Goal: Register for event/course

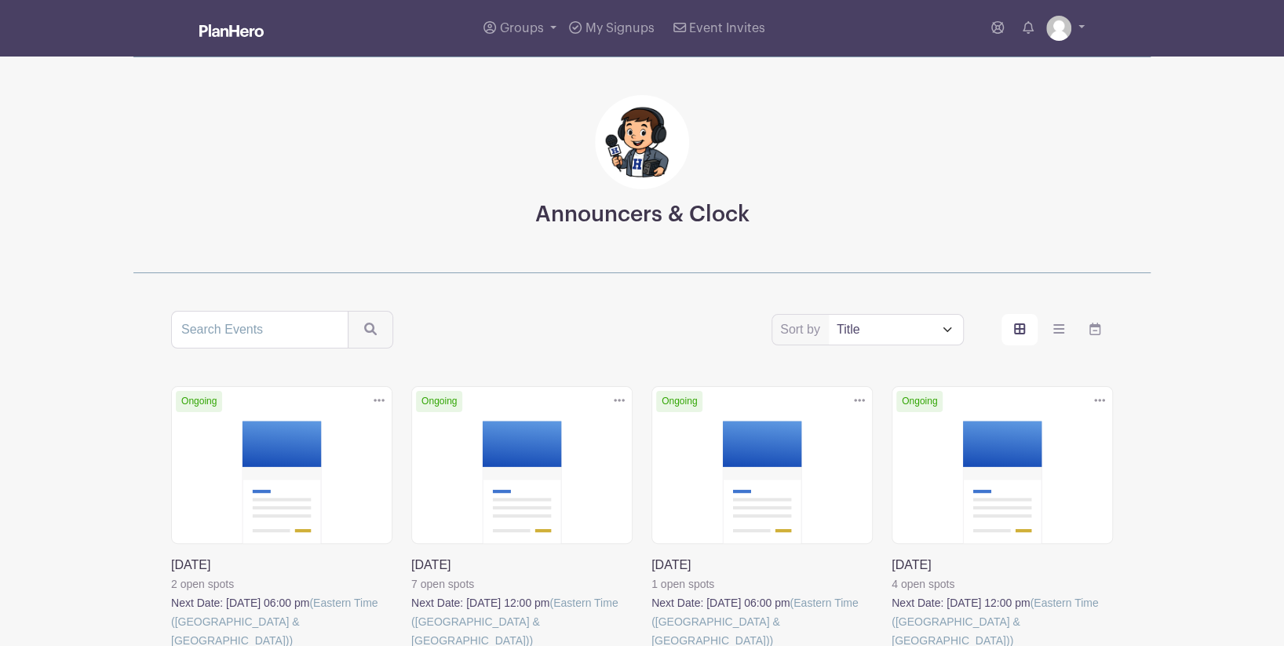
click at [411, 645] on link at bounding box center [411, 650] width 0 height 0
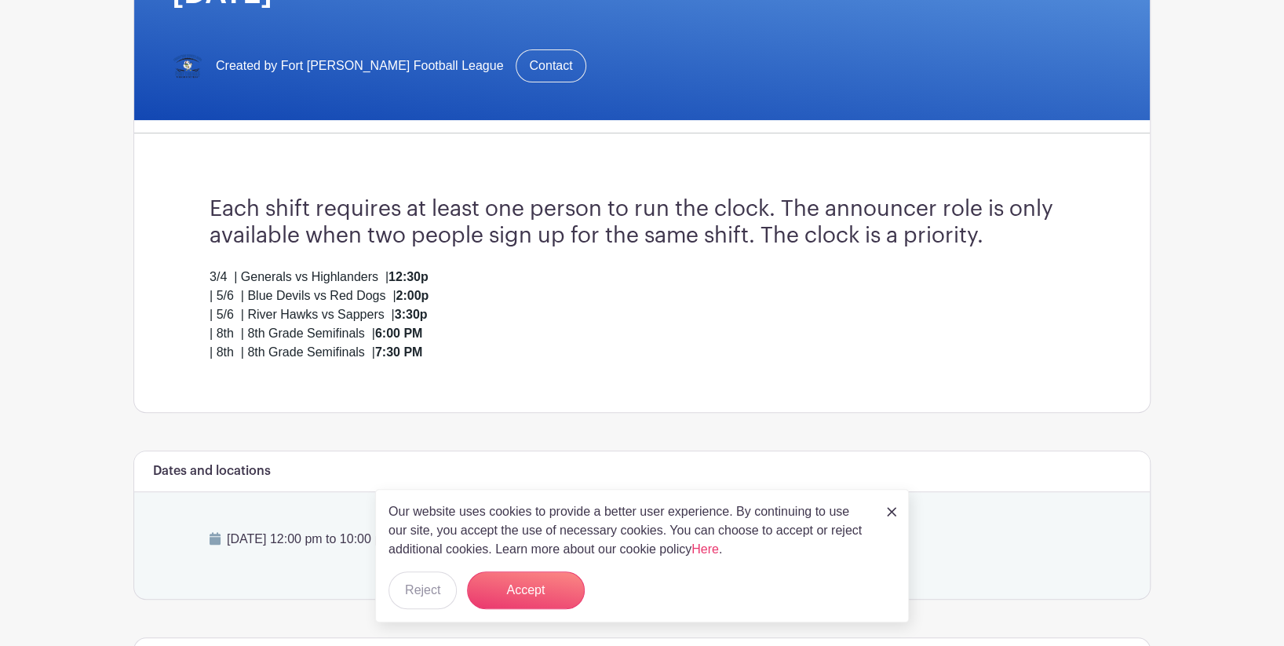
scroll to position [272, 0]
click at [552, 574] on button "Accept" at bounding box center [526, 590] width 118 height 38
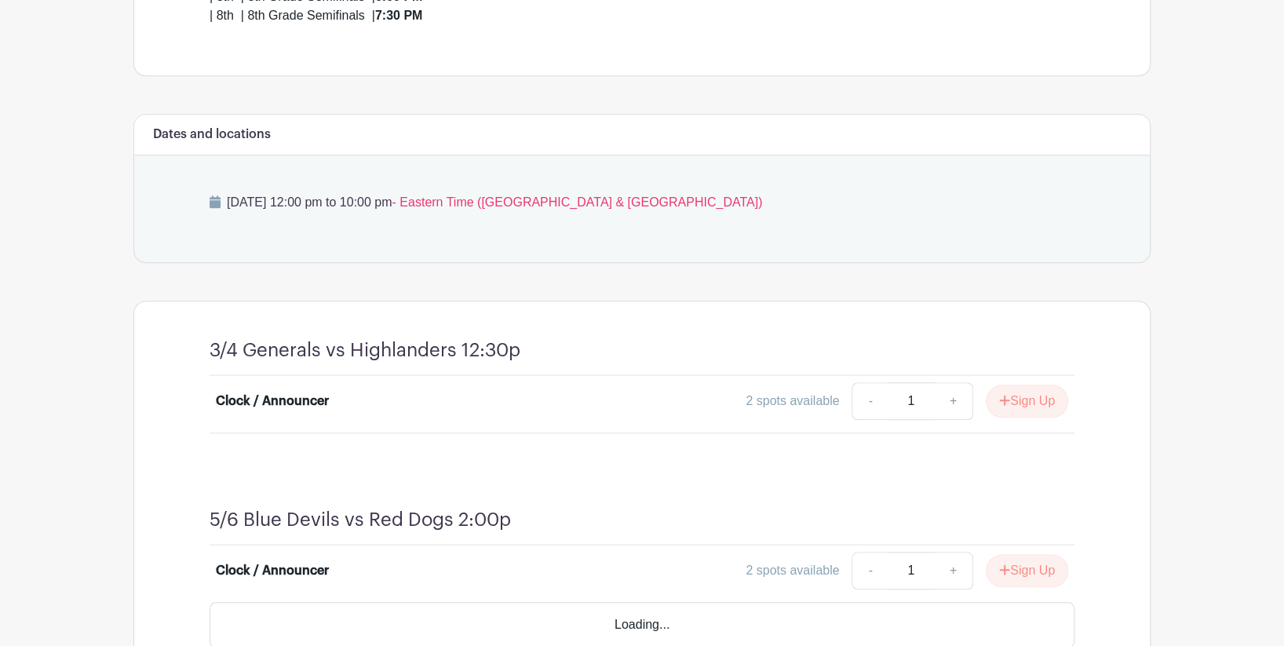
scroll to position [614, 0]
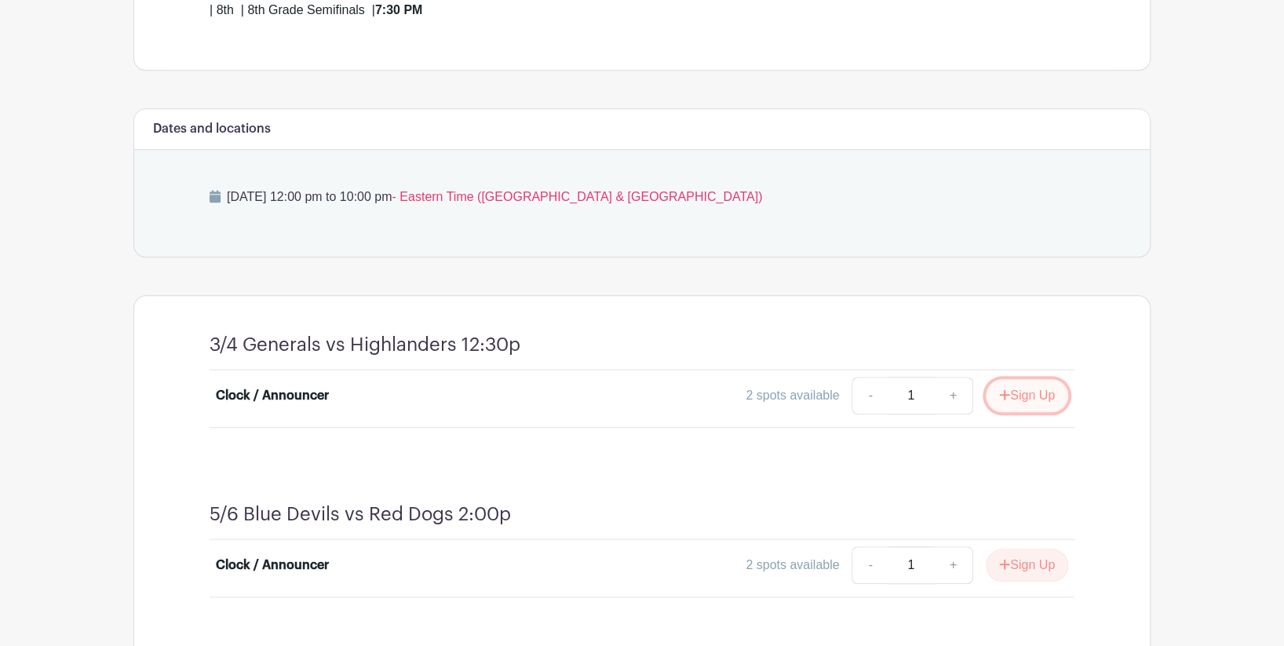
click at [1005, 394] on icon "submit" at bounding box center [1005, 395] width 10 height 10
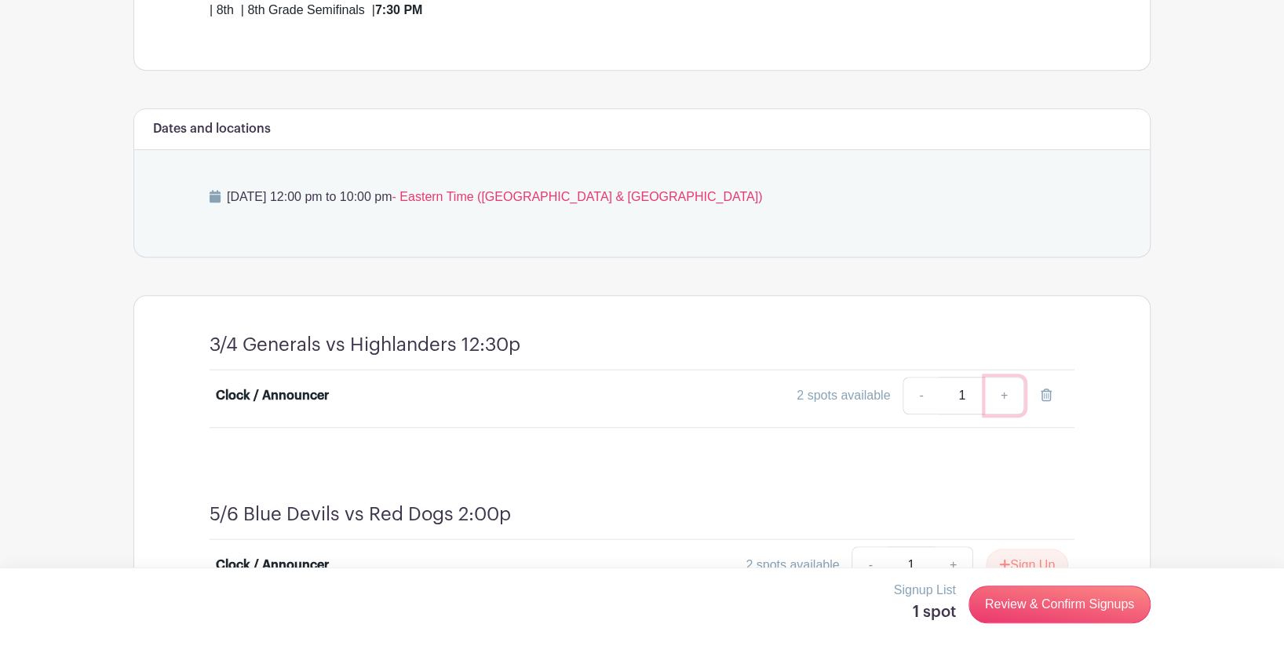
click at [1000, 395] on link "+" at bounding box center [1004, 396] width 39 height 38
type input "2"
click at [1023, 617] on link "Review & Confirm Signups" at bounding box center [1059, 604] width 182 height 38
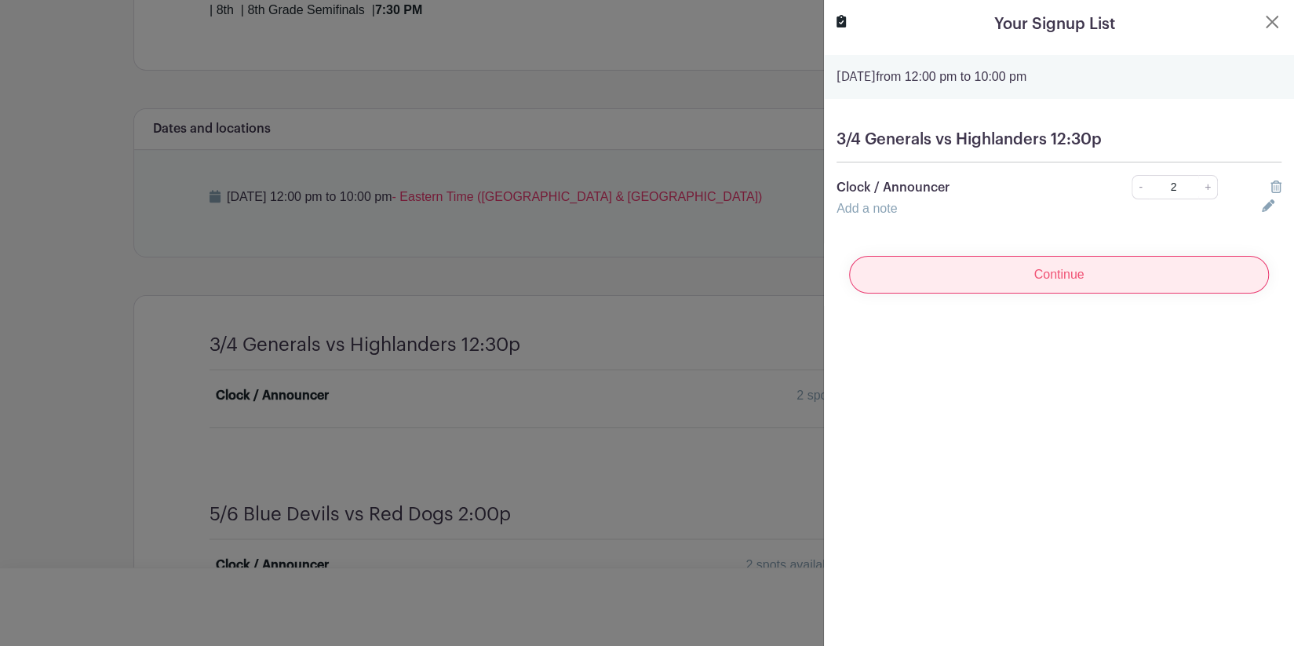
click at [984, 283] on input "Continue" at bounding box center [1059, 275] width 420 height 38
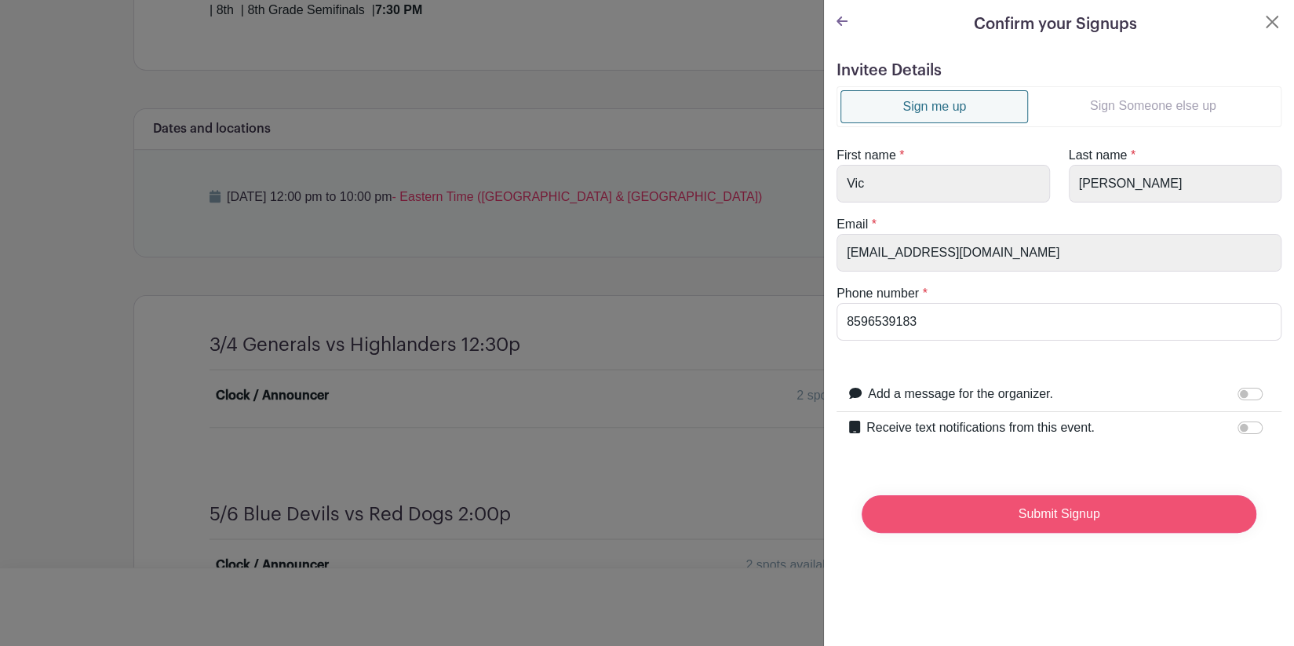
click at [1048, 521] on input "Submit Signup" at bounding box center [1059, 514] width 395 height 38
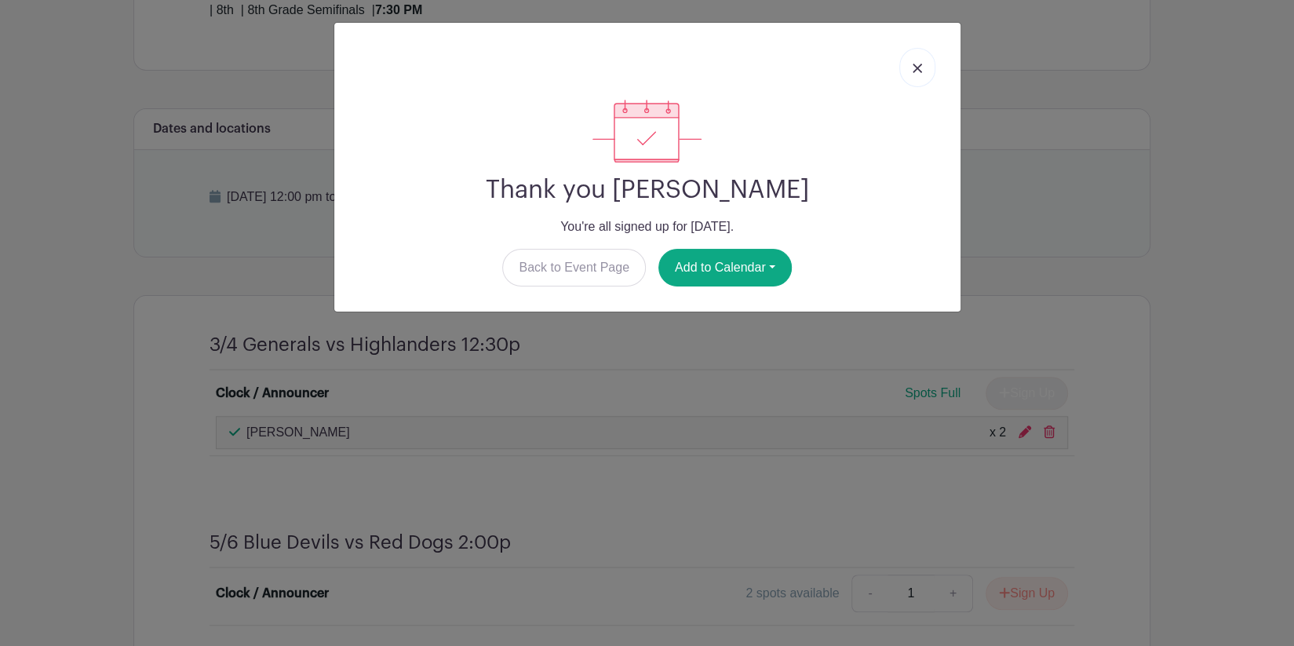
click at [920, 76] on link at bounding box center [917, 67] width 36 height 39
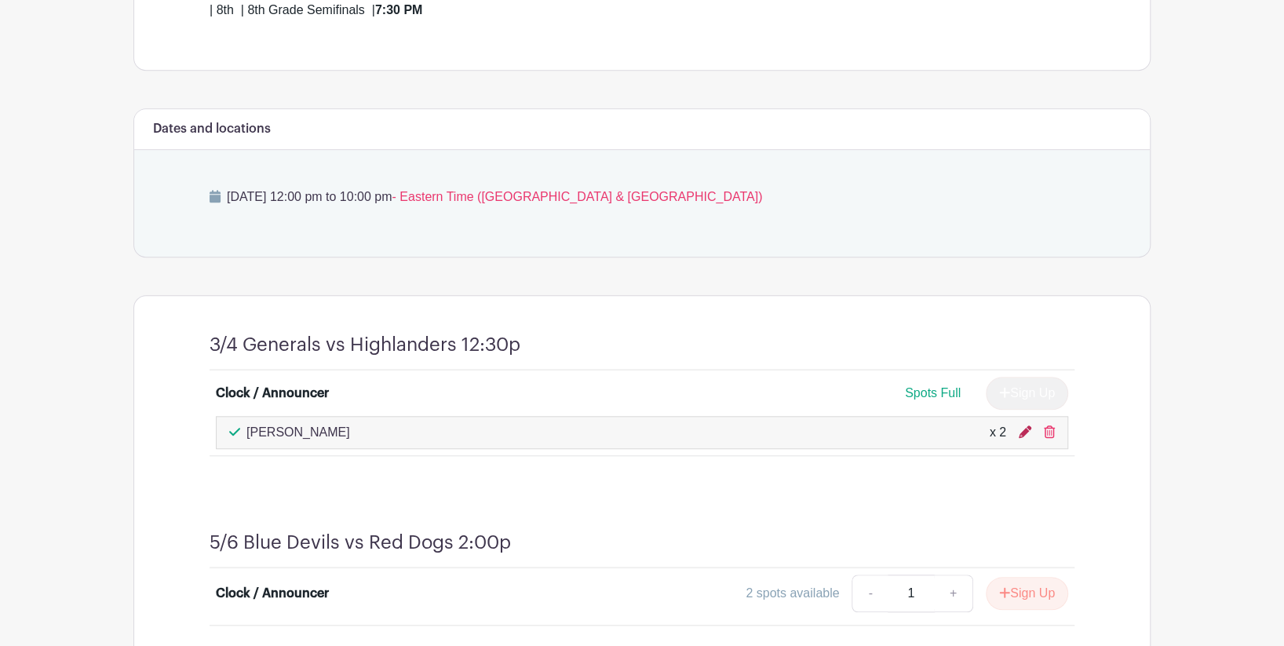
click at [1020, 436] on icon at bounding box center [1025, 431] width 13 height 13
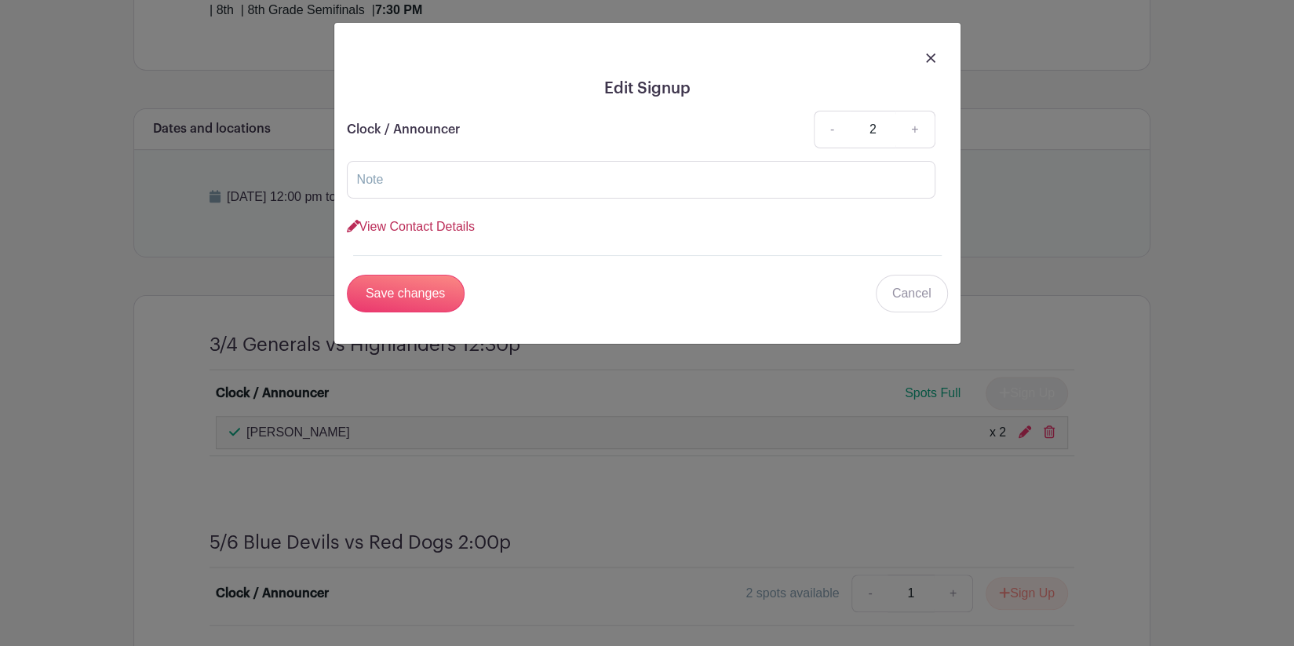
click at [421, 226] on link "View Contact Details" at bounding box center [411, 226] width 128 height 13
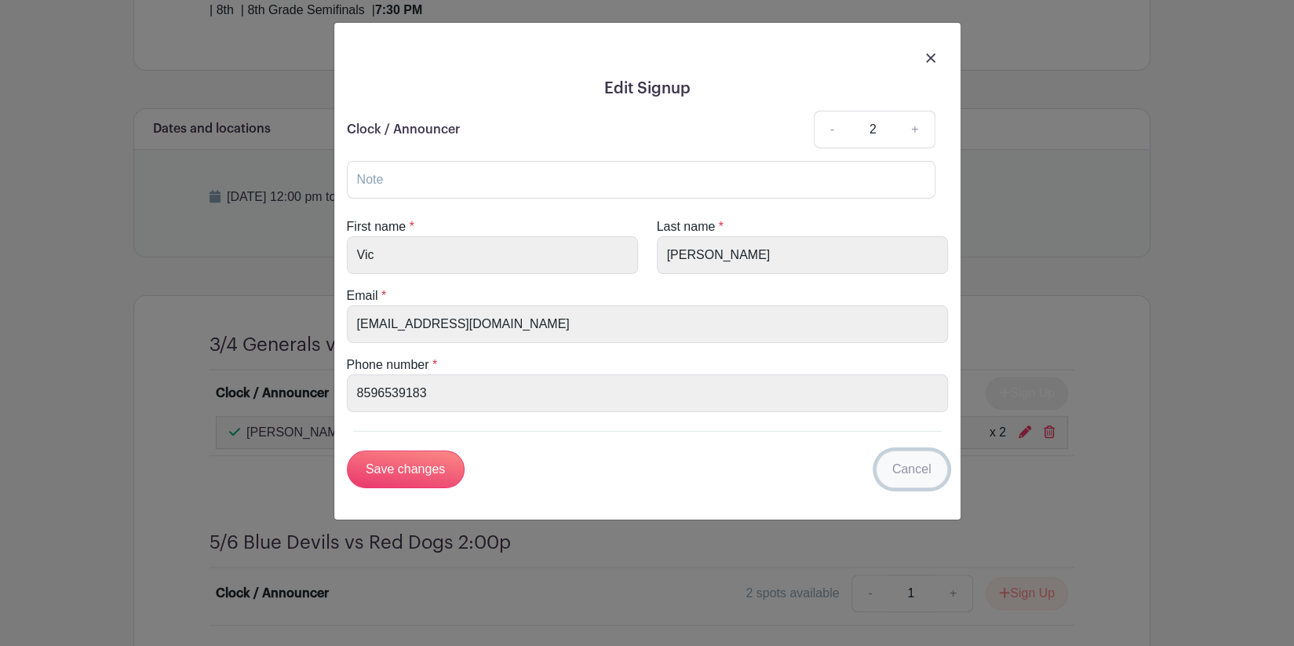
click at [893, 466] on link "Cancel" at bounding box center [912, 469] width 72 height 38
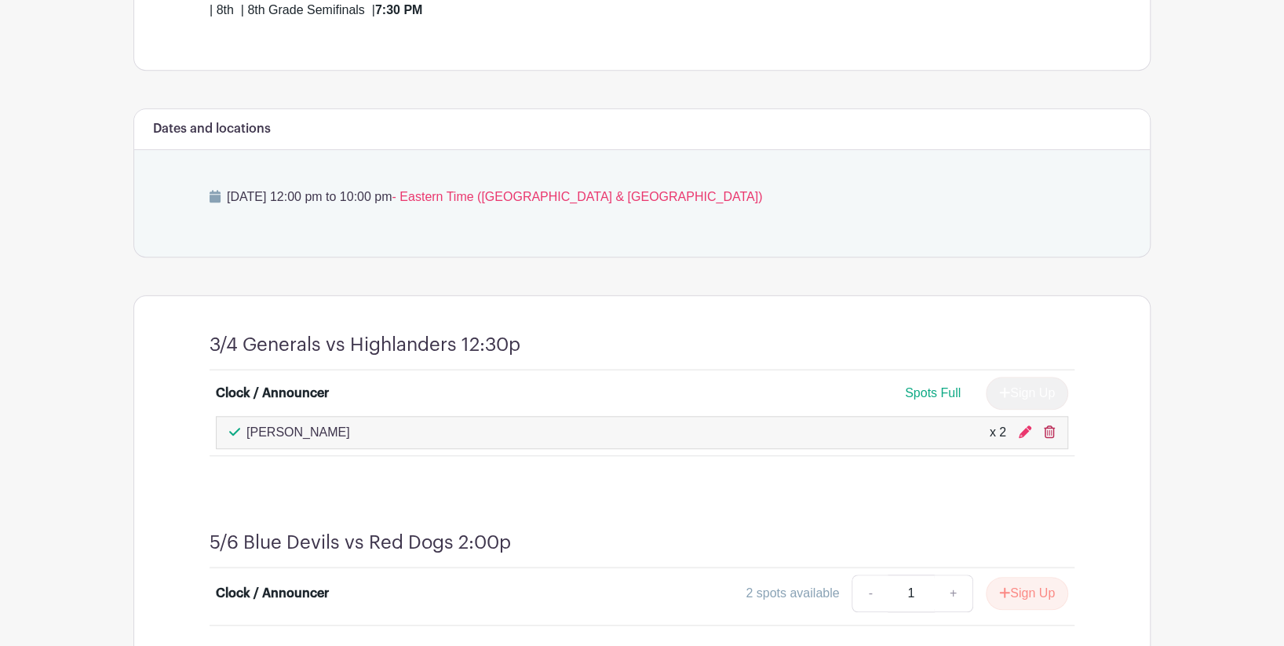
click at [1053, 429] on icon at bounding box center [1049, 431] width 11 height 13
click at [1028, 433] on icon at bounding box center [1025, 431] width 13 height 13
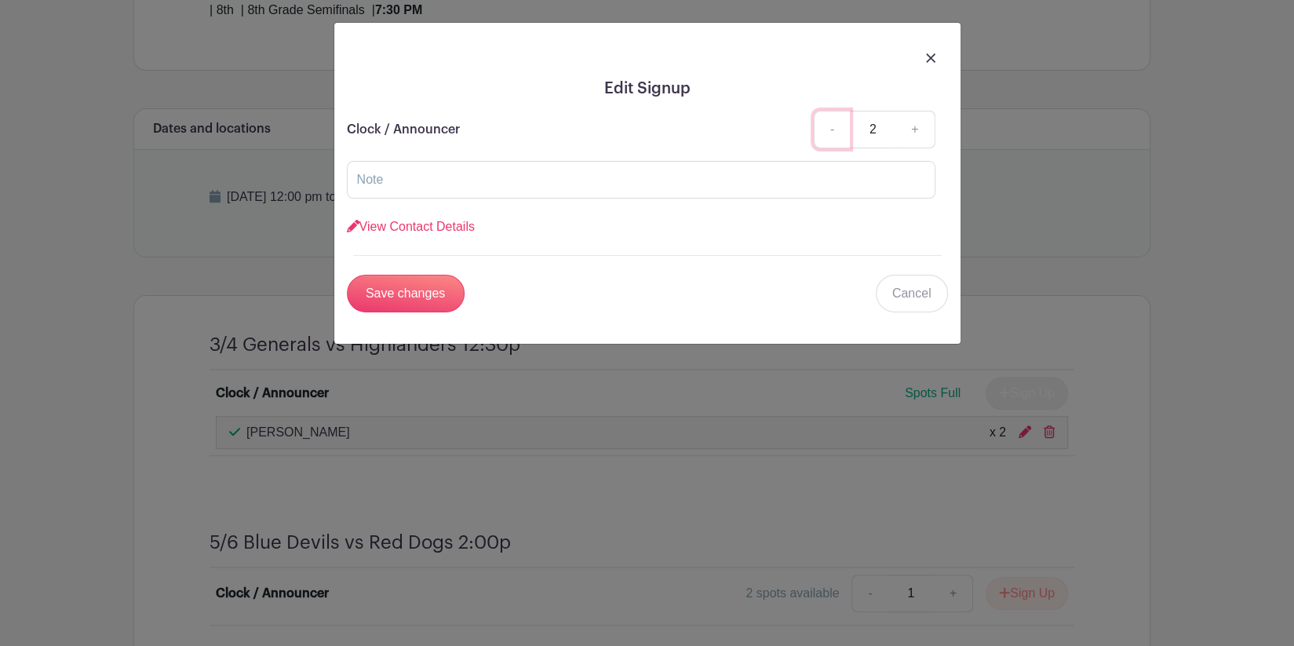
click at [835, 134] on link "-" at bounding box center [832, 130] width 36 height 38
type input "1"
click at [439, 298] on input "Save changes" at bounding box center [406, 294] width 118 height 38
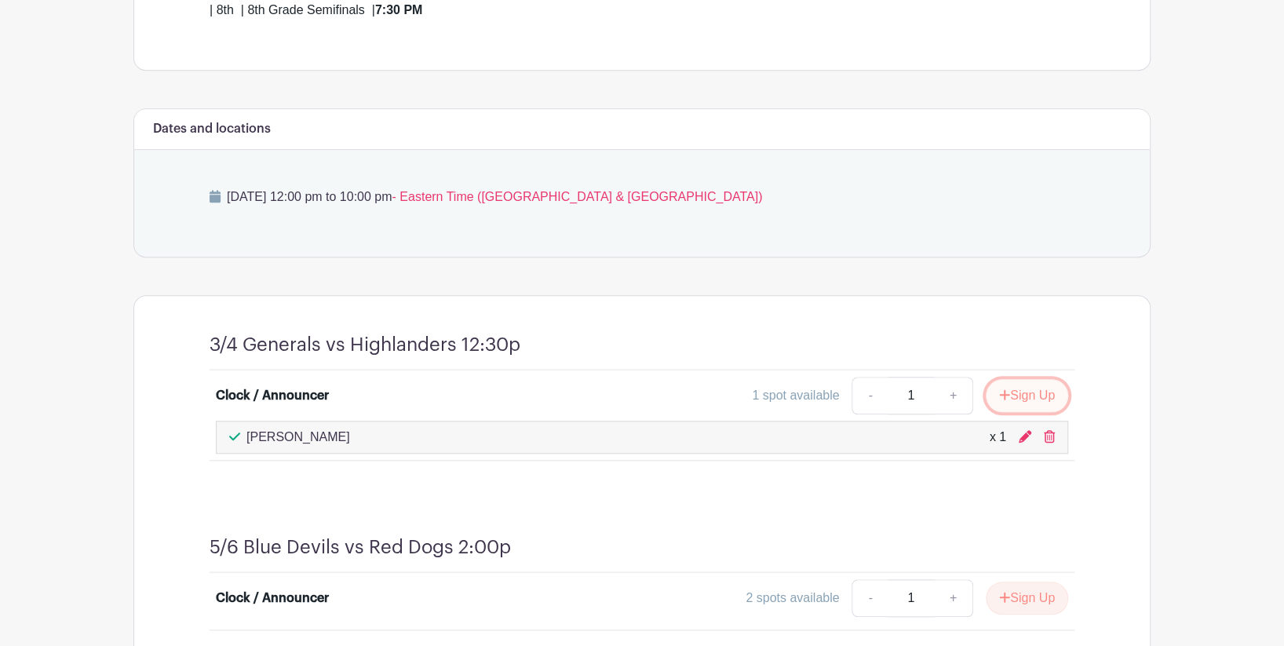
click at [1019, 396] on button "Sign Up" at bounding box center [1027, 395] width 82 height 33
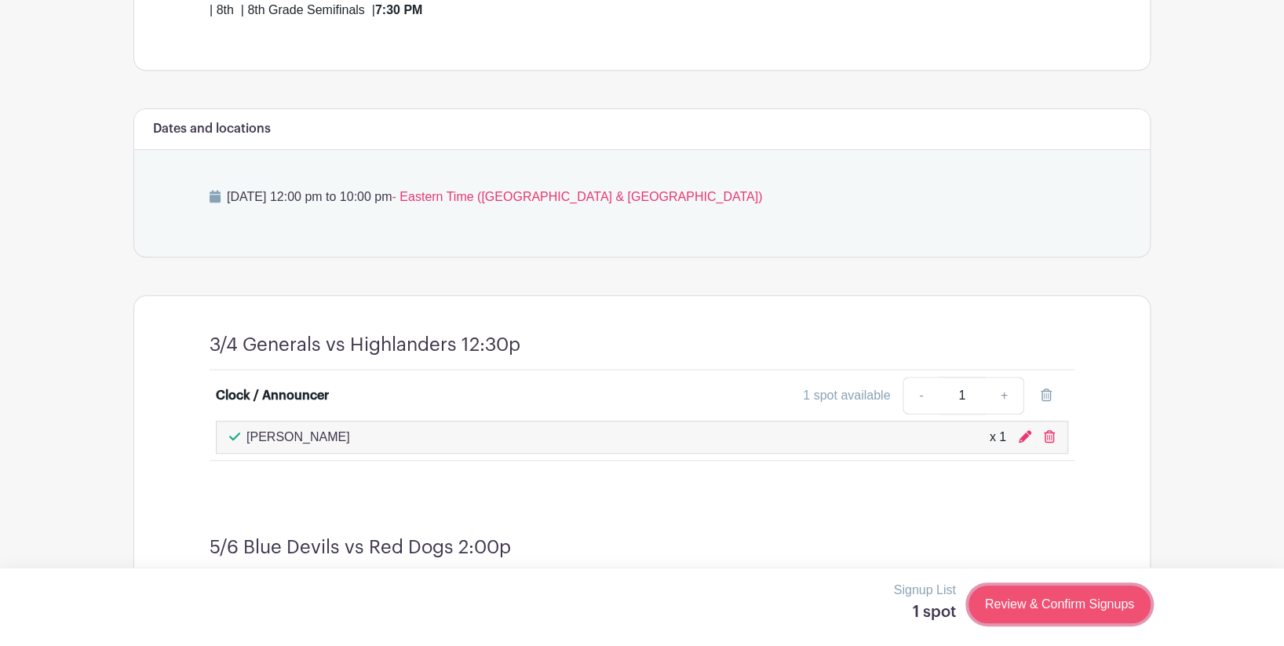
click at [1019, 599] on link "Review & Confirm Signups" at bounding box center [1059, 604] width 182 height 38
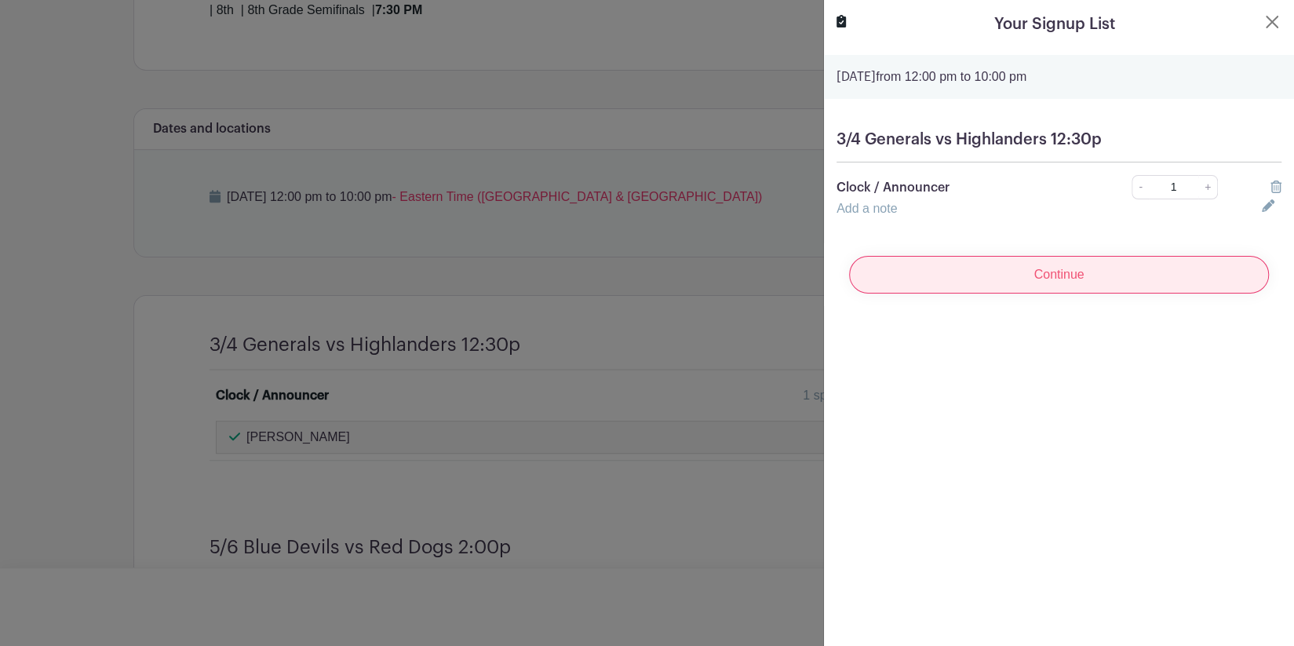
click at [1059, 277] on input "Continue" at bounding box center [1059, 275] width 420 height 38
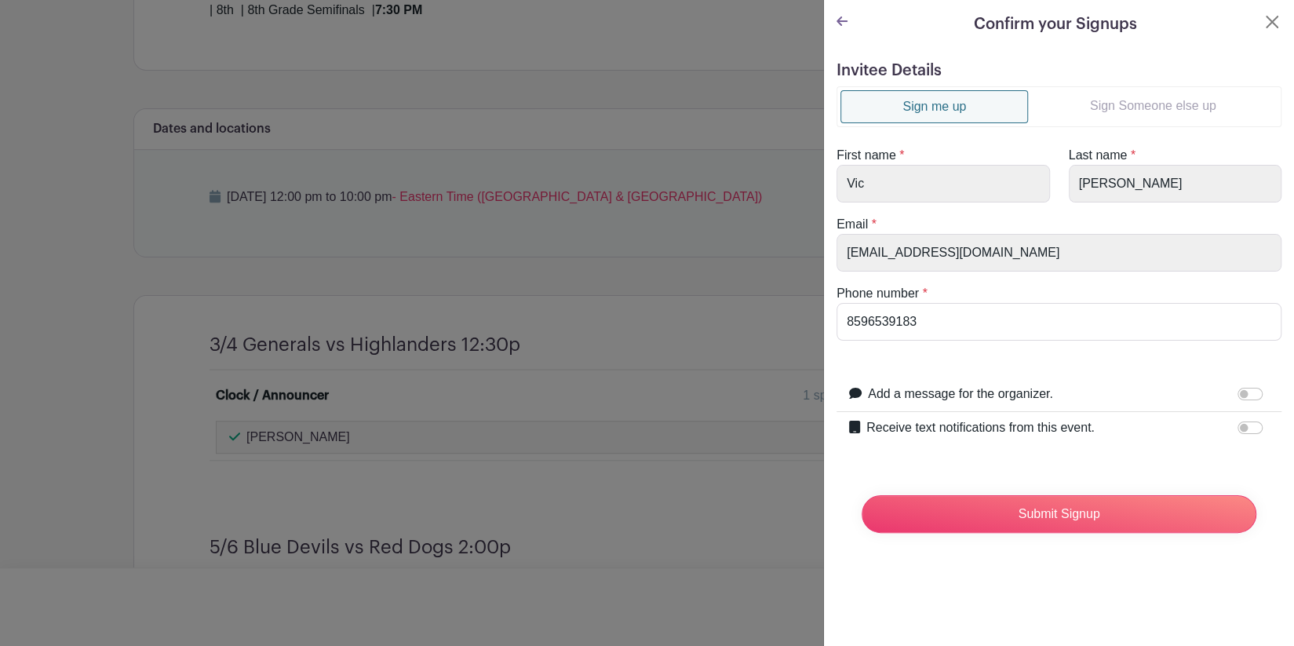
click at [1132, 98] on link "Sign Someone else up" at bounding box center [1153, 105] width 250 height 31
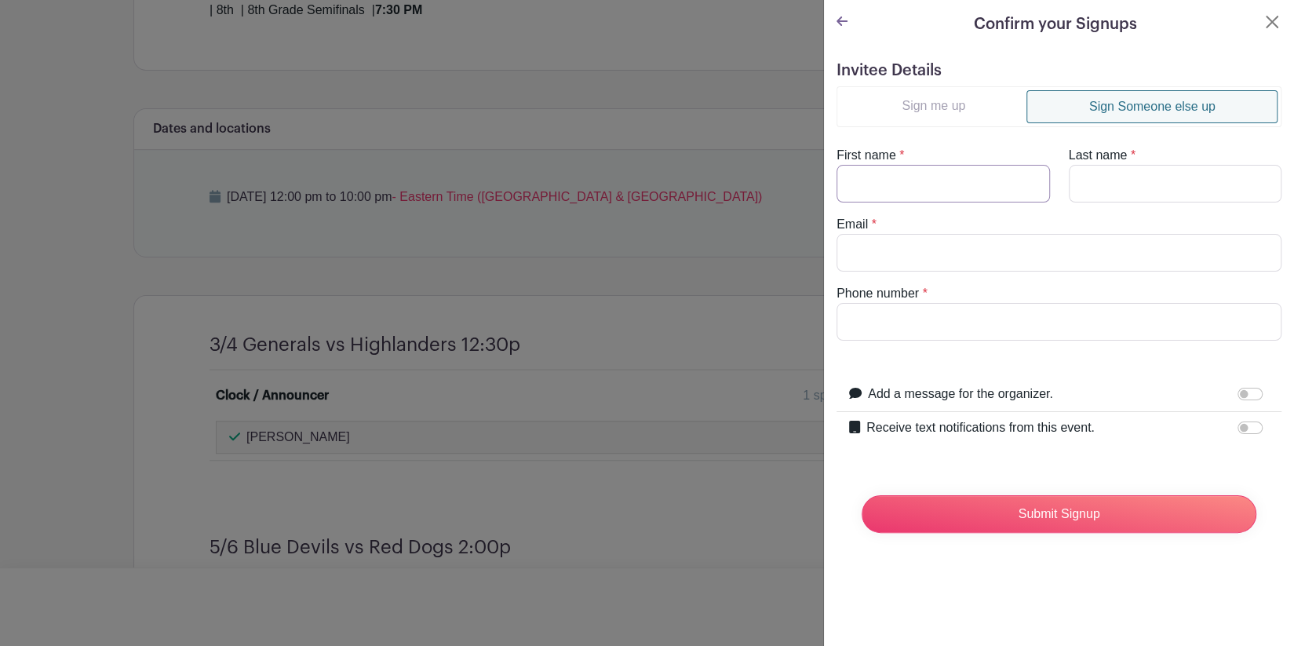
click at [933, 186] on input "First name" at bounding box center [943, 184] width 213 height 38
type input "Jack"
type input "[PERSON_NAME]"
type input "[EMAIL_ADDRESS][DOMAIN_NAME]"
click at [957, 314] on input "Phone number" at bounding box center [1059, 322] width 445 height 38
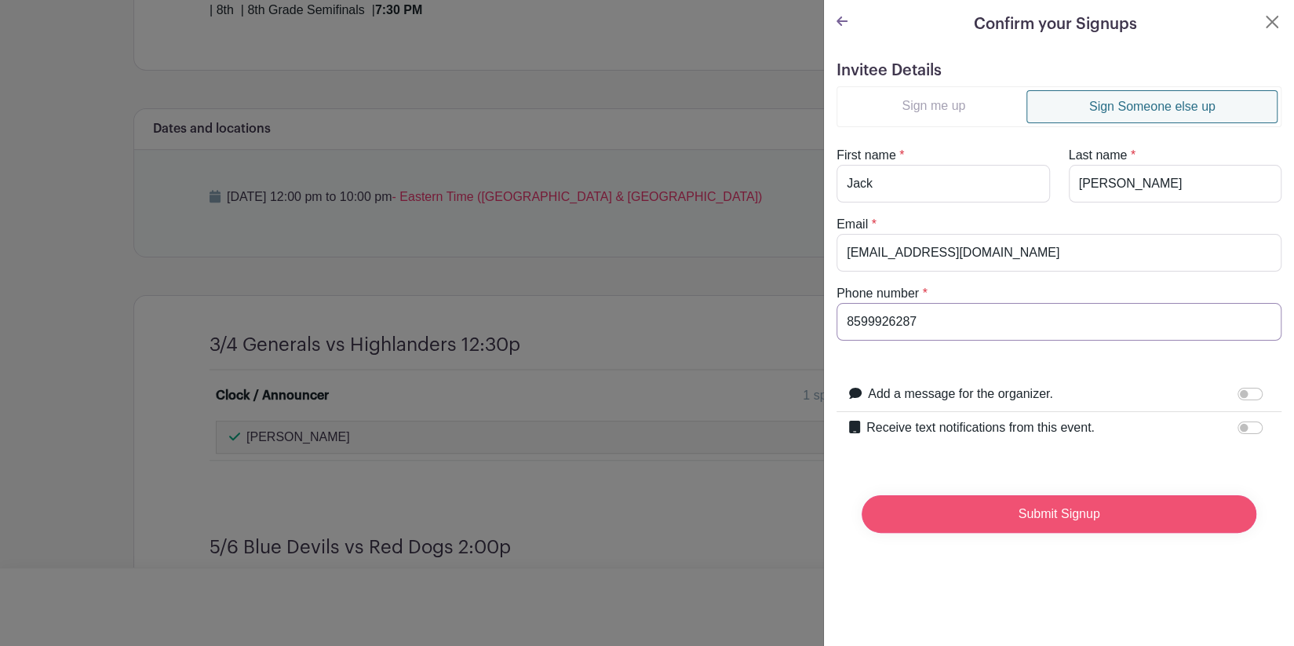
type input "8599926287"
click at [1067, 518] on input "Submit Signup" at bounding box center [1059, 514] width 395 height 38
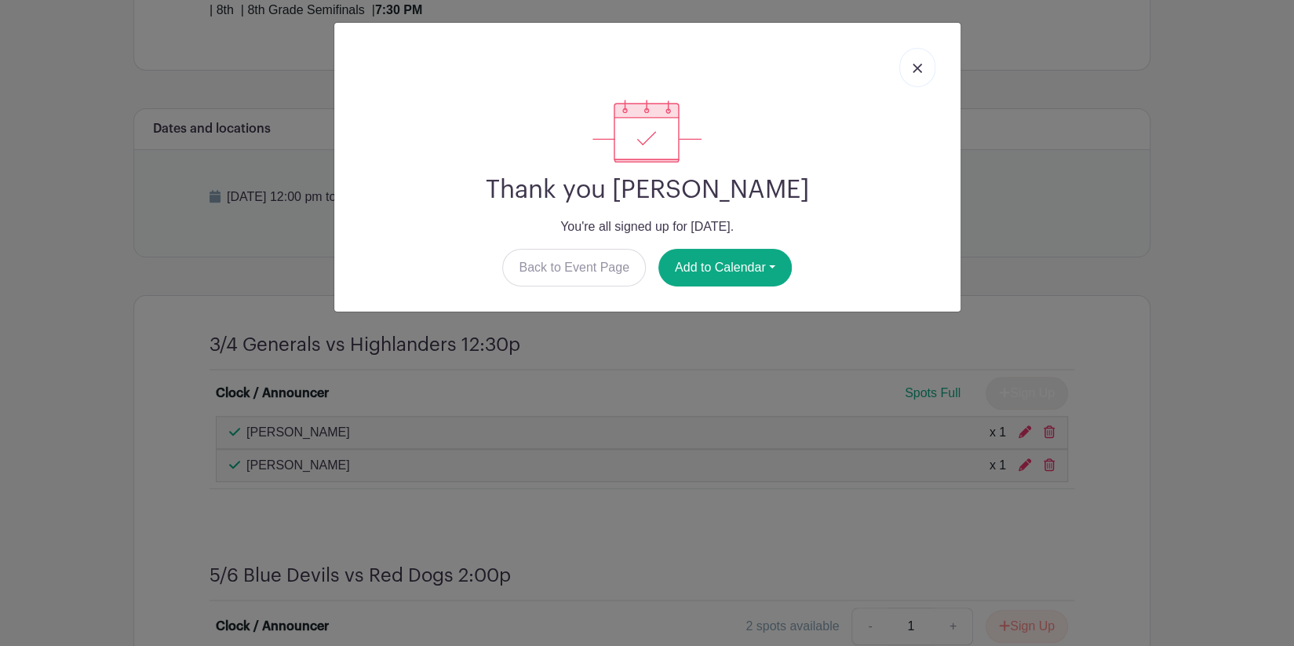
click at [917, 64] on img at bounding box center [917, 68] width 9 height 9
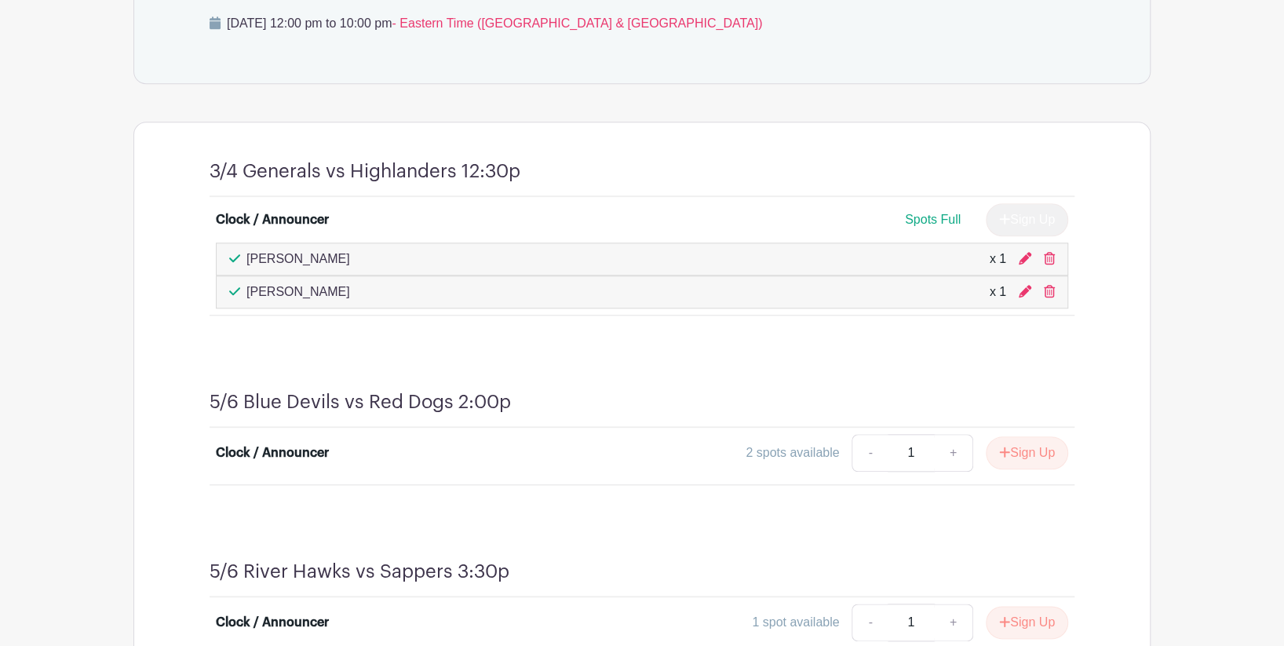
scroll to position [819, 0]
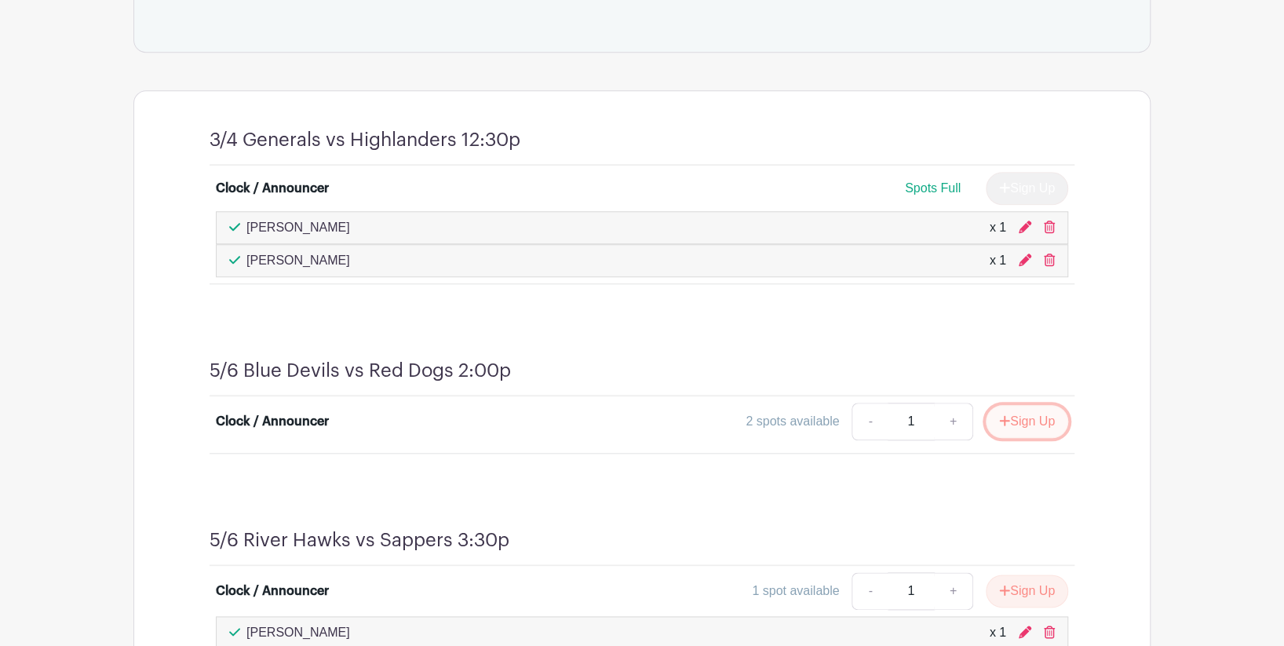
click at [1005, 418] on icon "submit" at bounding box center [1004, 420] width 11 height 13
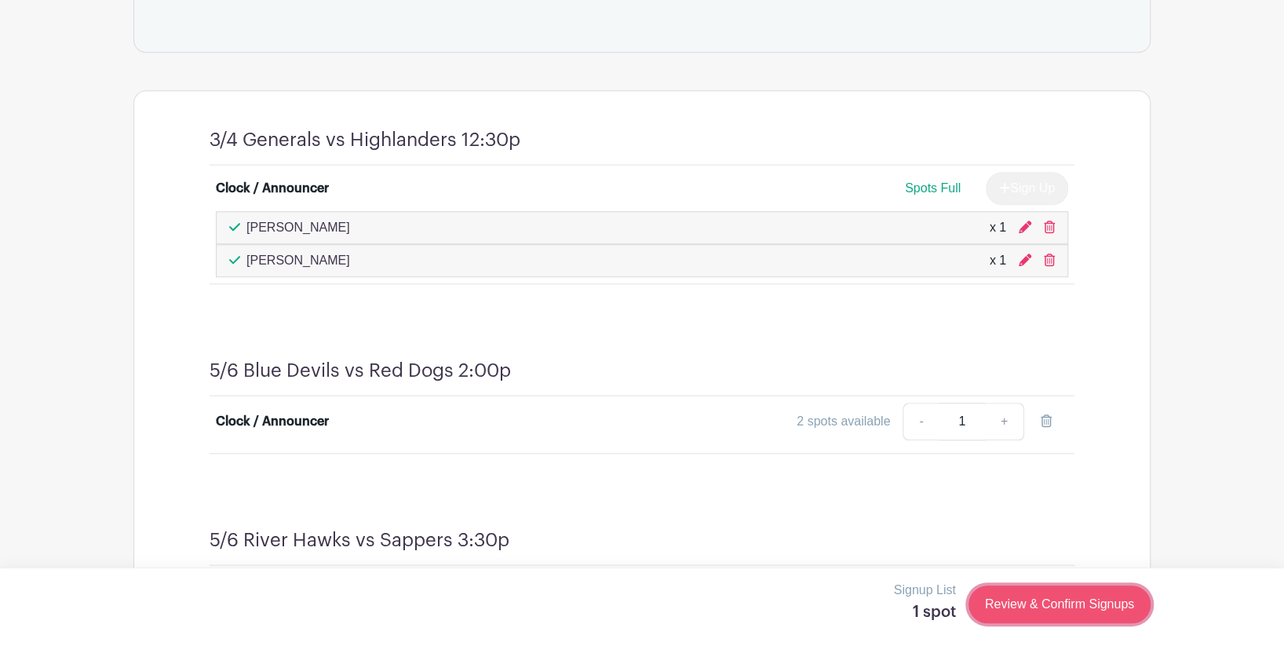
click at [1025, 605] on link "Review & Confirm Signups" at bounding box center [1059, 604] width 182 height 38
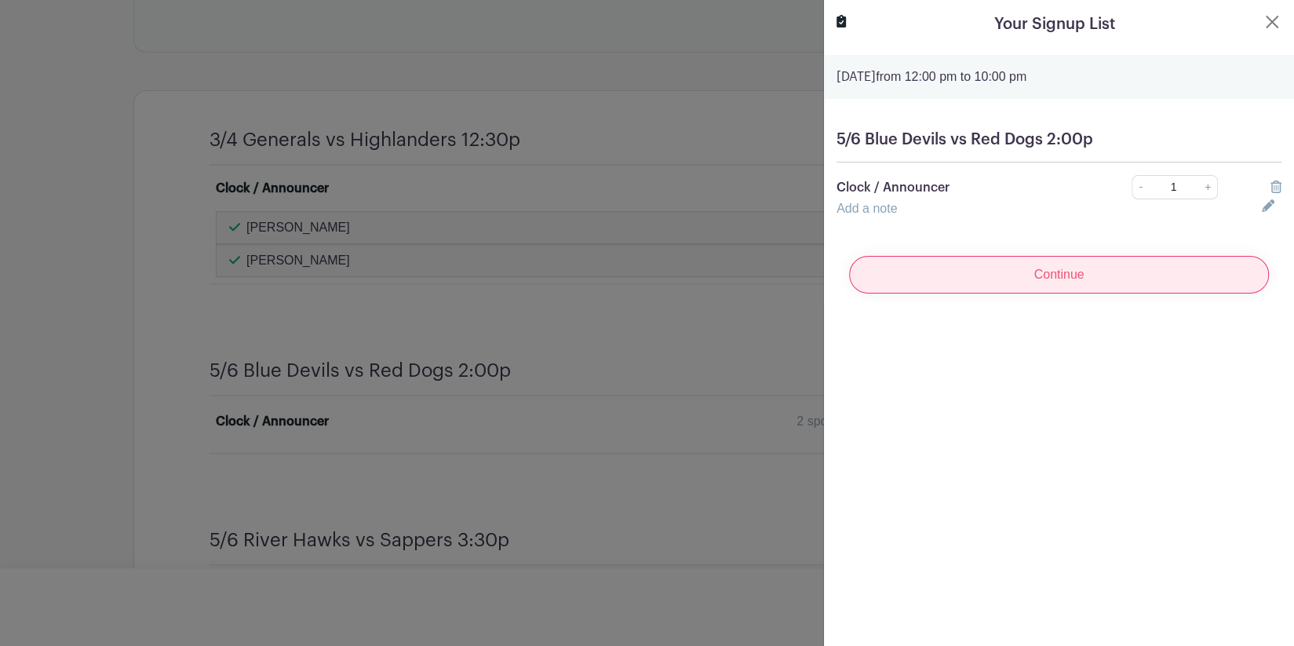
click at [1063, 276] on input "Continue" at bounding box center [1059, 275] width 420 height 38
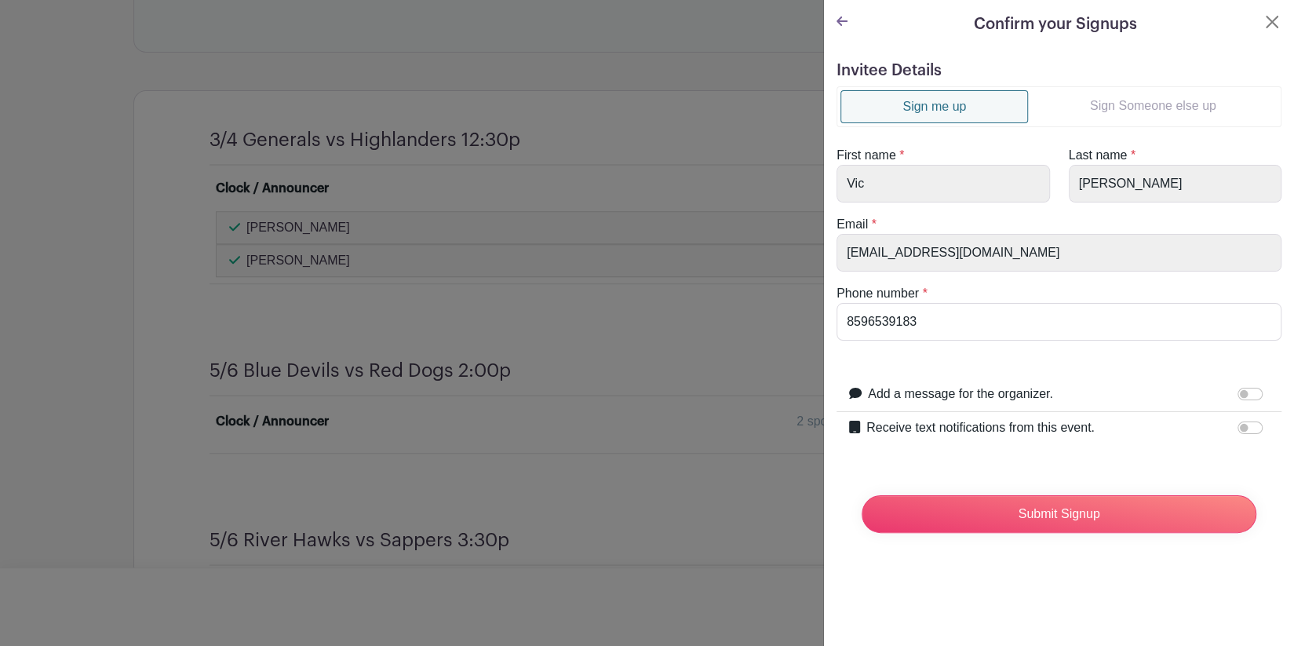
click at [1121, 104] on link "Sign Someone else up" at bounding box center [1153, 105] width 250 height 31
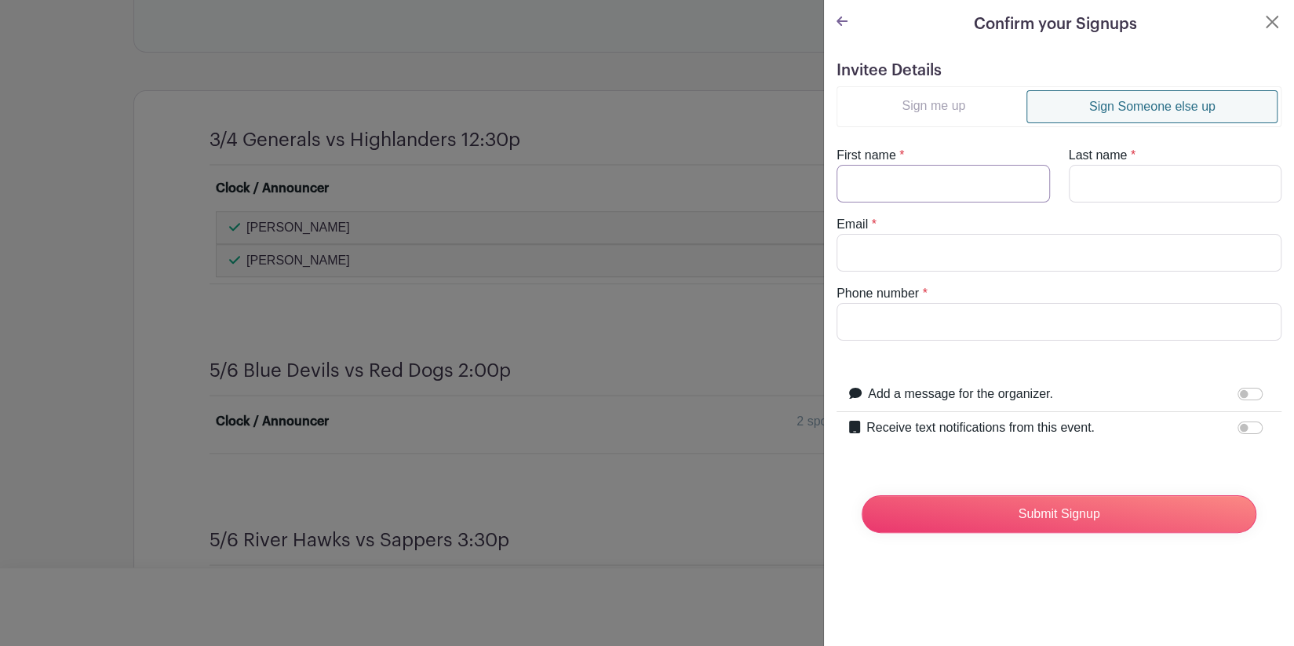
click at [952, 178] on input "First name" at bounding box center [943, 184] width 213 height 38
type input "Jack"
click at [1083, 193] on input "Last name" at bounding box center [1175, 184] width 213 height 38
type input "[PERSON_NAME]"
click at [980, 257] on input "Email" at bounding box center [1059, 253] width 445 height 38
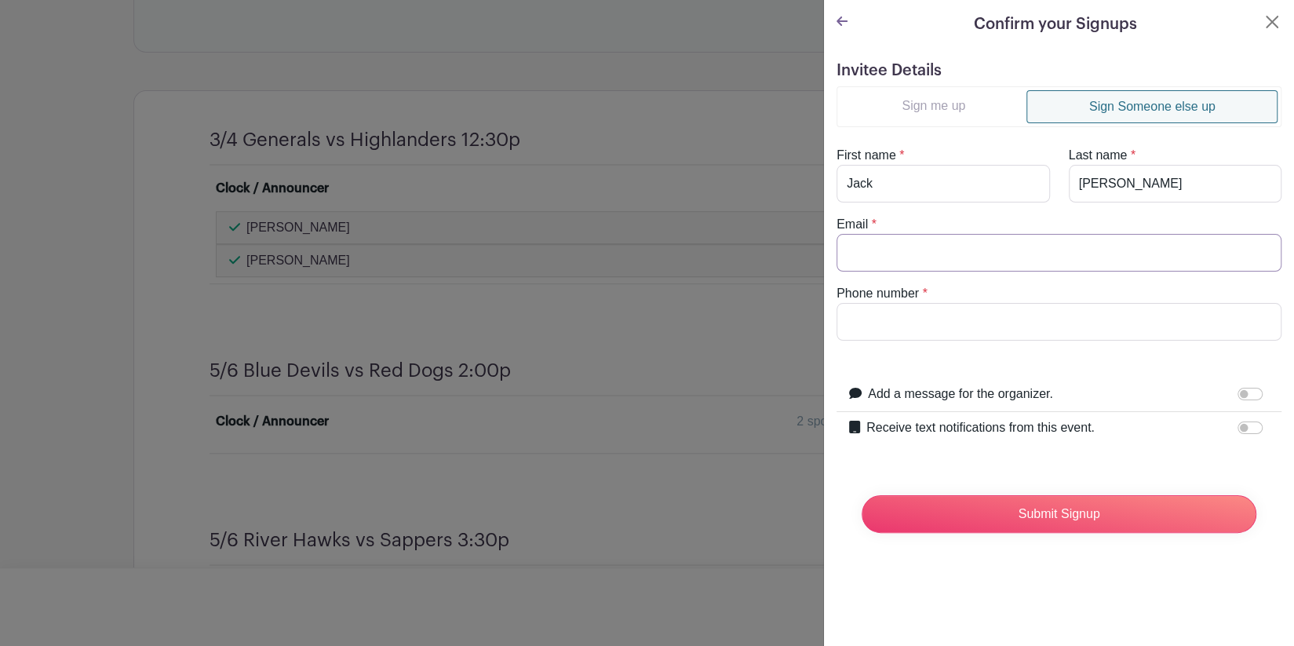
type input "[EMAIL_ADDRESS][DOMAIN_NAME]"
click at [962, 325] on input "Phone number" at bounding box center [1059, 322] width 445 height 38
type input "8599926287"
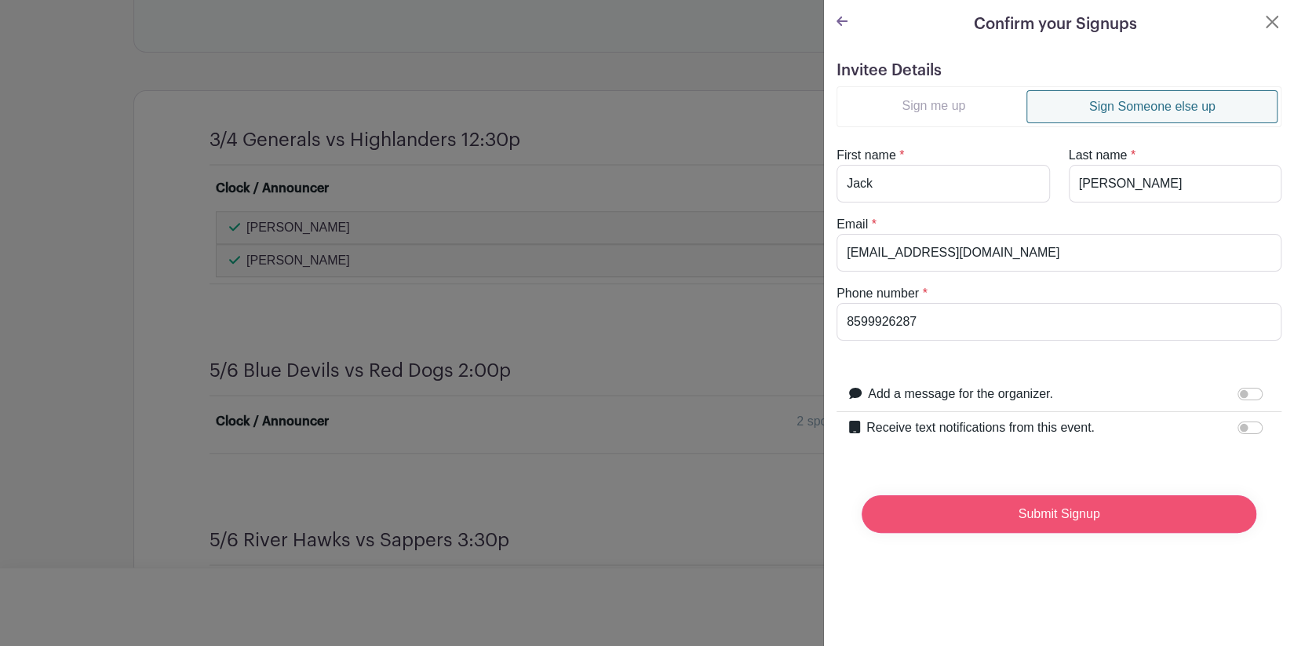
click at [1018, 517] on input "Submit Signup" at bounding box center [1059, 514] width 395 height 38
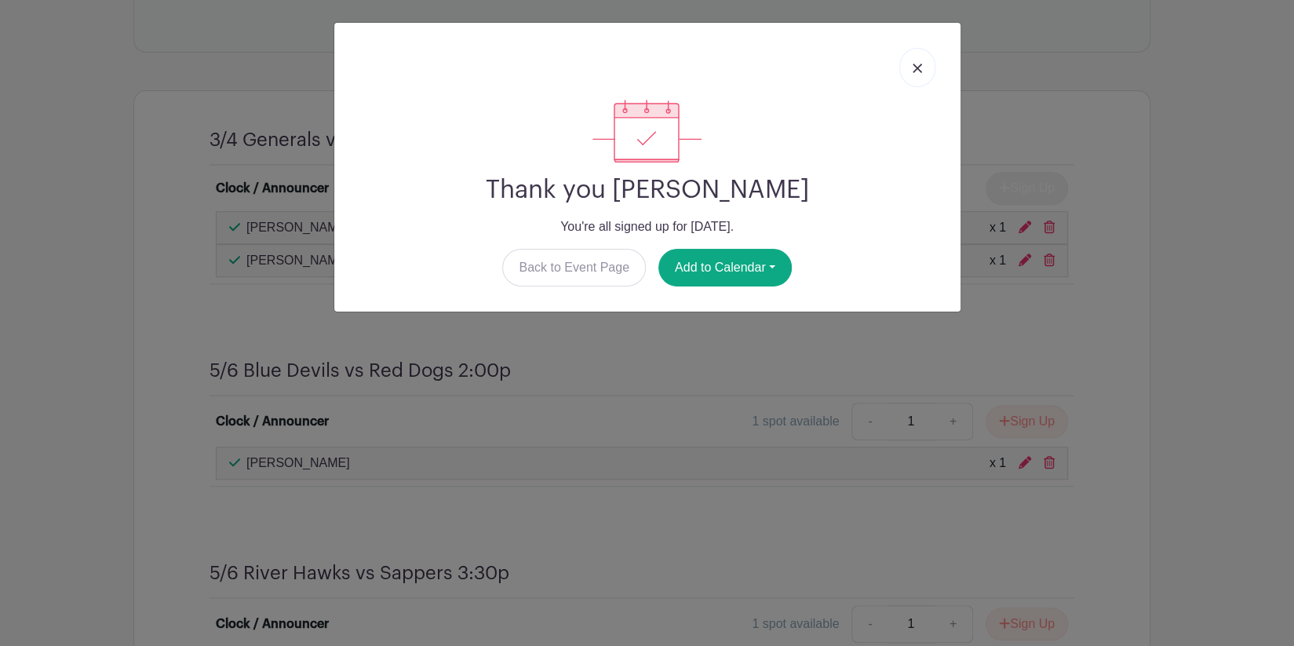
click at [921, 68] on img at bounding box center [917, 68] width 9 height 9
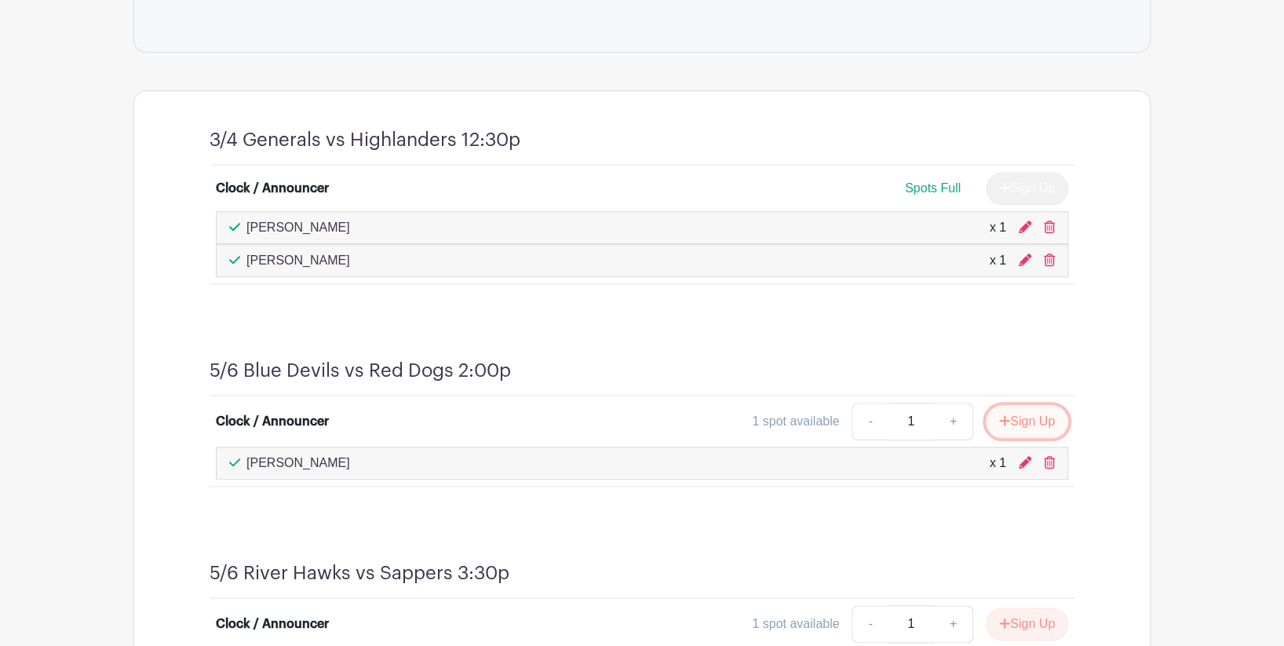
click at [1007, 418] on button "Sign Up" at bounding box center [1027, 421] width 82 height 33
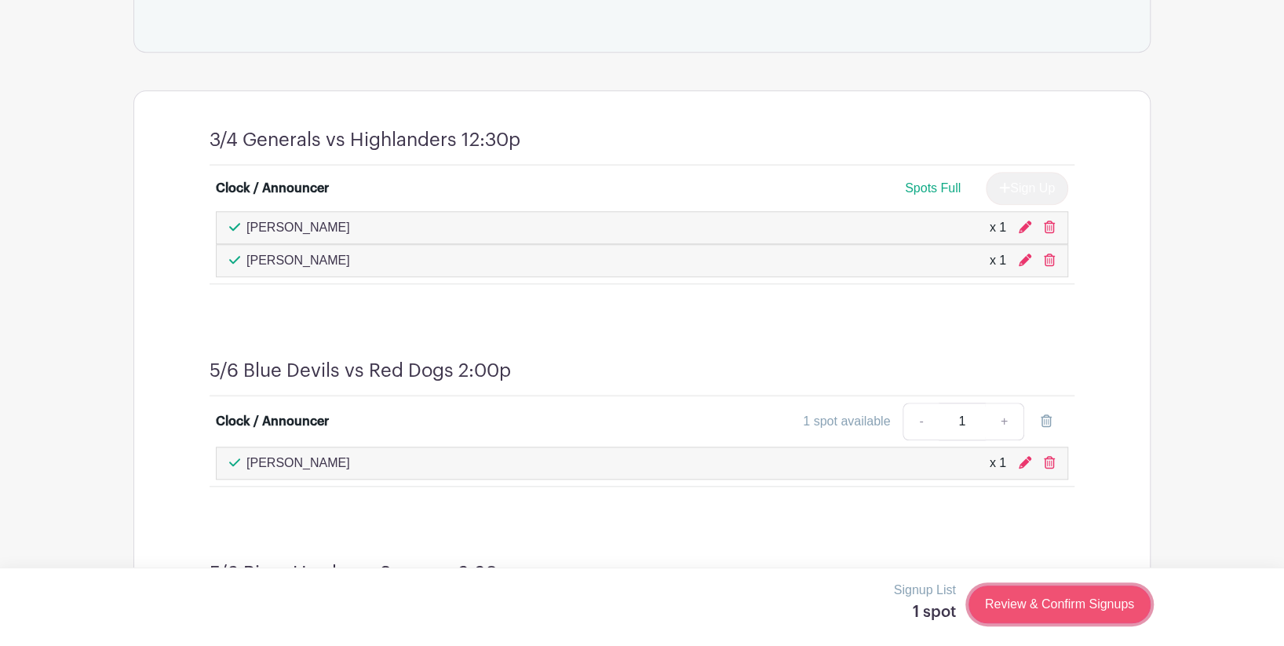
click at [1017, 605] on link "Review & Confirm Signups" at bounding box center [1059, 604] width 182 height 38
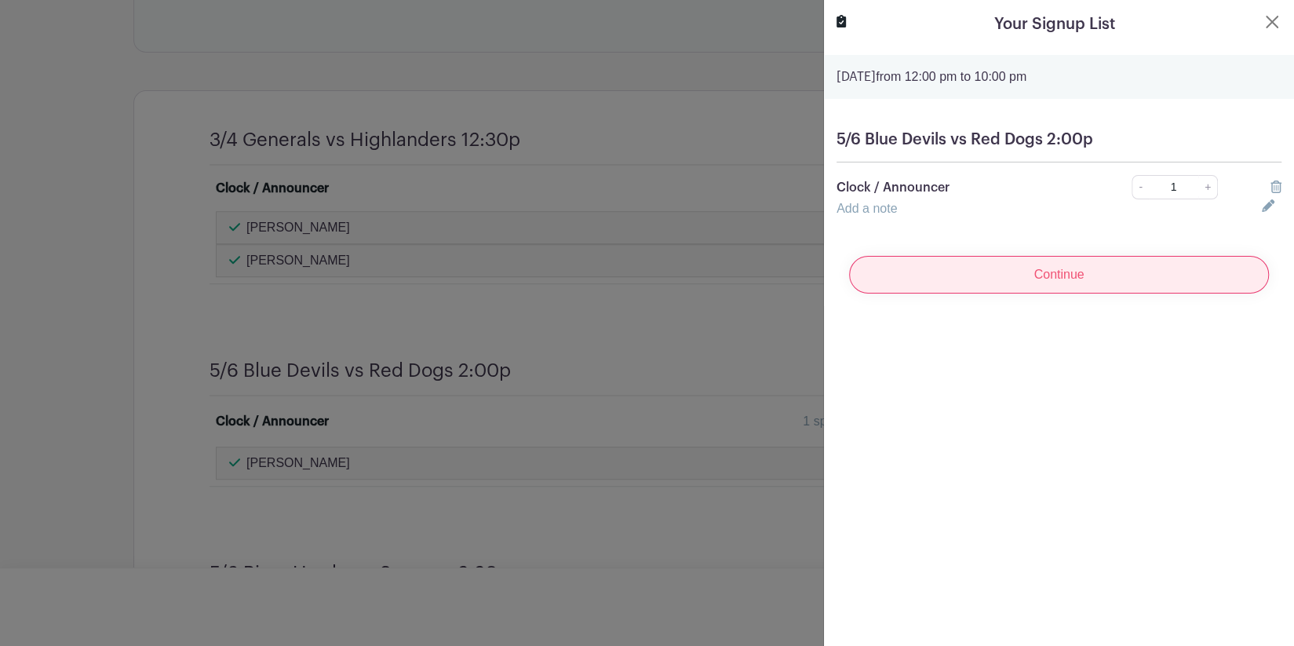
click at [1122, 268] on input "Continue" at bounding box center [1059, 275] width 420 height 38
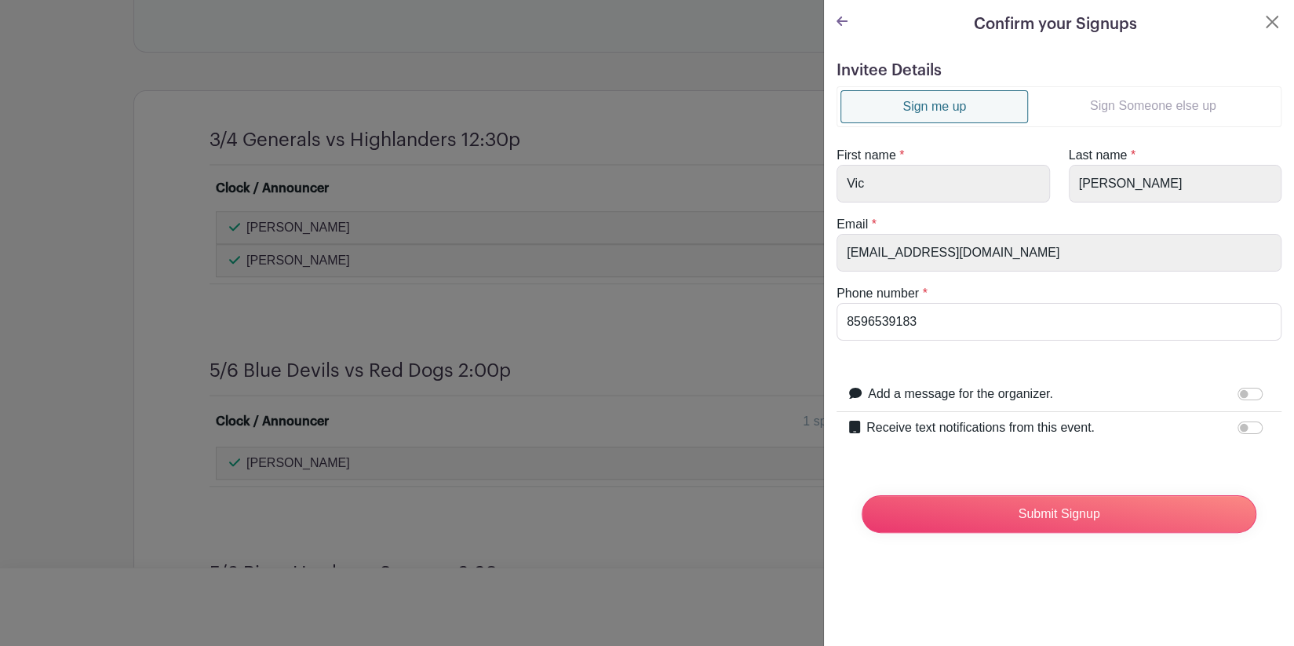
click at [1102, 103] on link "Sign Someone else up" at bounding box center [1153, 105] width 250 height 31
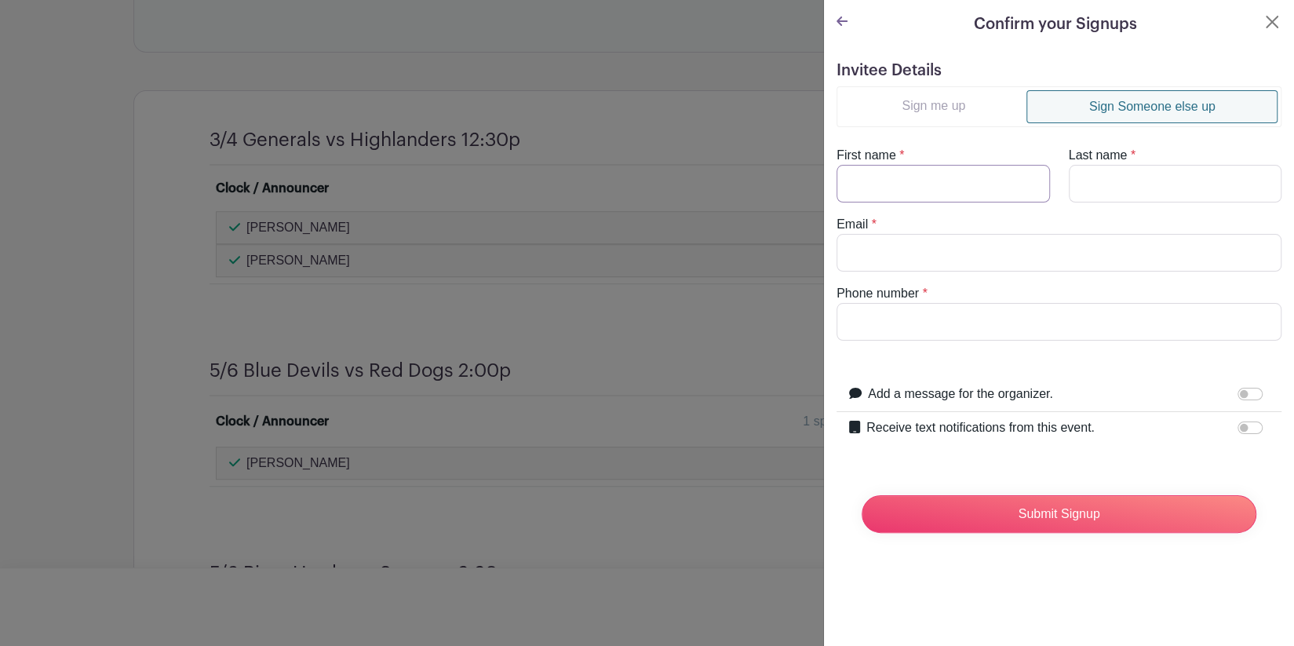
click at [942, 180] on input "First name" at bounding box center [943, 184] width 213 height 38
type input "[PERSON_NAME]"
click at [1109, 179] on input "Last name" at bounding box center [1175, 184] width 213 height 38
type input "[PERSON_NAME]"
click at [942, 263] on input "Email" at bounding box center [1059, 253] width 445 height 38
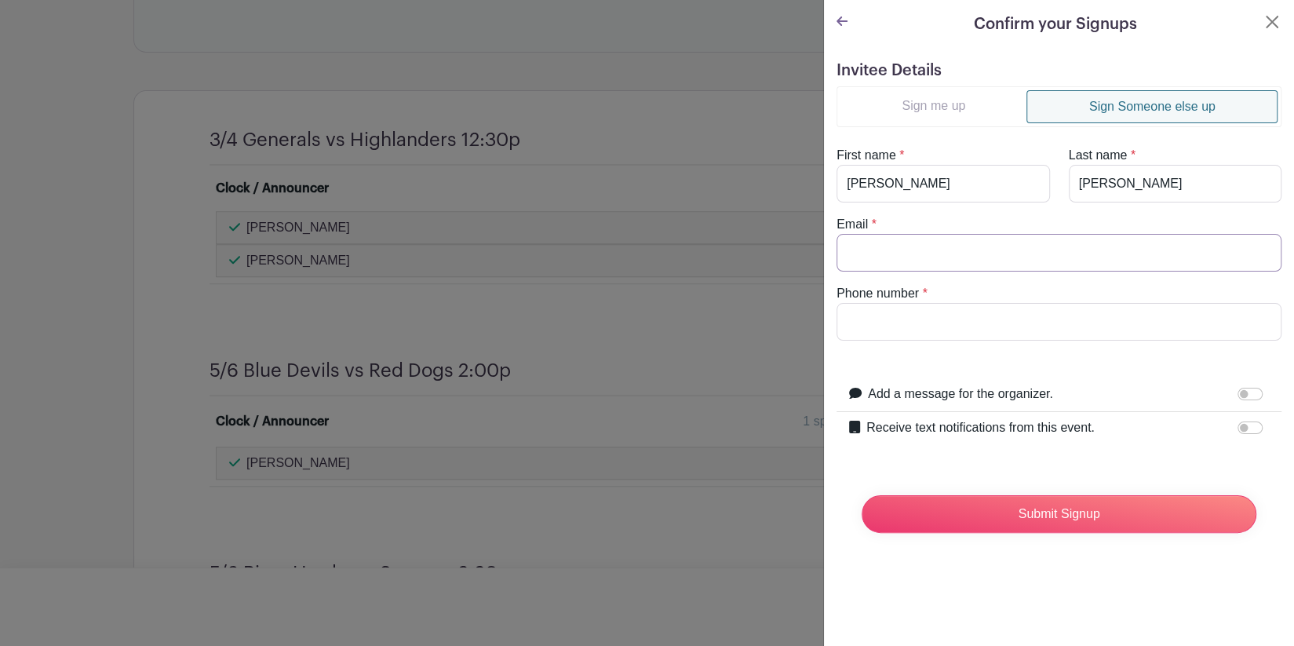
type input "[EMAIL_ADDRESS][DOMAIN_NAME]"
click at [932, 324] on input "Phone number" at bounding box center [1059, 322] width 445 height 38
type input "8593910035"
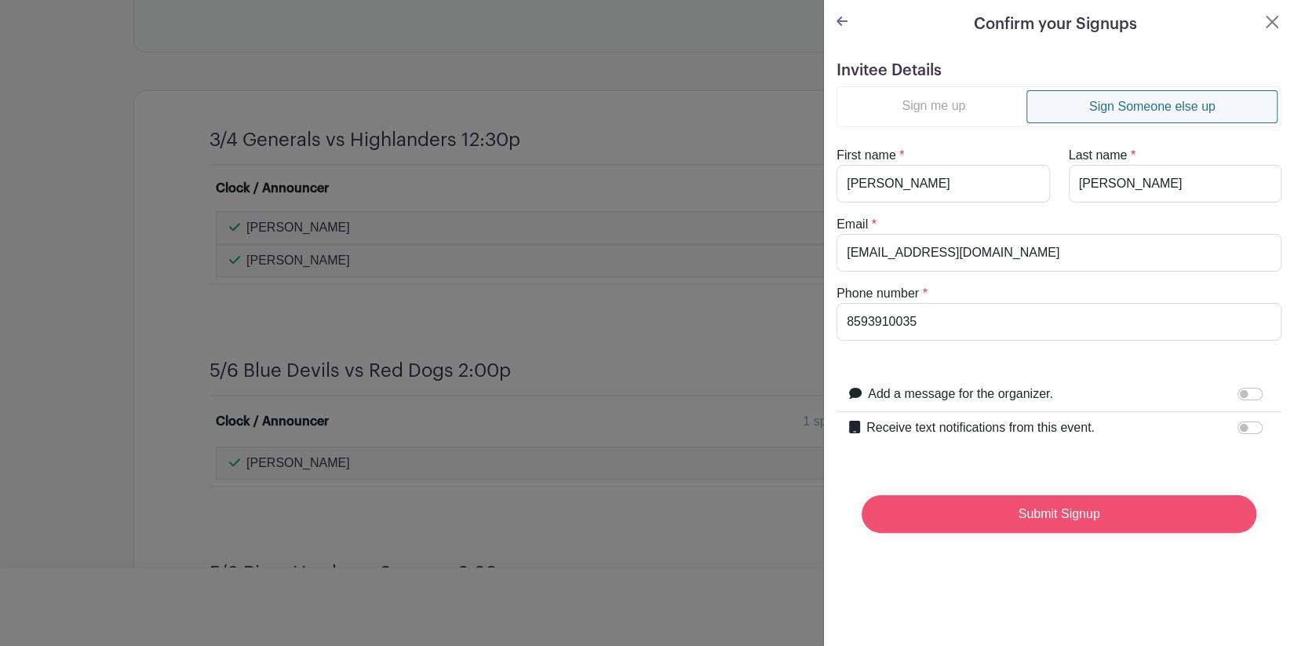
click at [1027, 518] on input "Submit Signup" at bounding box center [1059, 514] width 395 height 38
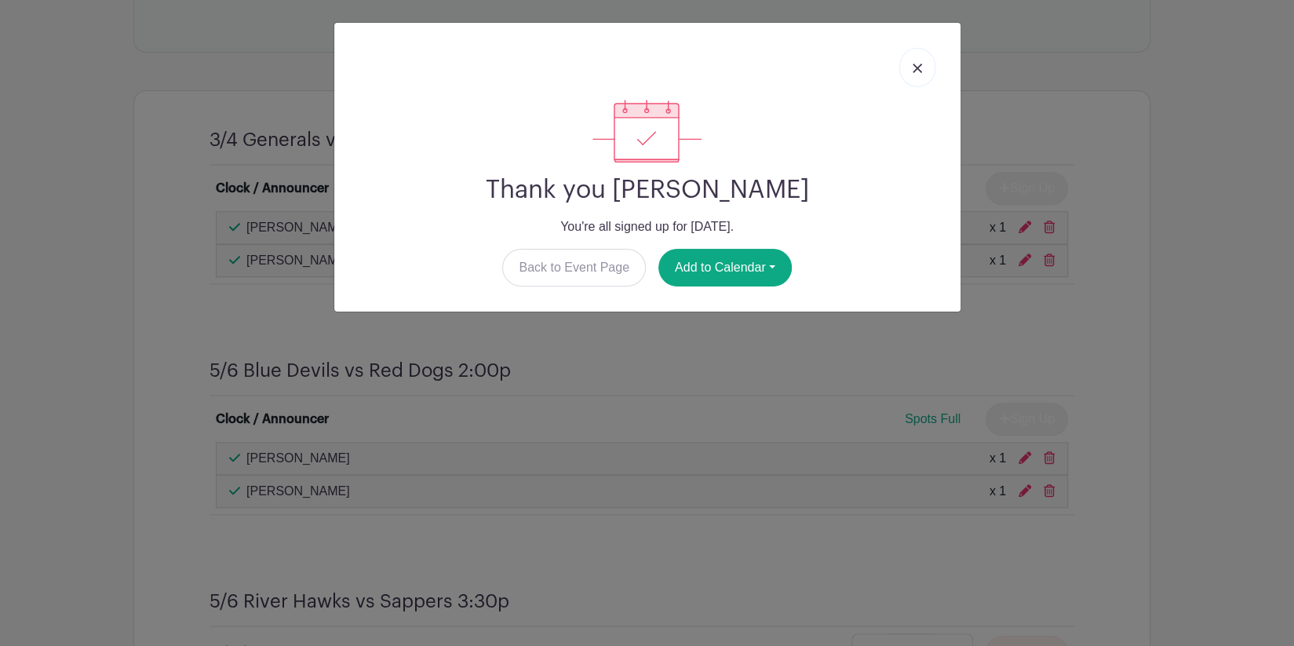
click at [916, 74] on link at bounding box center [917, 67] width 36 height 39
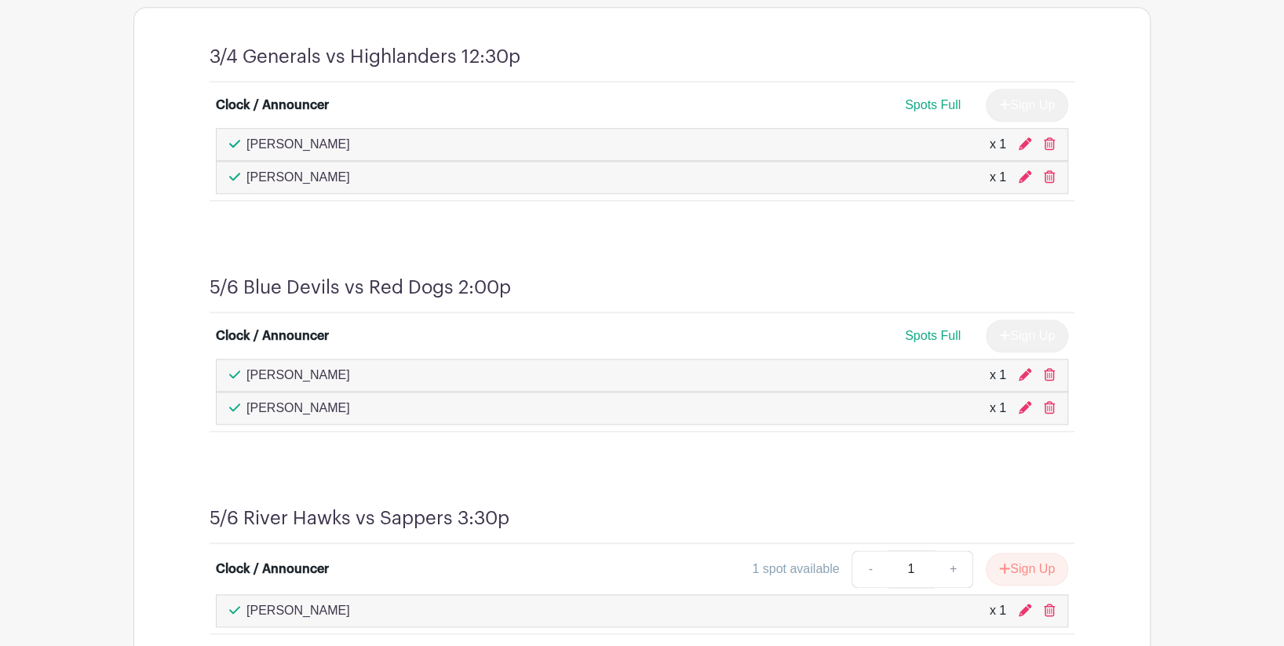
scroll to position [1092, 0]
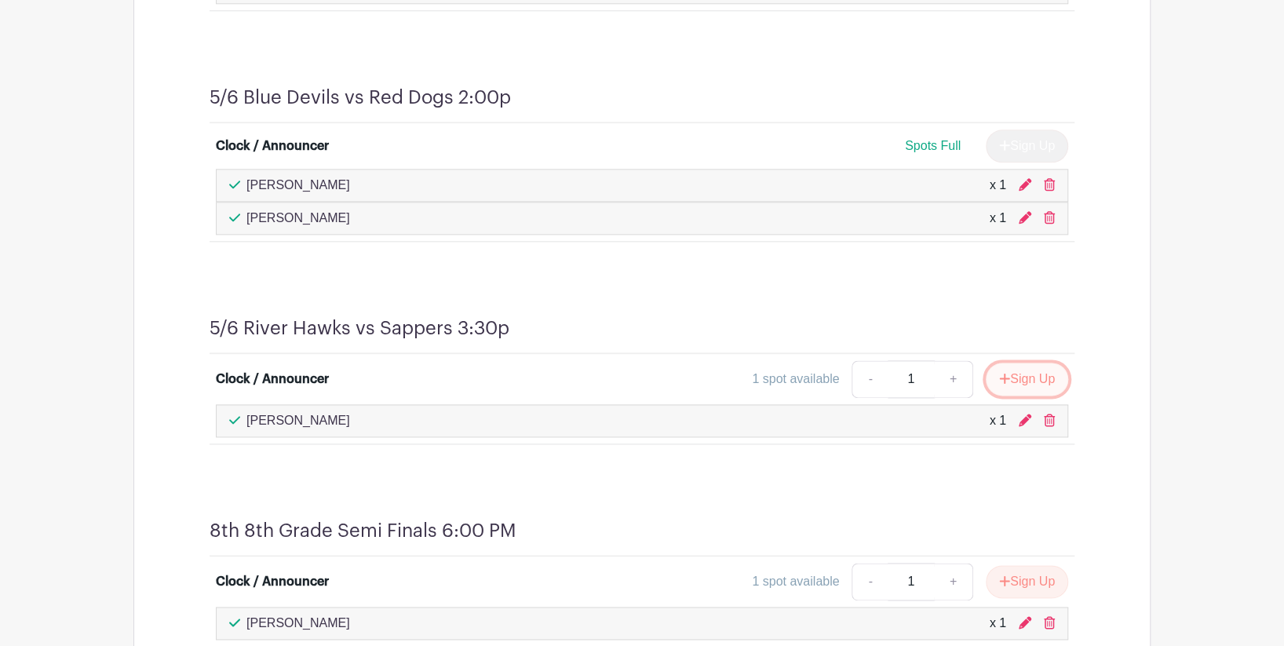
click at [1010, 377] on button "Sign Up" at bounding box center [1027, 379] width 82 height 33
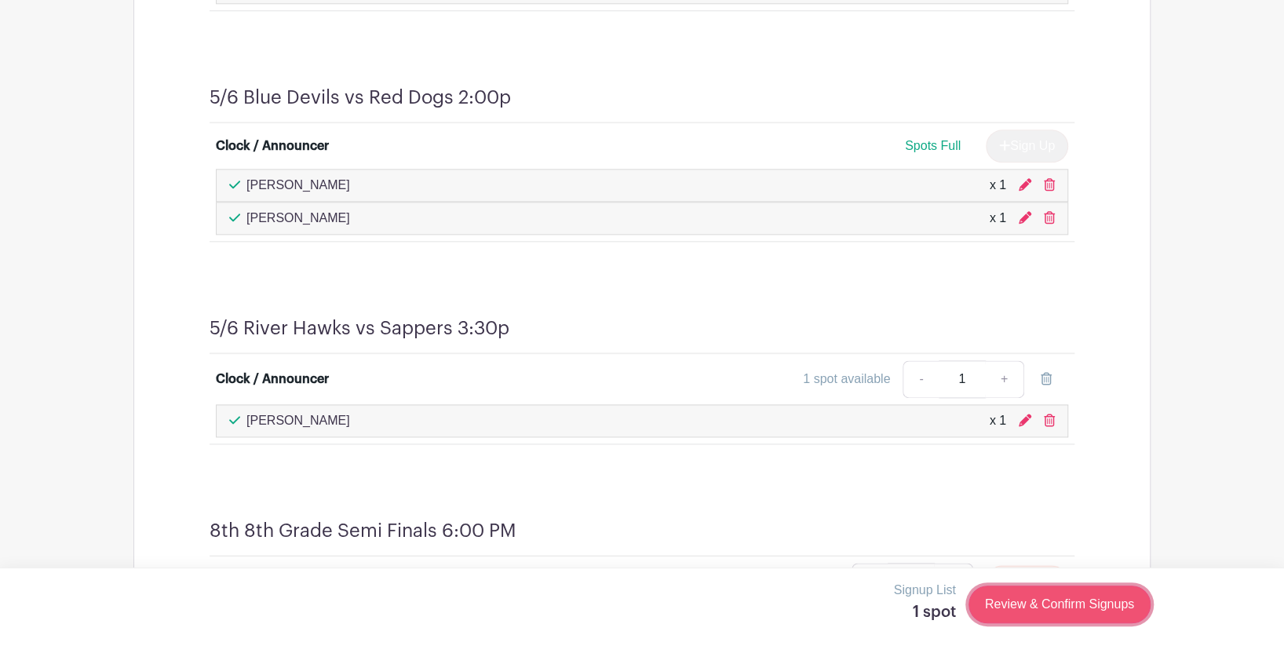
click at [1063, 603] on link "Review & Confirm Signups" at bounding box center [1059, 604] width 182 height 38
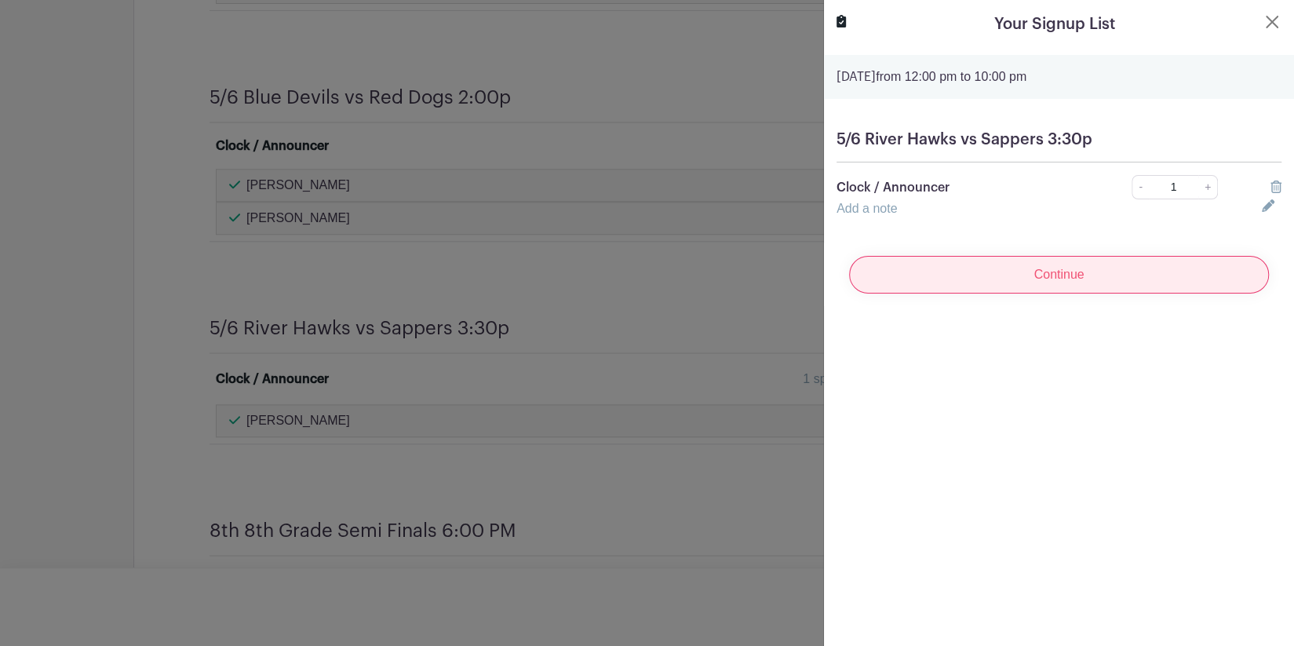
click at [1085, 272] on input "Continue" at bounding box center [1059, 275] width 420 height 38
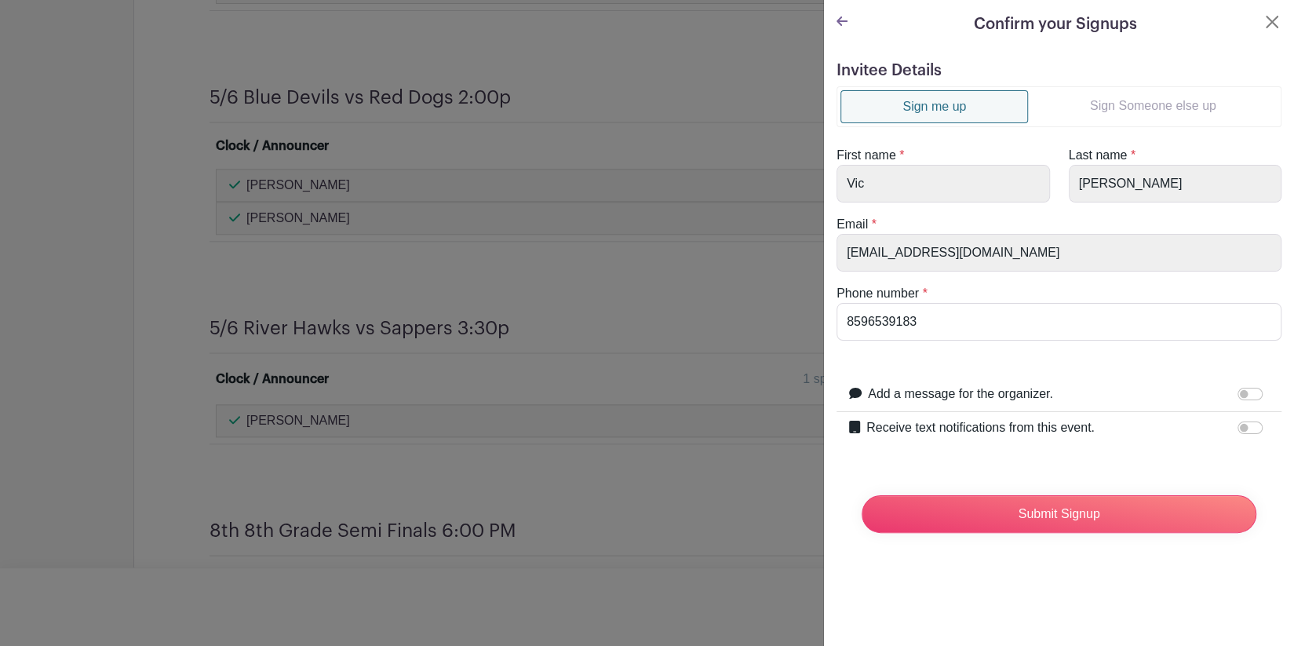
click at [1125, 104] on link "Sign Someone else up" at bounding box center [1153, 105] width 250 height 31
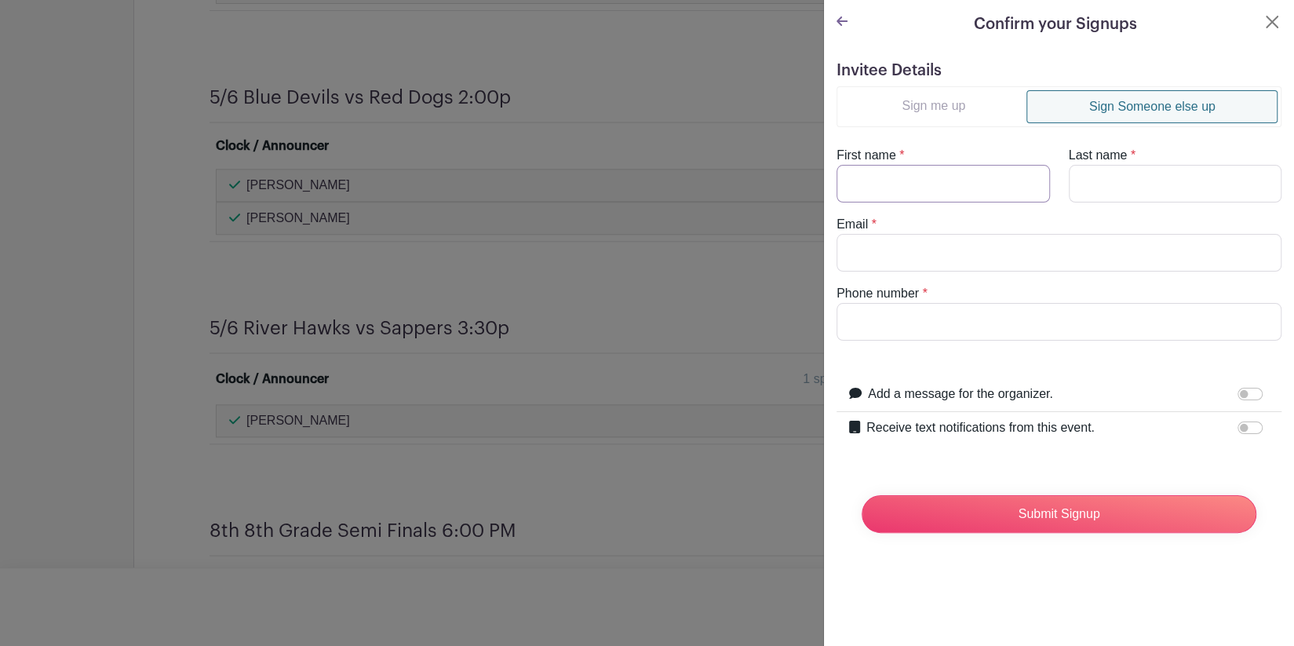
drag, startPoint x: 965, startPoint y: 172, endPoint x: 966, endPoint y: 184, distance: 11.8
click at [965, 172] on input "First name" at bounding box center [943, 184] width 213 height 38
type input "[PERSON_NAME]"
click at [1074, 187] on input "Last name" at bounding box center [1175, 184] width 213 height 38
type input "[PERSON_NAME]"
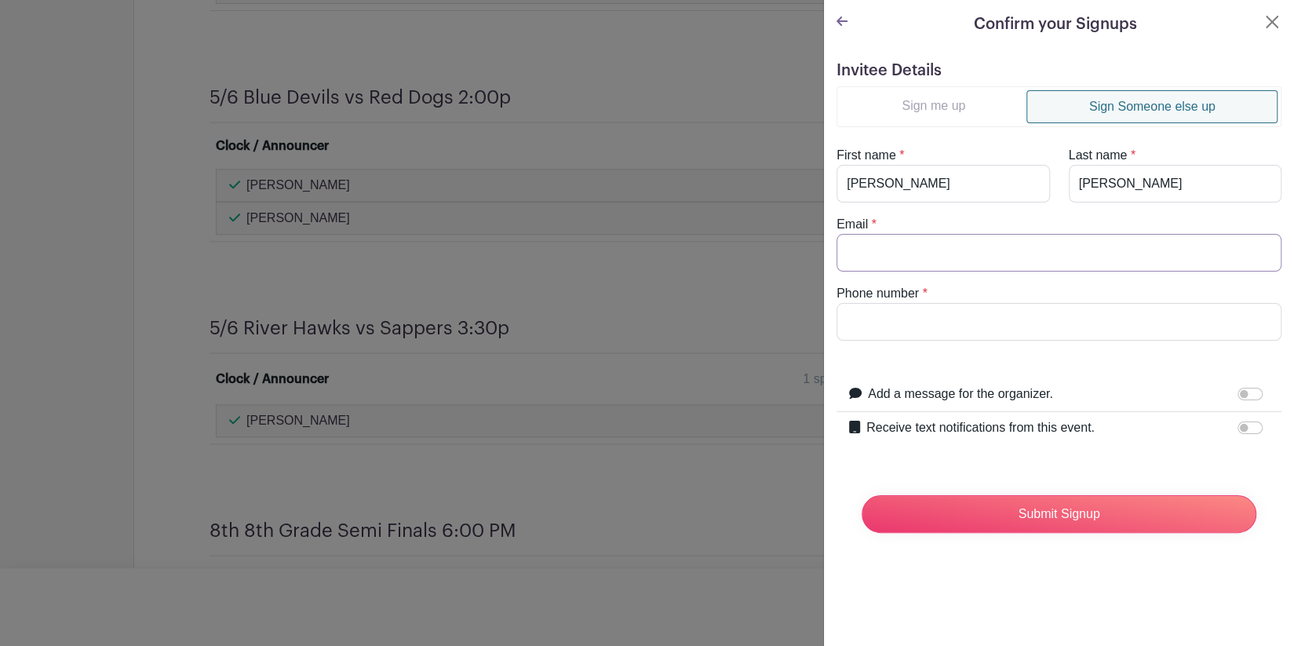
click at [978, 246] on input "Email" at bounding box center [1059, 253] width 445 height 38
type input "[EMAIL_ADDRESS][DOMAIN_NAME]"
click at [937, 323] on input "Phone number" at bounding box center [1059, 322] width 445 height 38
type input "8593910035"
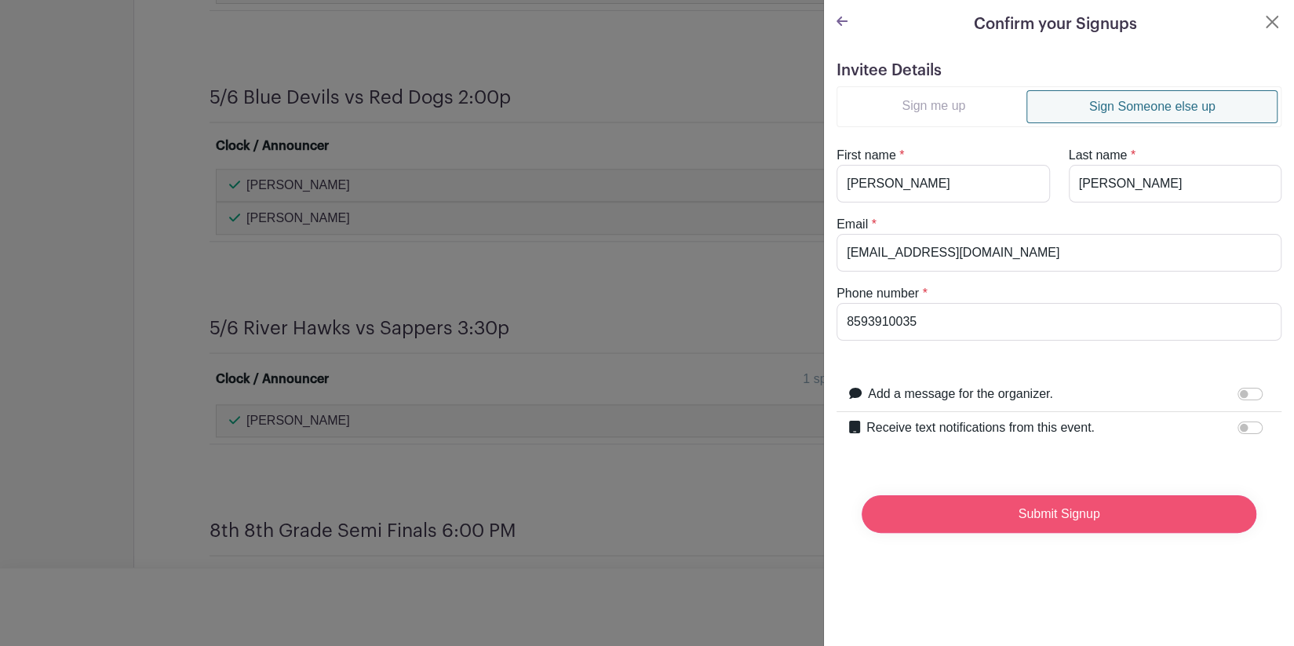
click at [1005, 516] on input "Submit Signup" at bounding box center [1059, 514] width 395 height 38
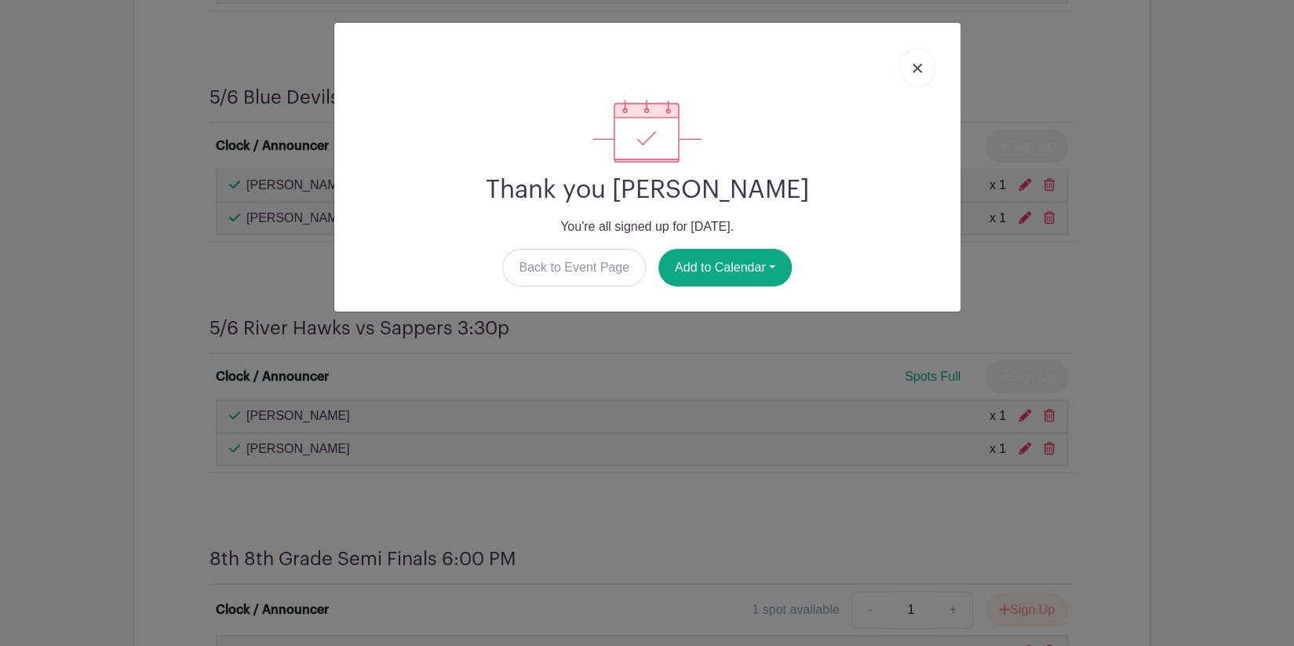
click at [917, 64] on img at bounding box center [917, 68] width 9 height 9
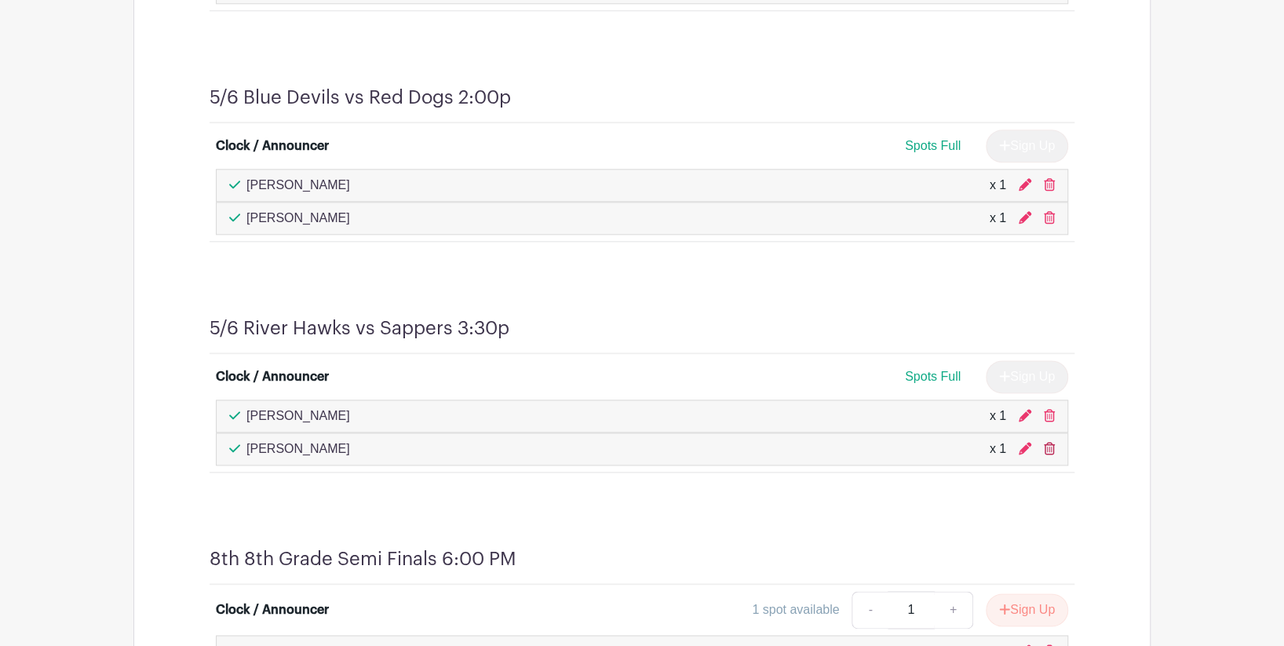
click at [1048, 442] on icon at bounding box center [1049, 448] width 11 height 13
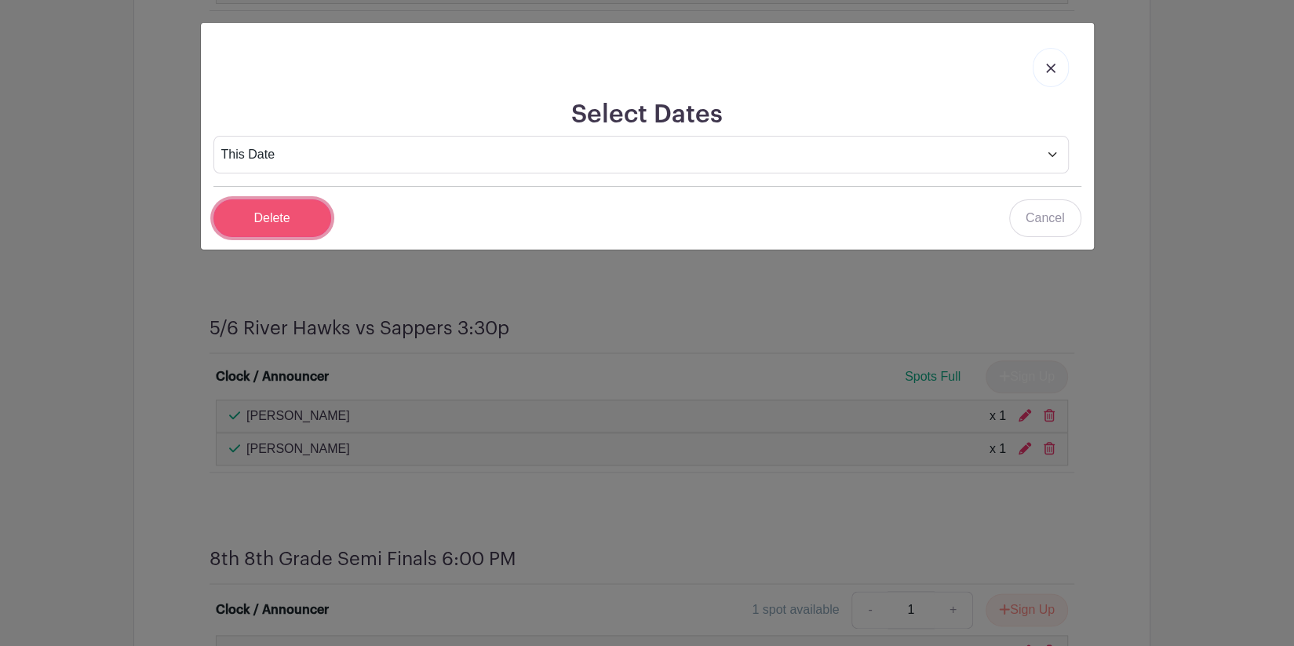
click at [281, 222] on input "Delete" at bounding box center [272, 218] width 118 height 38
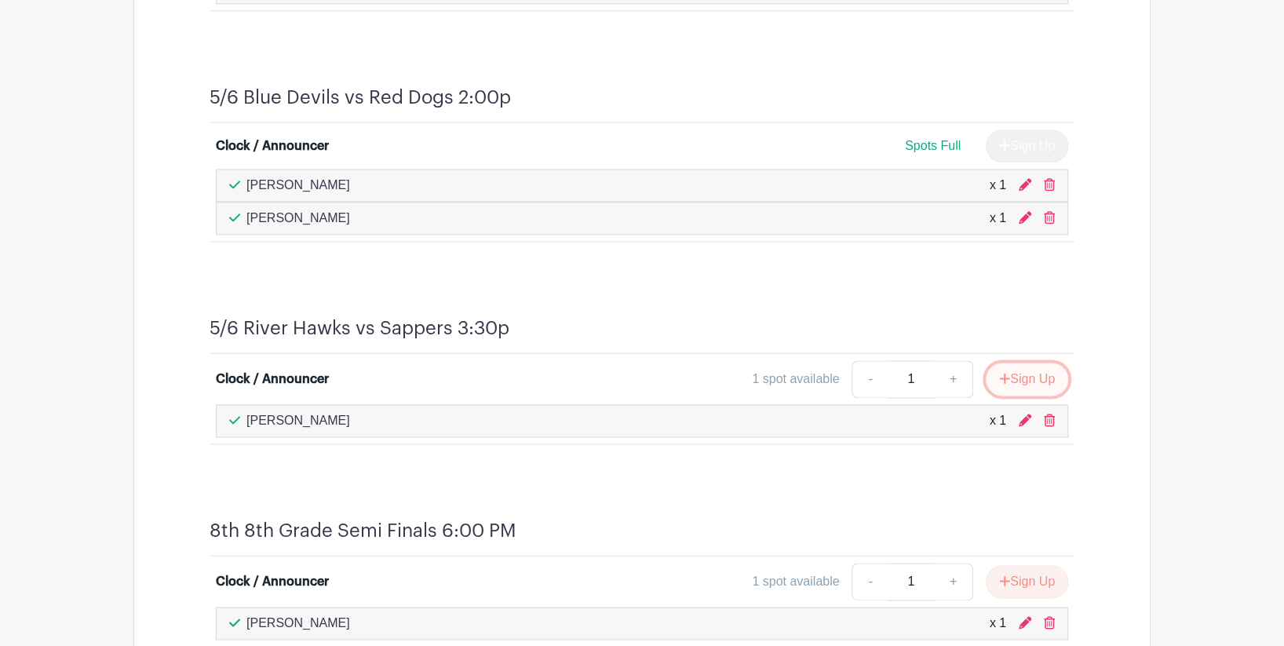
click at [1013, 381] on button "Sign Up" at bounding box center [1027, 379] width 82 height 33
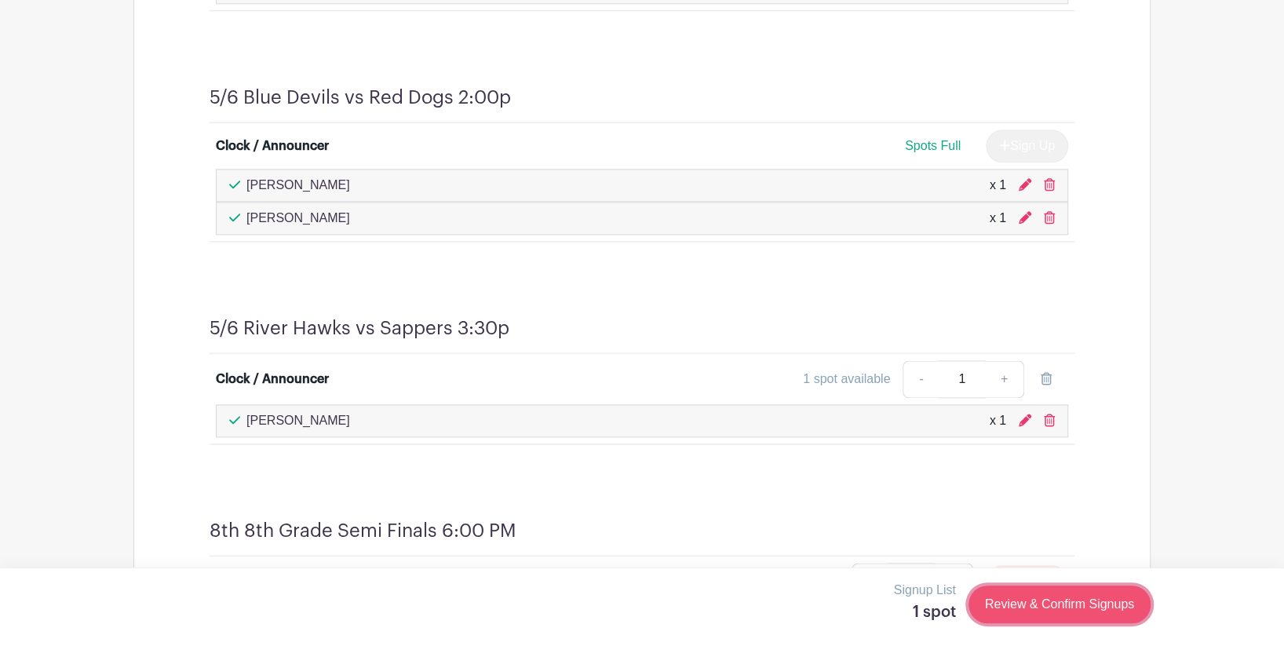
click at [1041, 603] on link "Review & Confirm Signups" at bounding box center [1059, 604] width 182 height 38
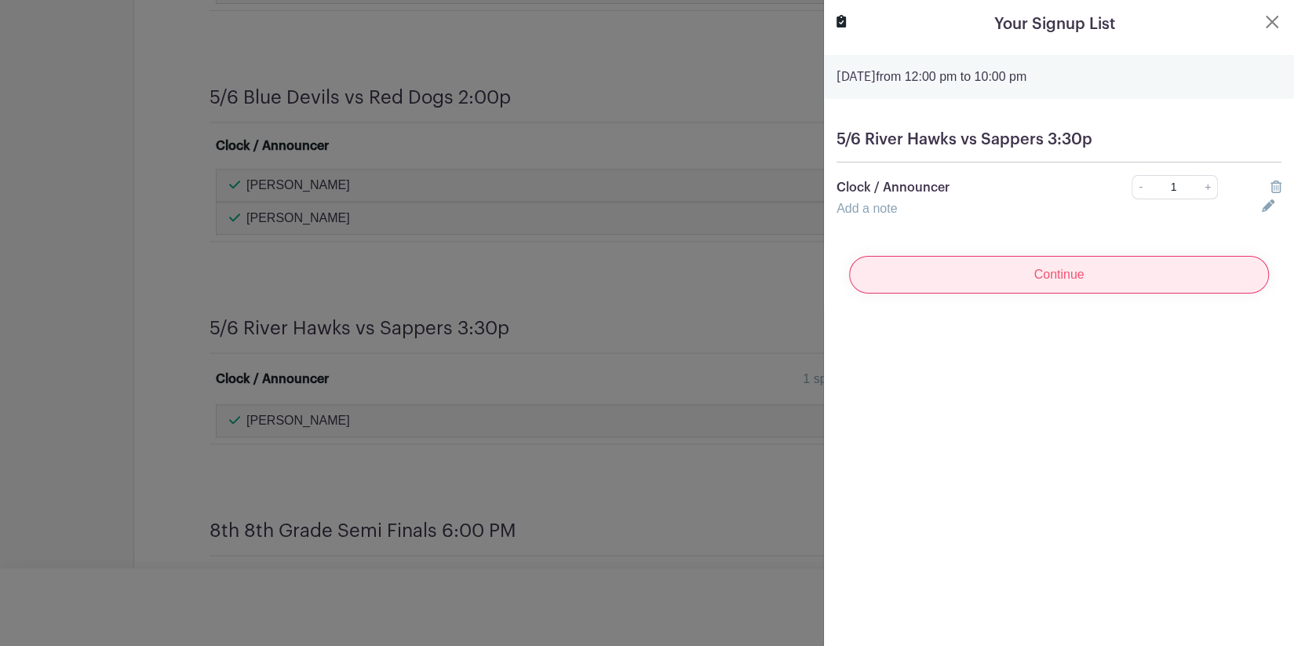
click at [1056, 276] on input "Continue" at bounding box center [1059, 275] width 420 height 38
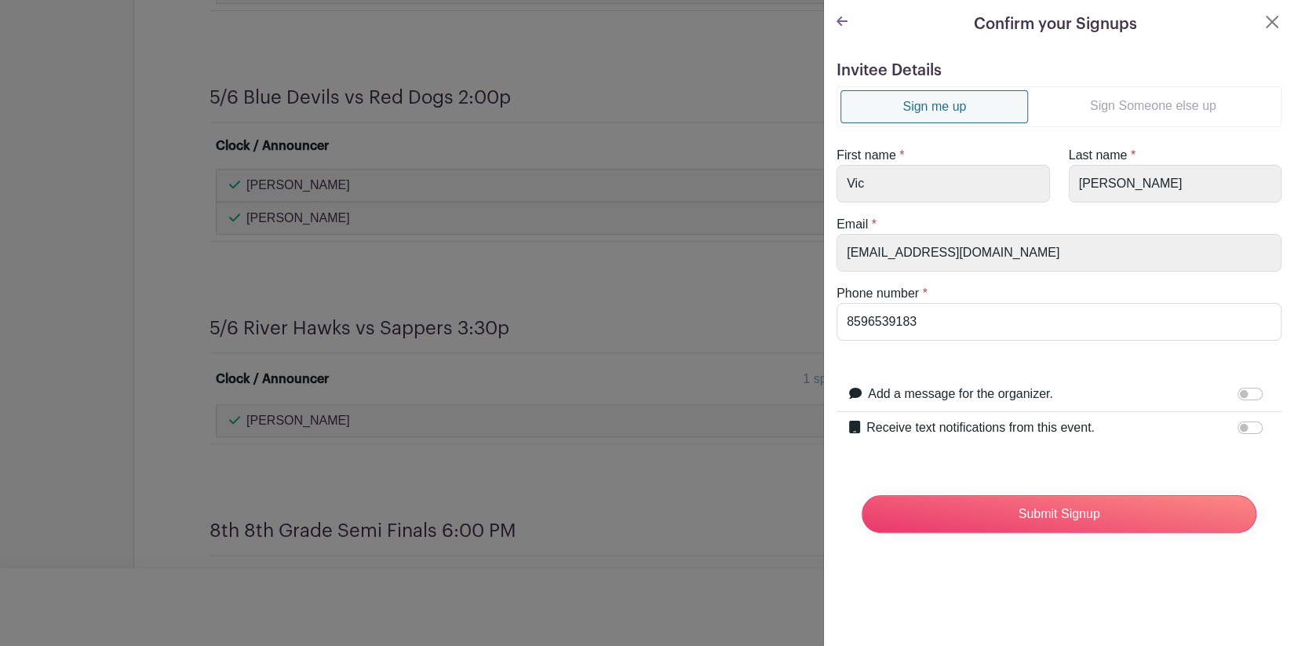
click at [1129, 109] on link "Sign Someone else up" at bounding box center [1153, 105] width 250 height 31
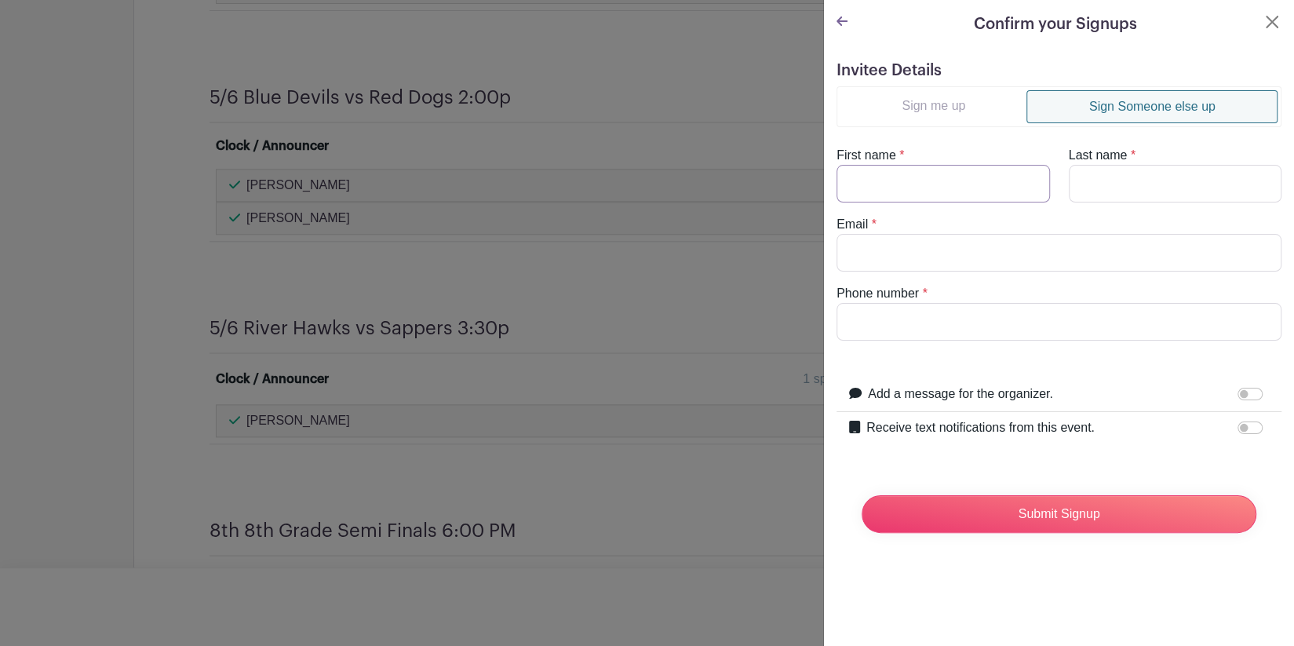
click at [950, 177] on input "First name" at bounding box center [943, 184] width 213 height 38
type input "[PERSON_NAME]"
click at [1100, 193] on input "Last name" at bounding box center [1175, 184] width 213 height 38
type input "R"
click at [1068, 254] on input "Email" at bounding box center [1059, 253] width 445 height 38
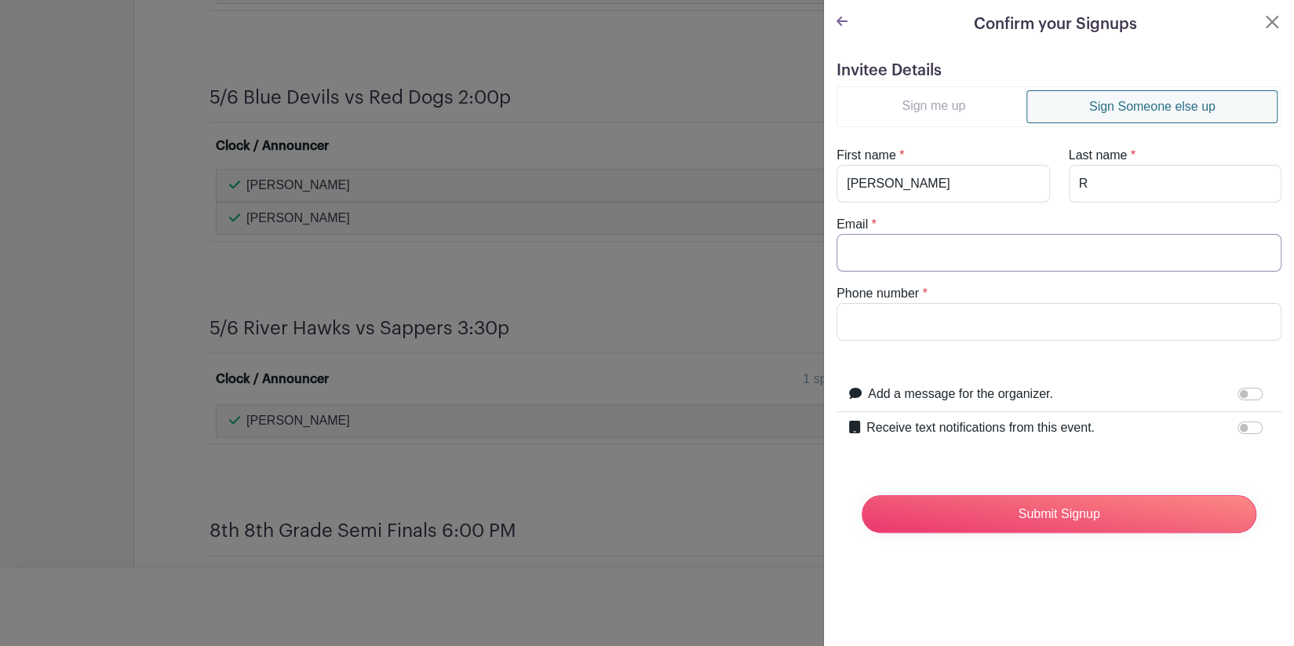
type input "[EMAIL_ADDRESS][DOMAIN_NAME]"
click at [952, 320] on input "Phone number" at bounding box center [1059, 322] width 445 height 38
type input "5137078517"
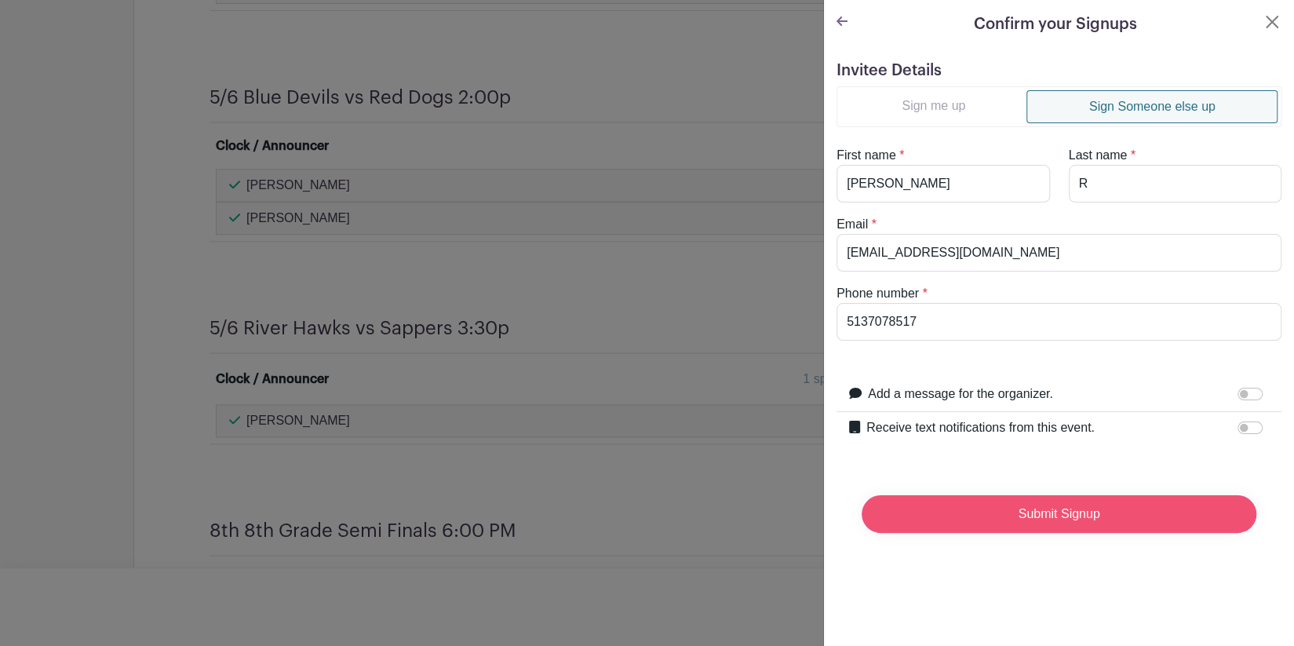
click at [1078, 517] on input "Submit Signup" at bounding box center [1059, 514] width 395 height 38
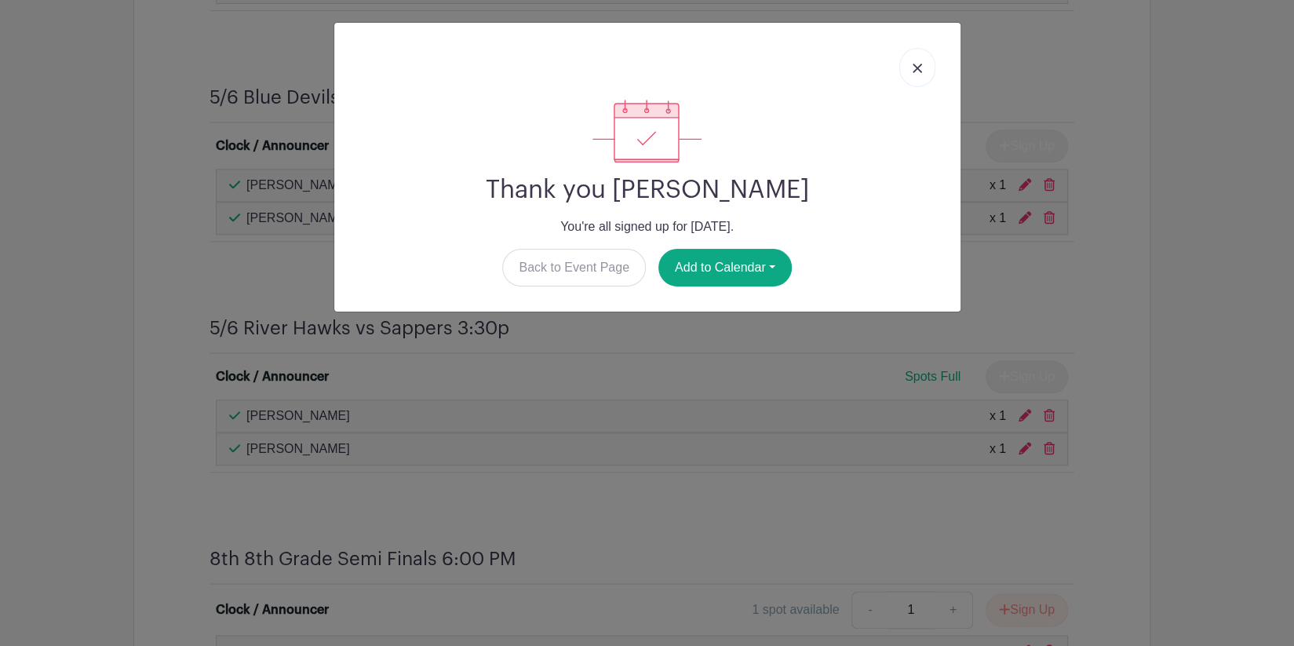
click at [916, 73] on link at bounding box center [917, 67] width 36 height 39
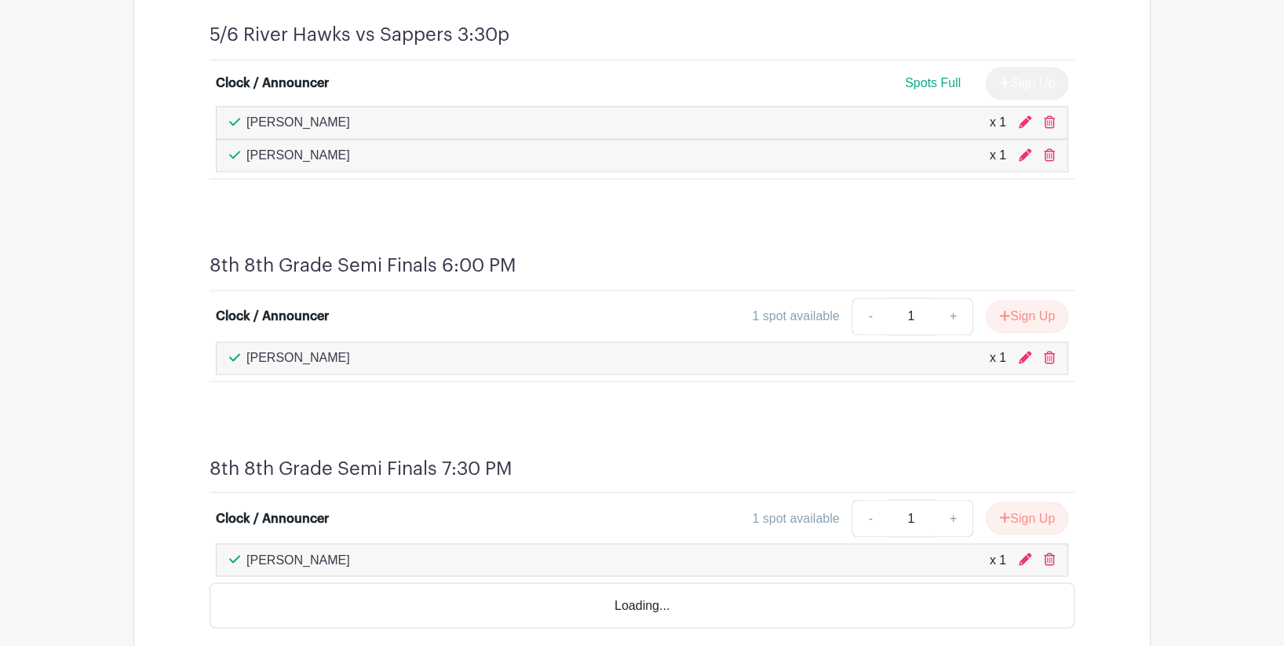
scroll to position [1433, 0]
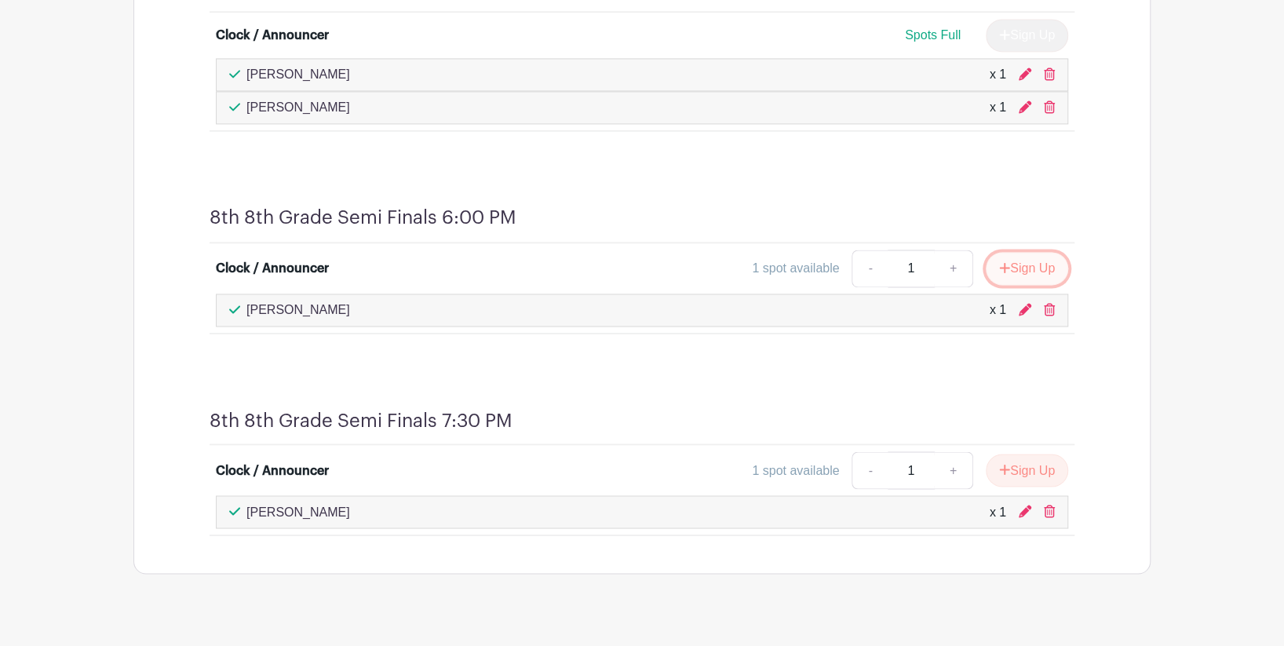
click at [1027, 268] on button "Sign Up" at bounding box center [1027, 268] width 82 height 33
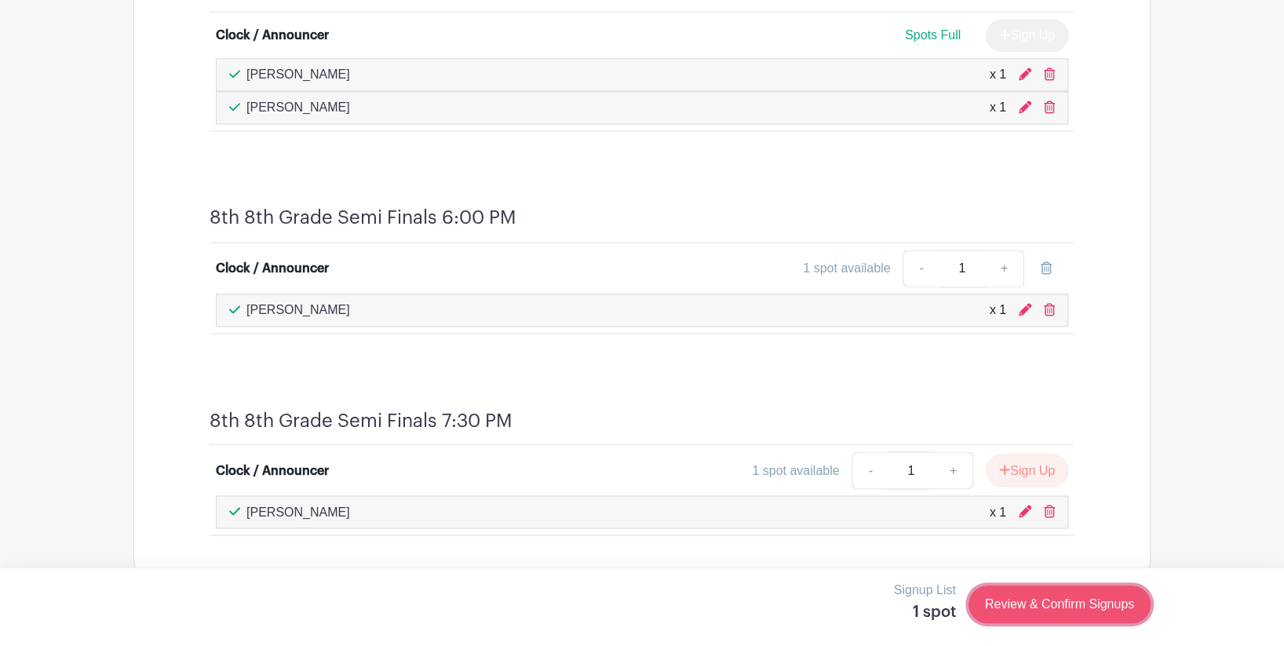
click at [1077, 607] on link "Review & Confirm Signups" at bounding box center [1059, 604] width 182 height 38
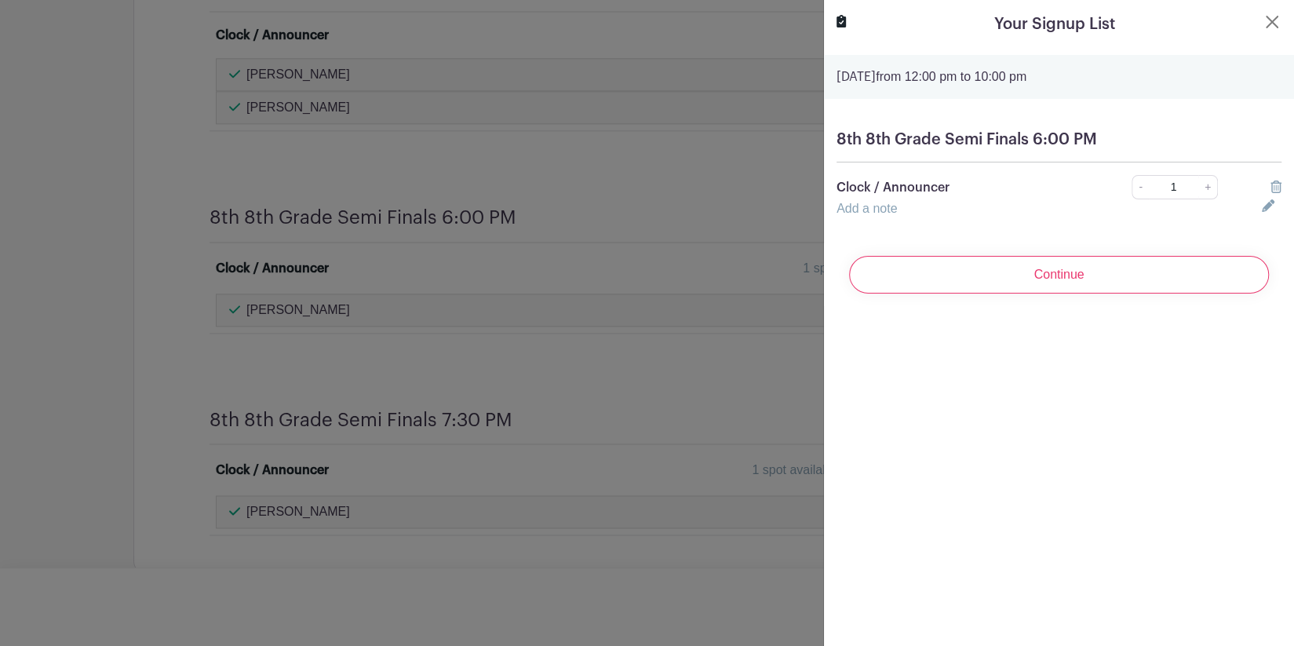
click at [1059, 276] on input "Continue" at bounding box center [1059, 275] width 420 height 38
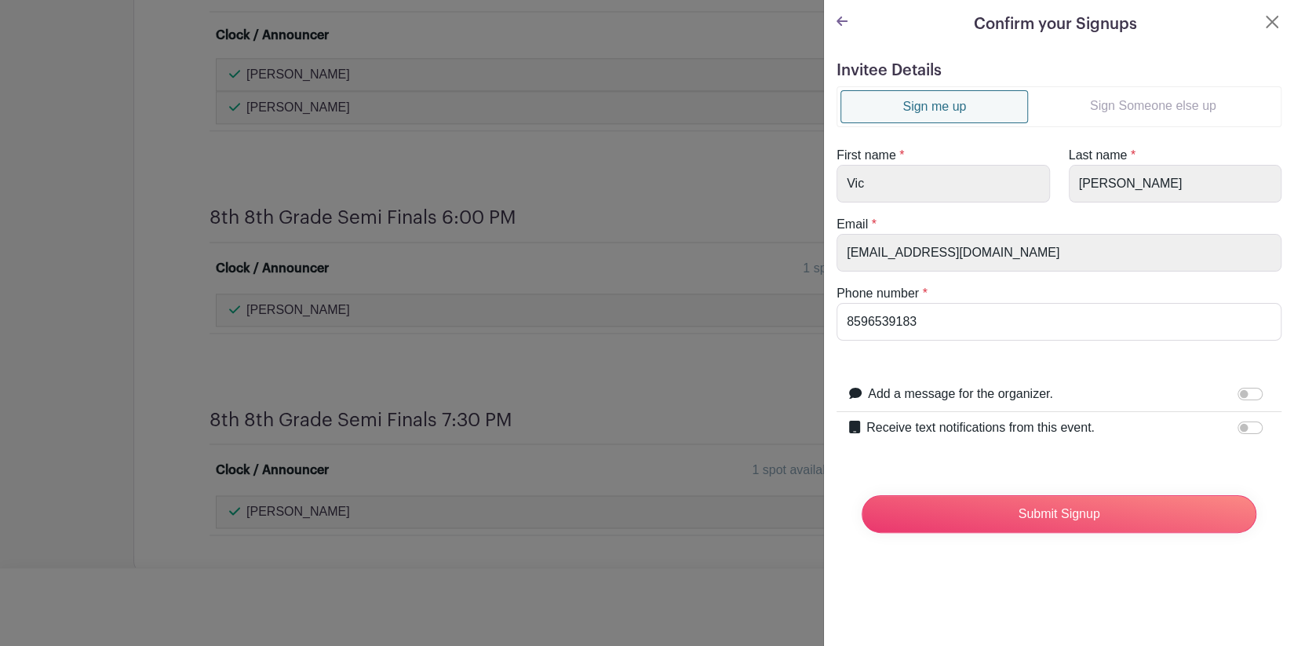
click at [1144, 107] on link "Sign Someone else up" at bounding box center [1153, 105] width 250 height 31
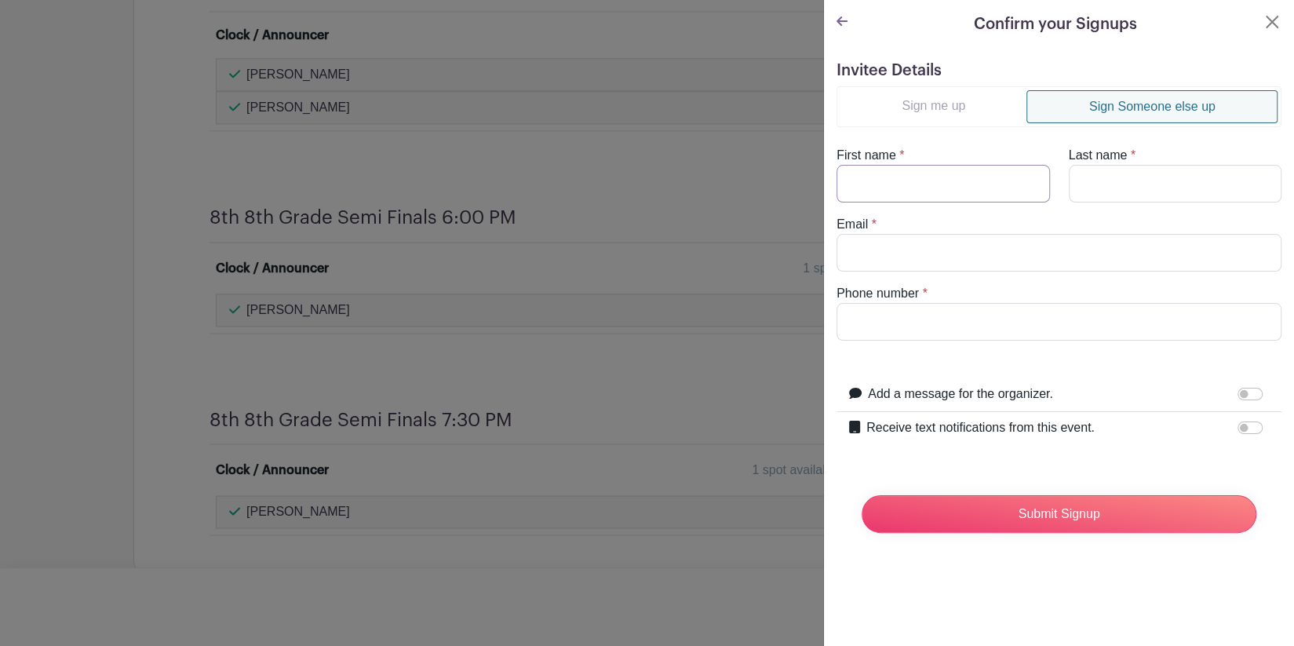
click at [935, 173] on input "First name" at bounding box center [943, 184] width 213 height 38
type input "[PERSON_NAME]"
click at [1074, 184] on input "Last name" at bounding box center [1175, 184] width 213 height 38
type input "R"
click at [1006, 248] on input "Email" at bounding box center [1059, 253] width 445 height 38
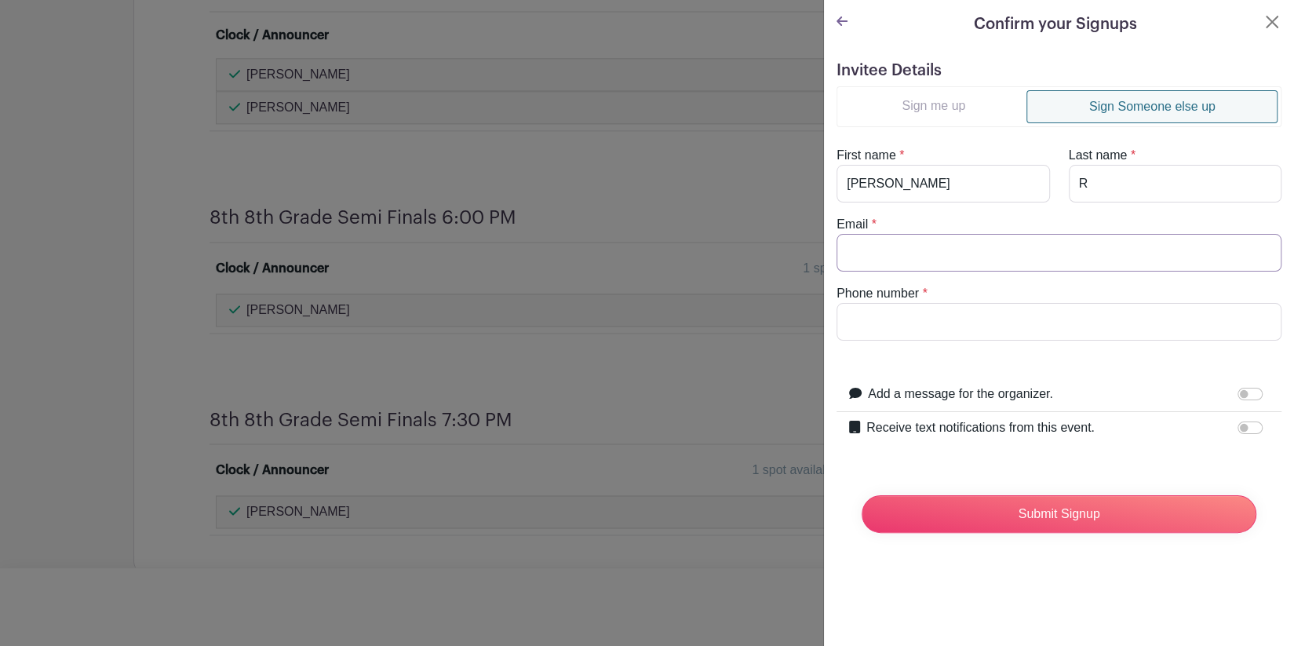
type input "[EMAIL_ADDRESS][DOMAIN_NAME]"
click at [938, 325] on input "Phone number" at bounding box center [1059, 322] width 445 height 38
type input "5137078517"
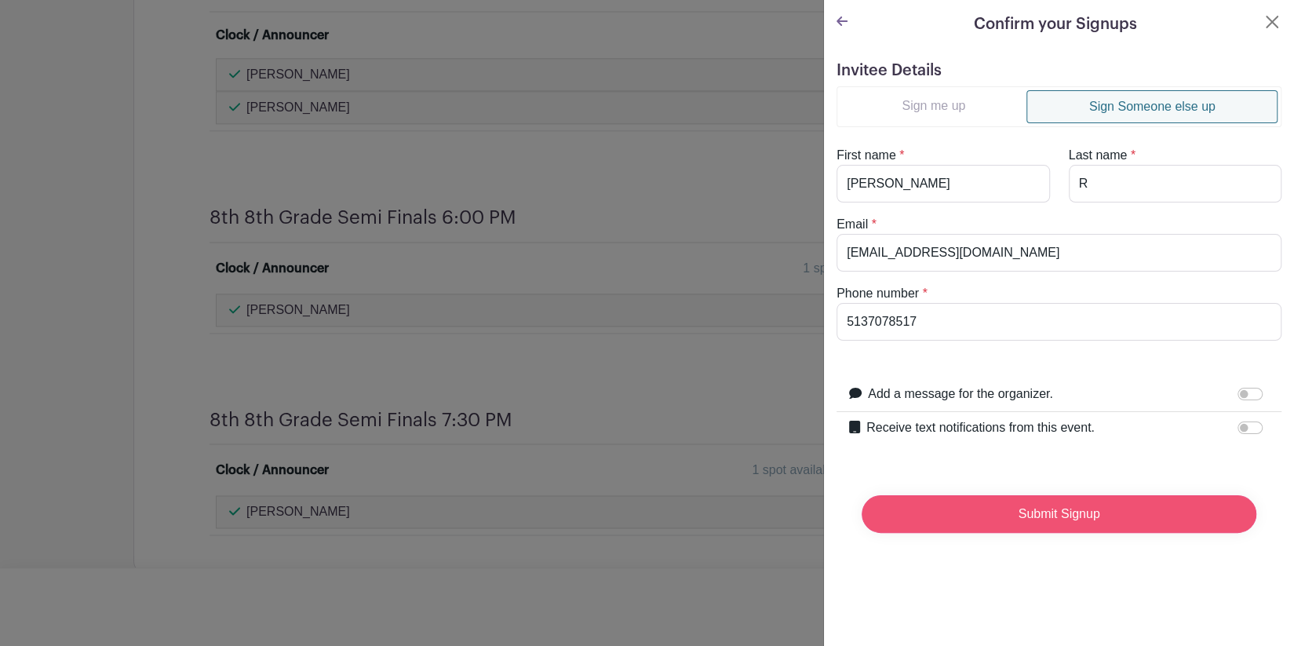
click at [1017, 513] on input "Submit Signup" at bounding box center [1059, 514] width 395 height 38
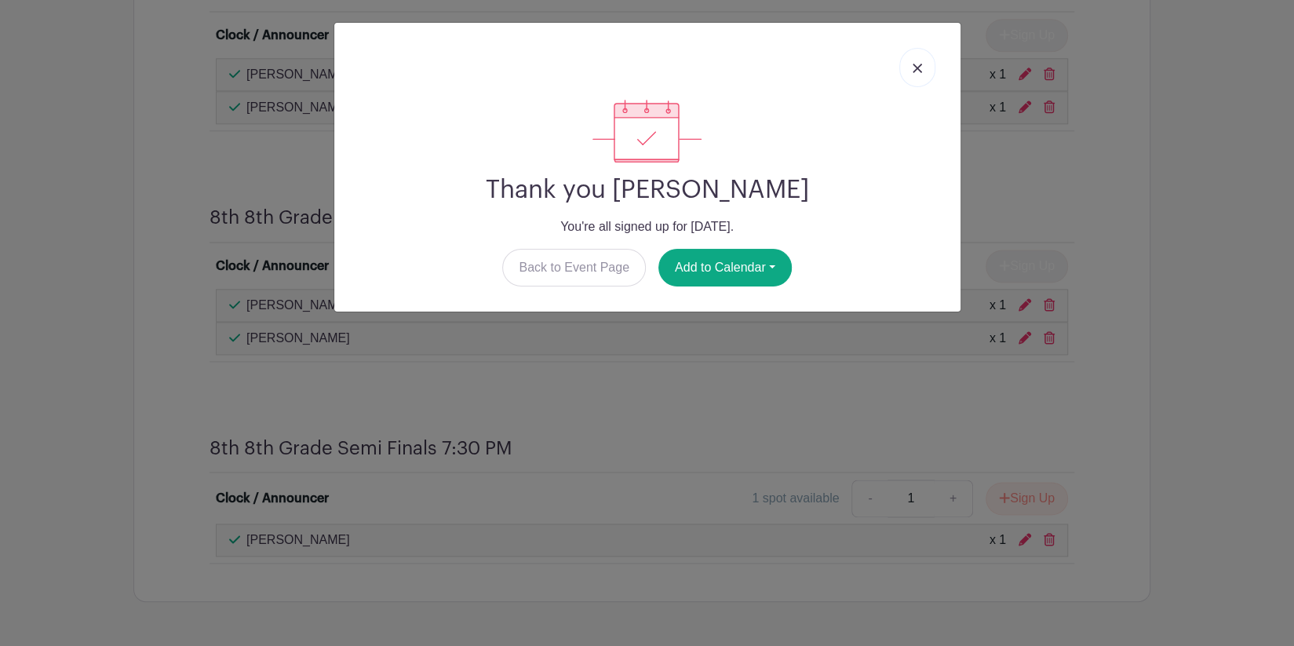
click at [920, 63] on link at bounding box center [917, 67] width 36 height 39
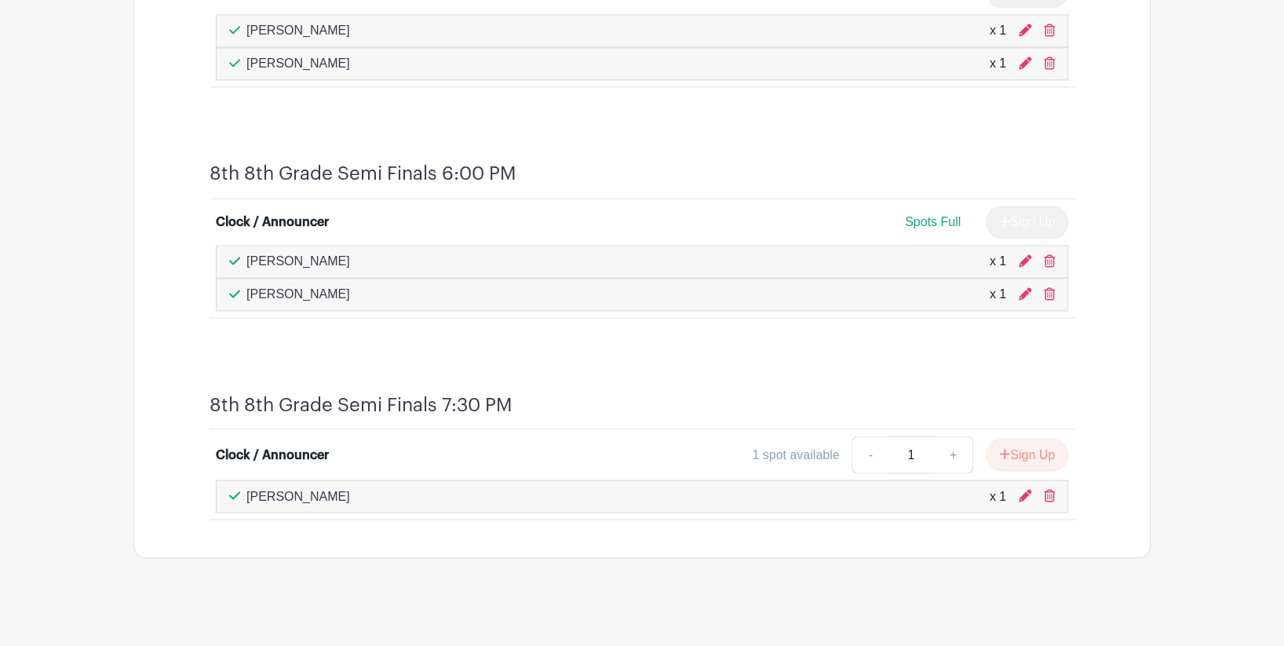
scroll to position [1482, 0]
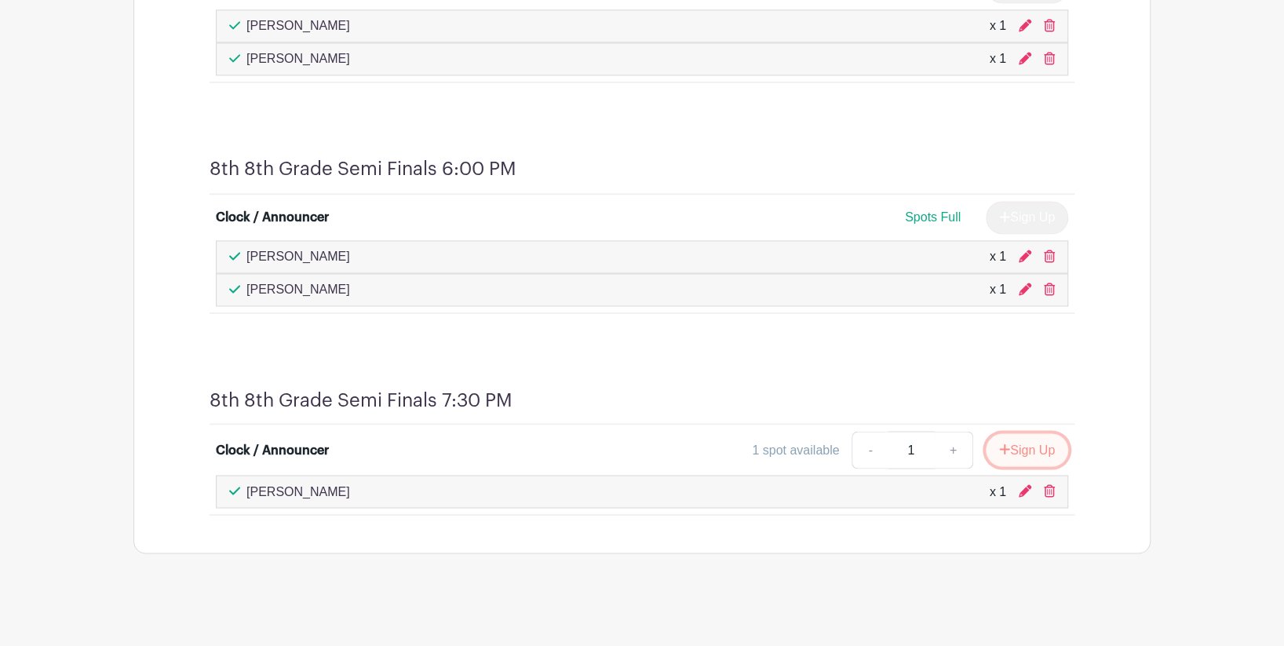
click at [1009, 449] on button "Sign Up" at bounding box center [1027, 449] width 82 height 33
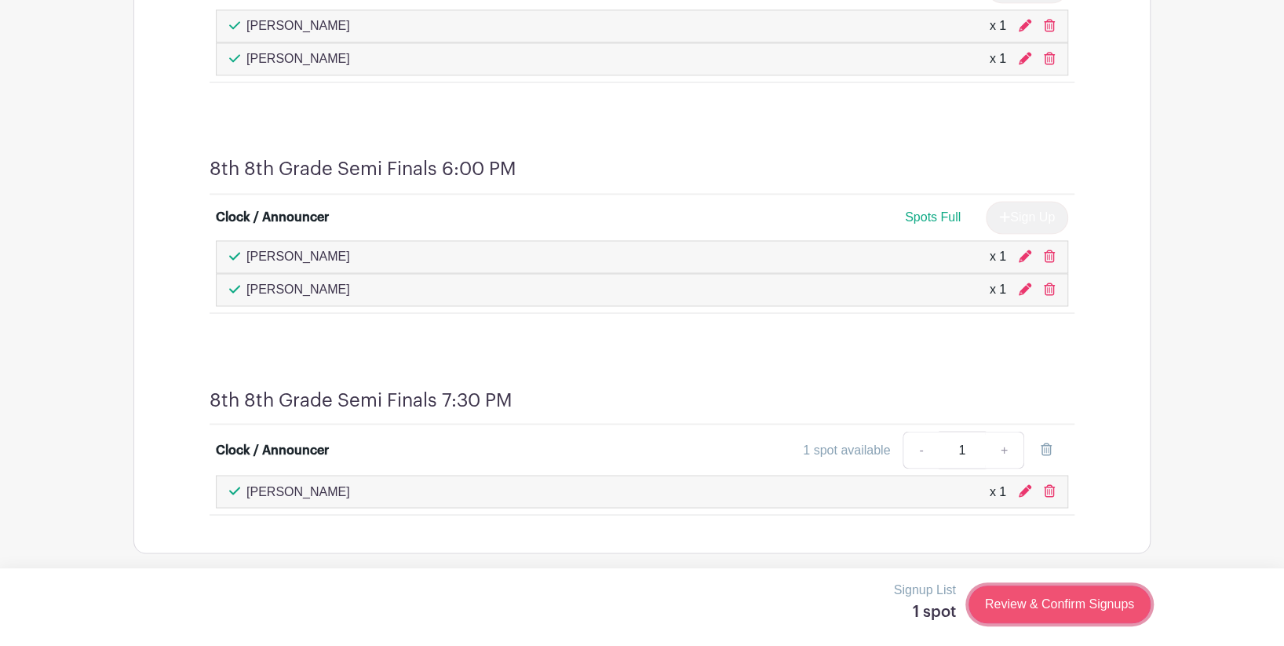
click at [1044, 604] on link "Review & Confirm Signups" at bounding box center [1059, 604] width 182 height 38
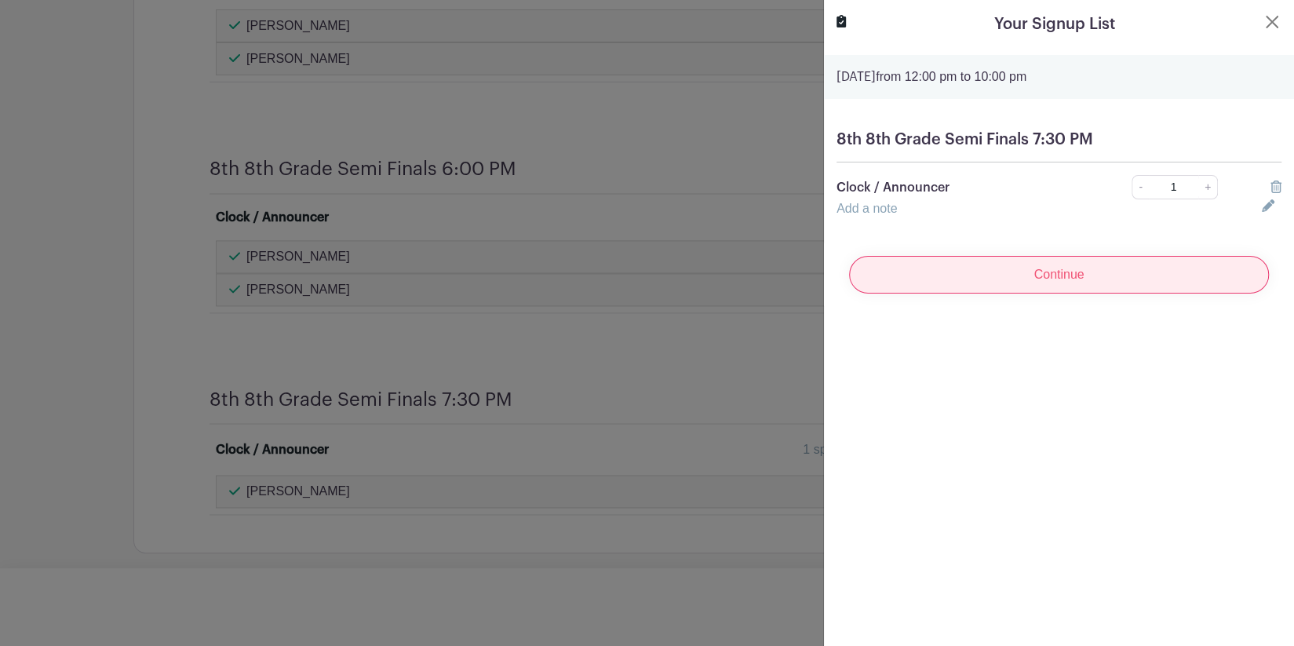
click at [1057, 279] on input "Continue" at bounding box center [1059, 275] width 420 height 38
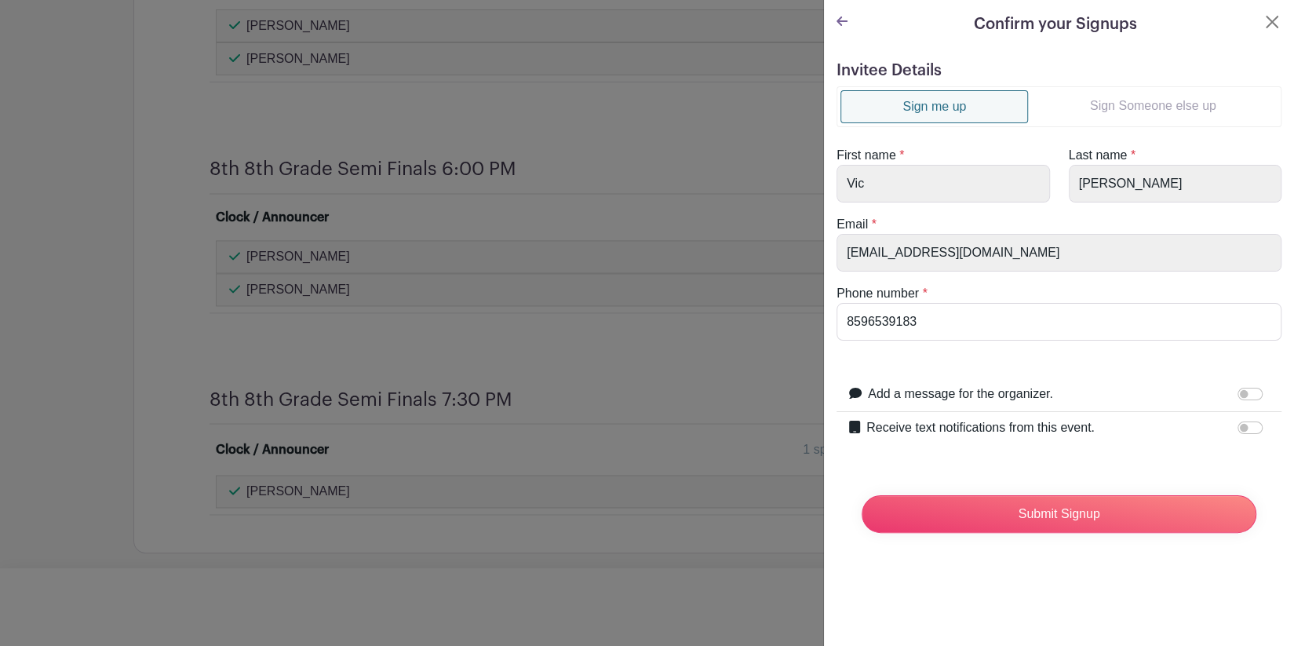
click at [1124, 104] on link "Sign Someone else up" at bounding box center [1153, 105] width 250 height 31
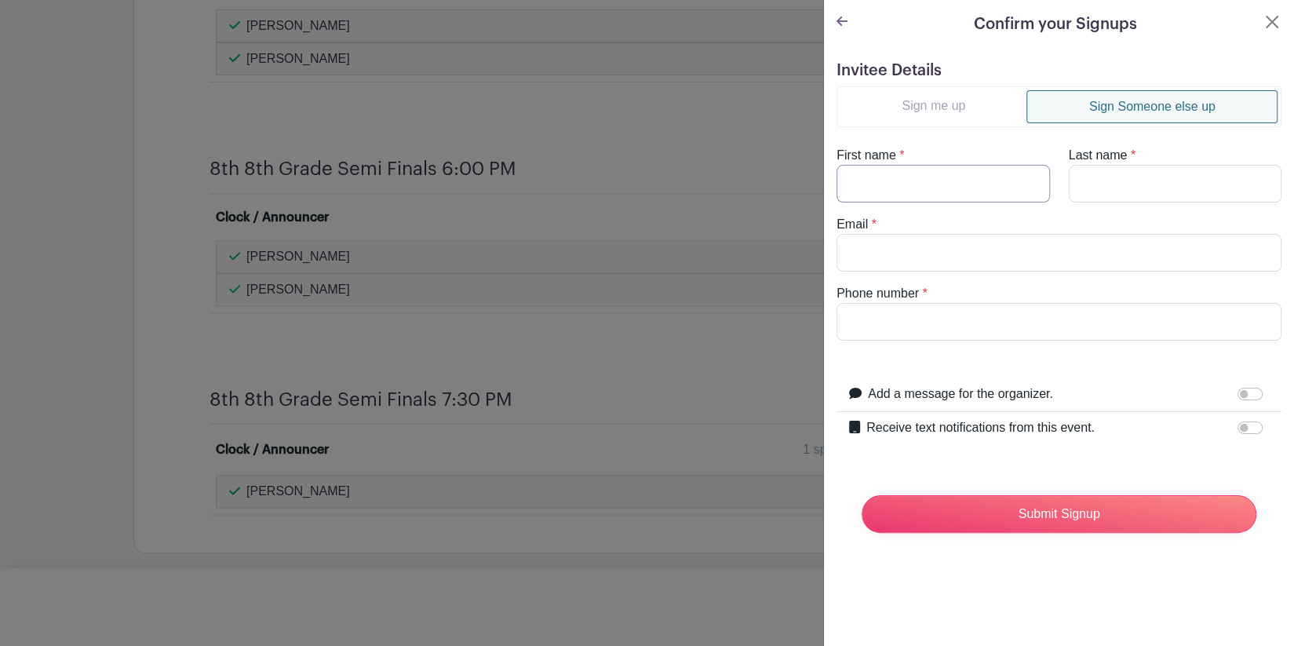
click at [972, 177] on input "First name" at bounding box center [943, 184] width 213 height 38
type input "[PERSON_NAME]"
click at [1098, 181] on input "Last name" at bounding box center [1175, 184] width 213 height 38
type input "R"
click at [983, 253] on input "Email" at bounding box center [1059, 253] width 445 height 38
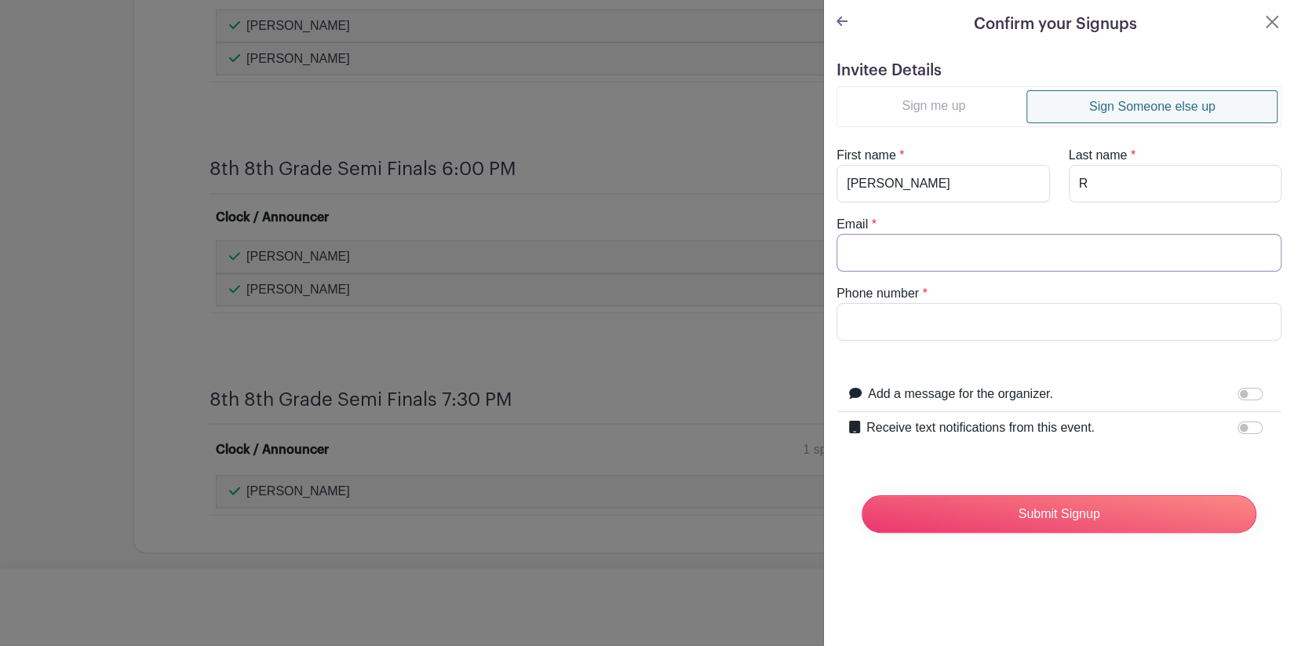
type input "[EMAIL_ADDRESS][DOMAIN_NAME]"
click at [954, 316] on input "Phone number" at bounding box center [1059, 322] width 445 height 38
type input "5137078517"
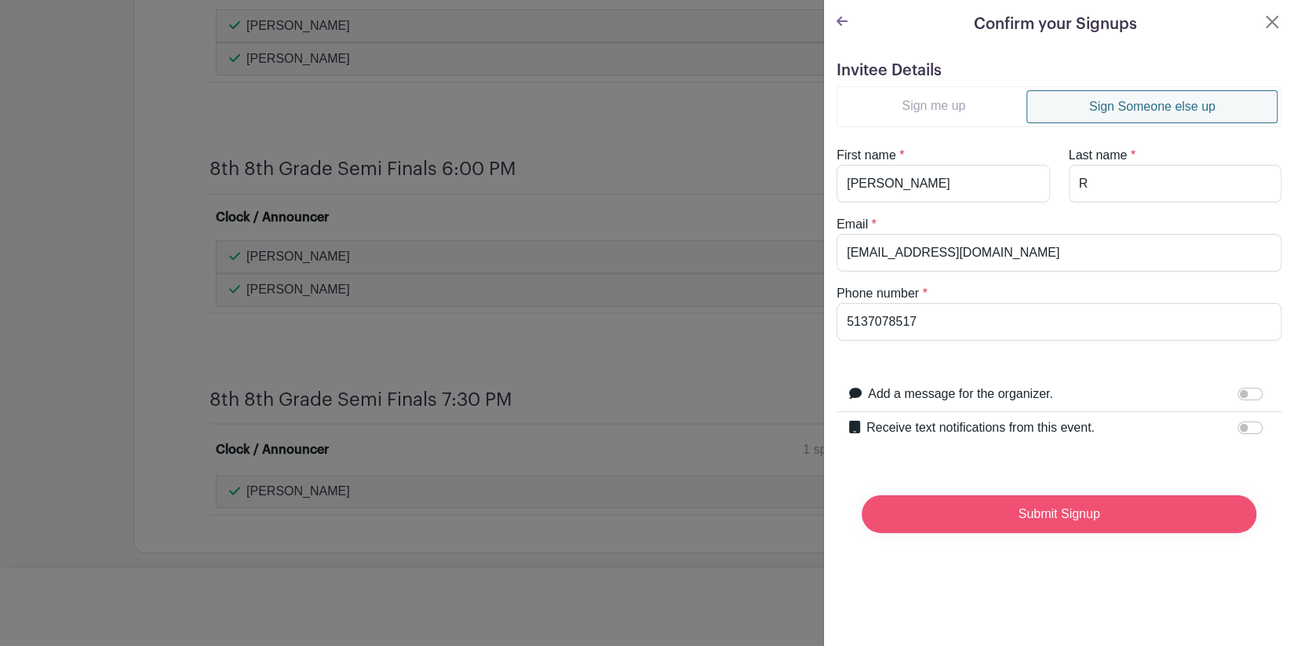
click at [1009, 514] on input "Submit Signup" at bounding box center [1059, 514] width 395 height 38
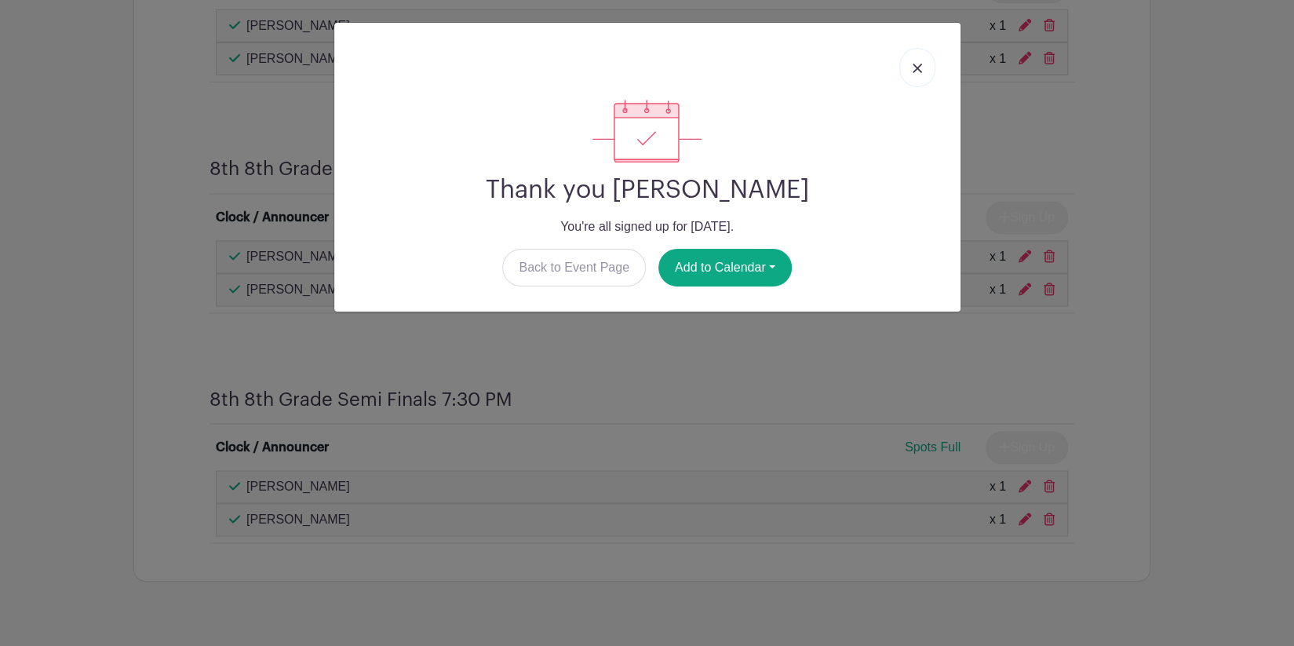
click at [924, 68] on link at bounding box center [917, 67] width 36 height 39
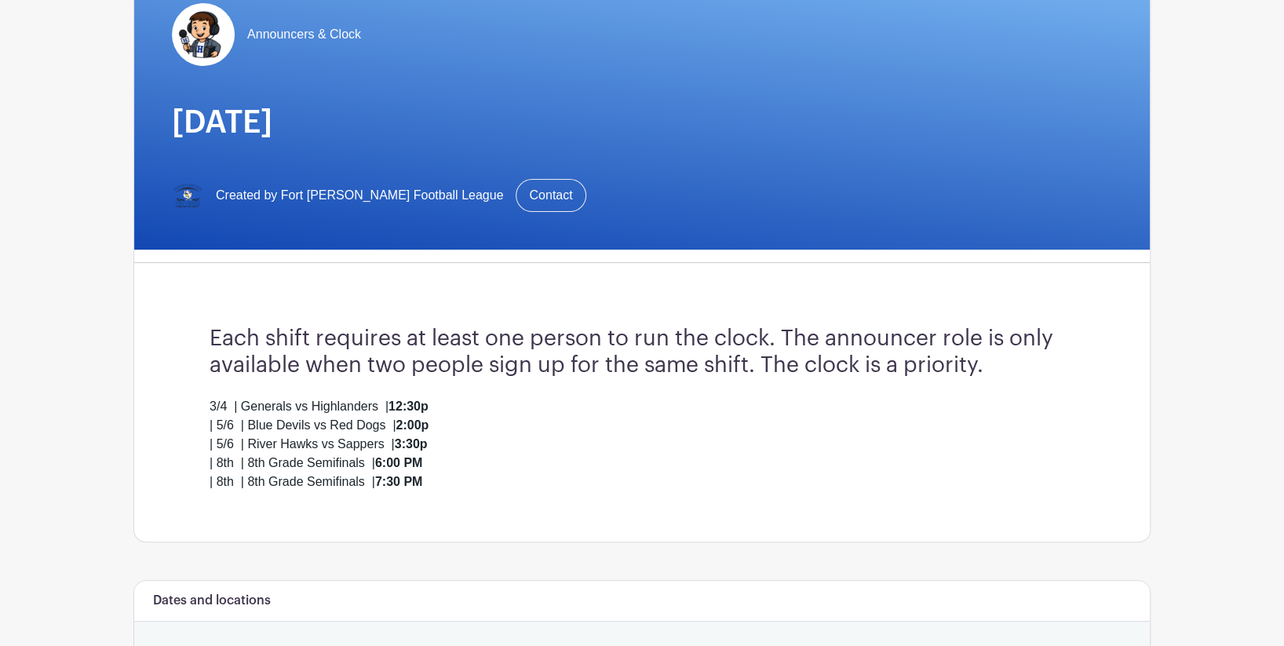
scroll to position [0, 0]
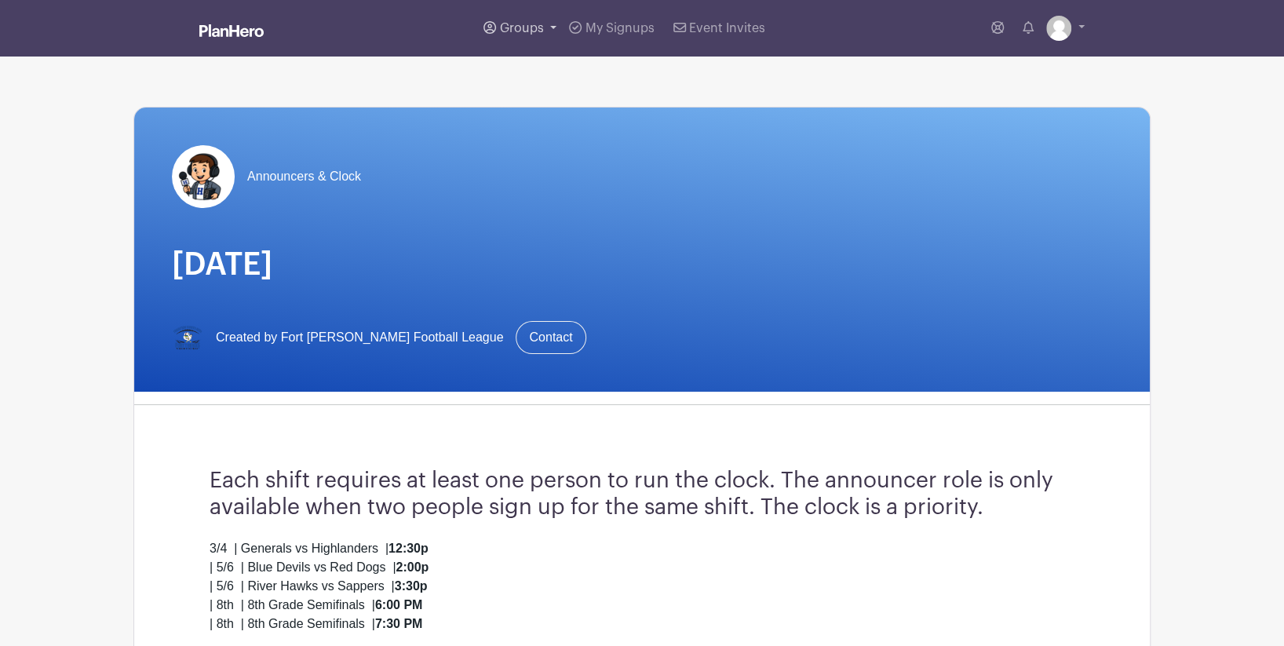
click at [557, 24] on link "Groups" at bounding box center [520, 28] width 86 height 57
click at [535, 115] on span "Vic's Events" at bounding box center [551, 115] width 70 height 18
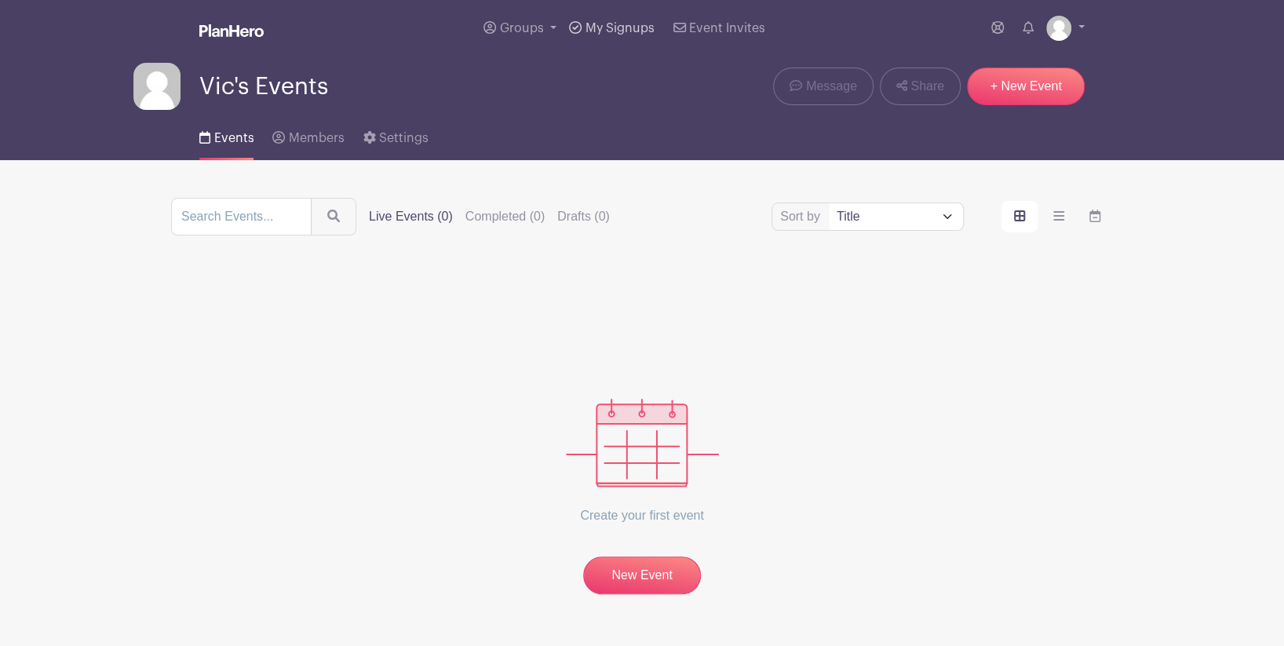
click at [623, 33] on span "My Signups" at bounding box center [619, 28] width 69 height 13
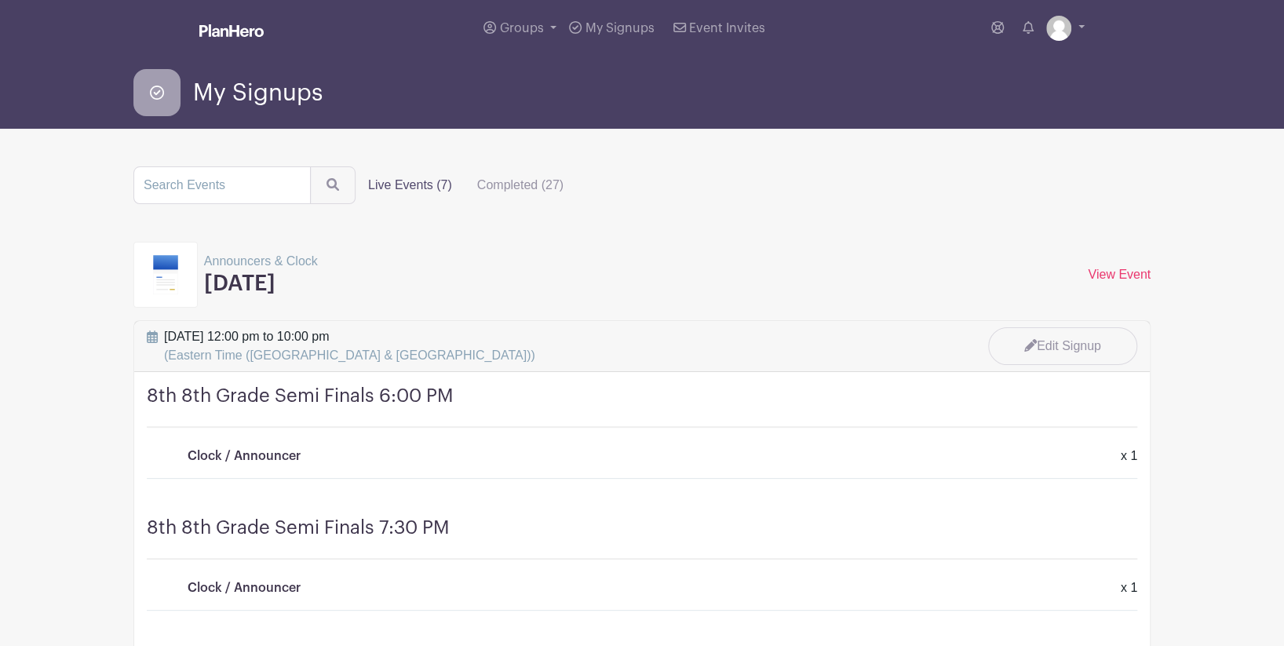
click at [237, 32] on img at bounding box center [231, 30] width 64 height 13
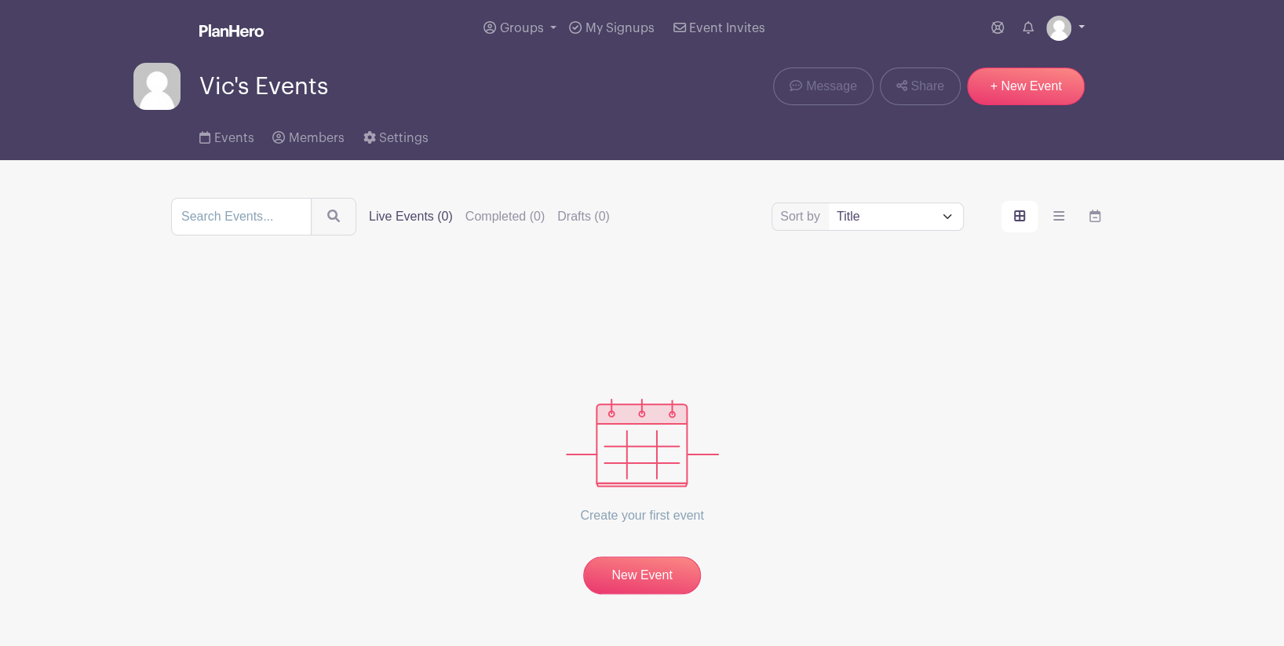
click at [1056, 40] on img at bounding box center [1058, 28] width 25 height 25
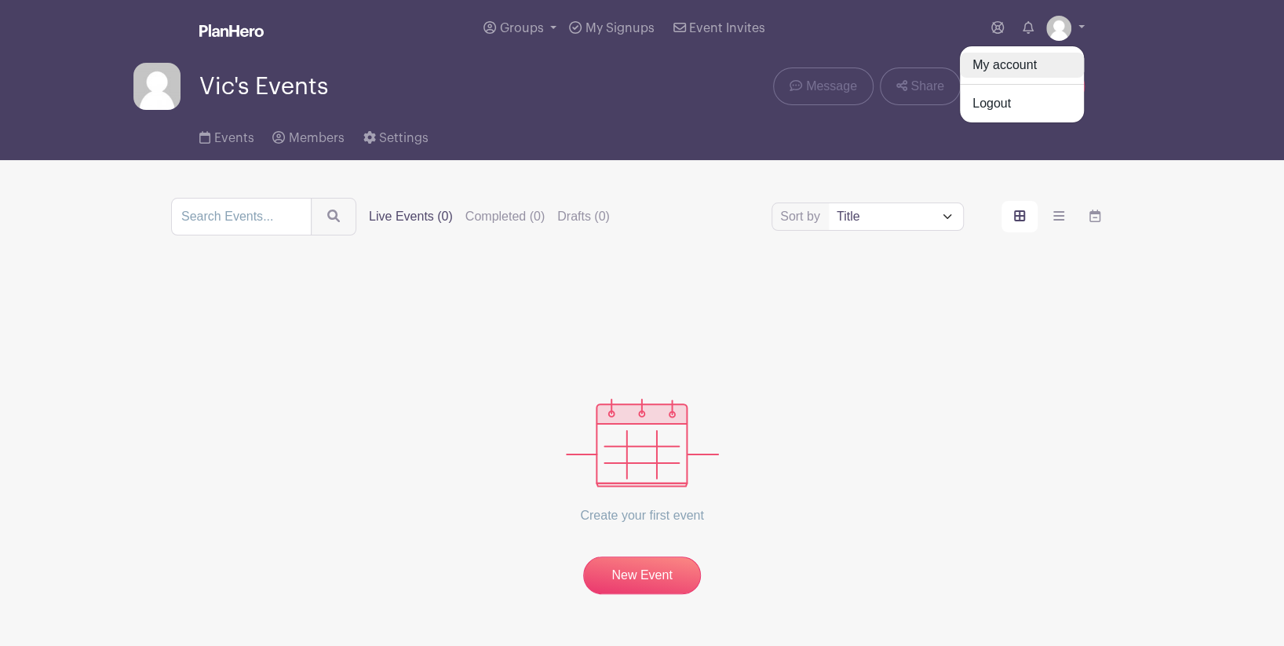
click at [1012, 68] on link "My account" at bounding box center [1022, 65] width 124 height 25
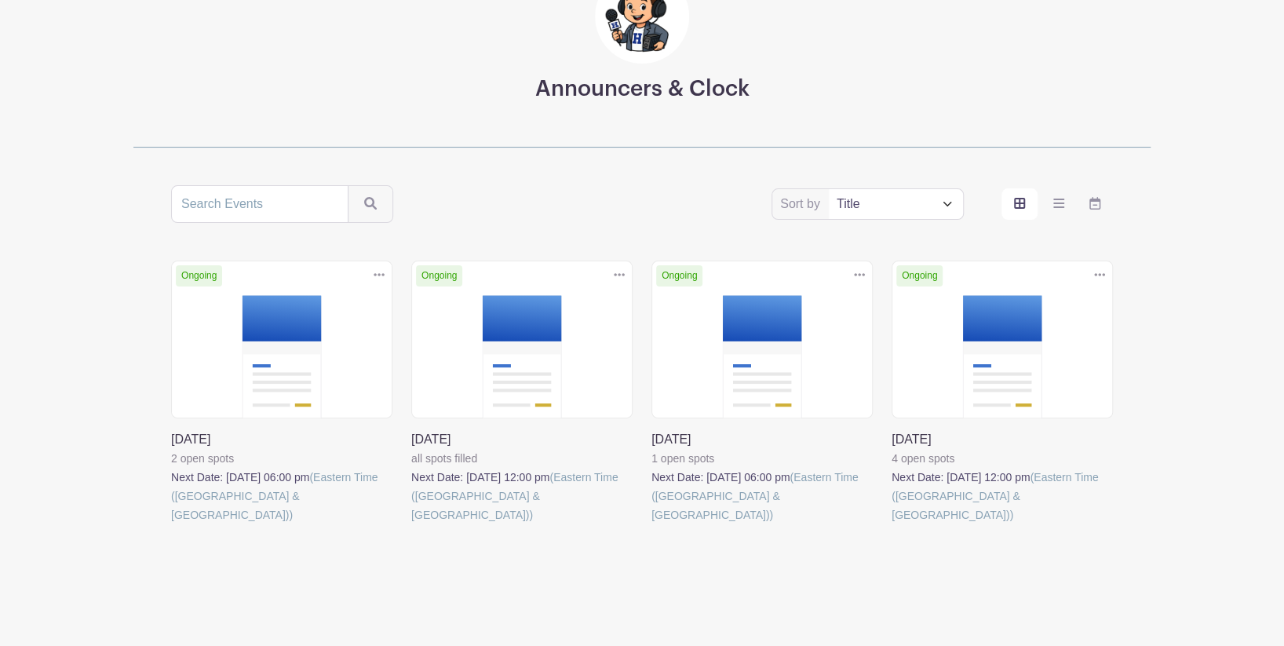
click at [651, 524] on link at bounding box center [651, 524] width 0 height 0
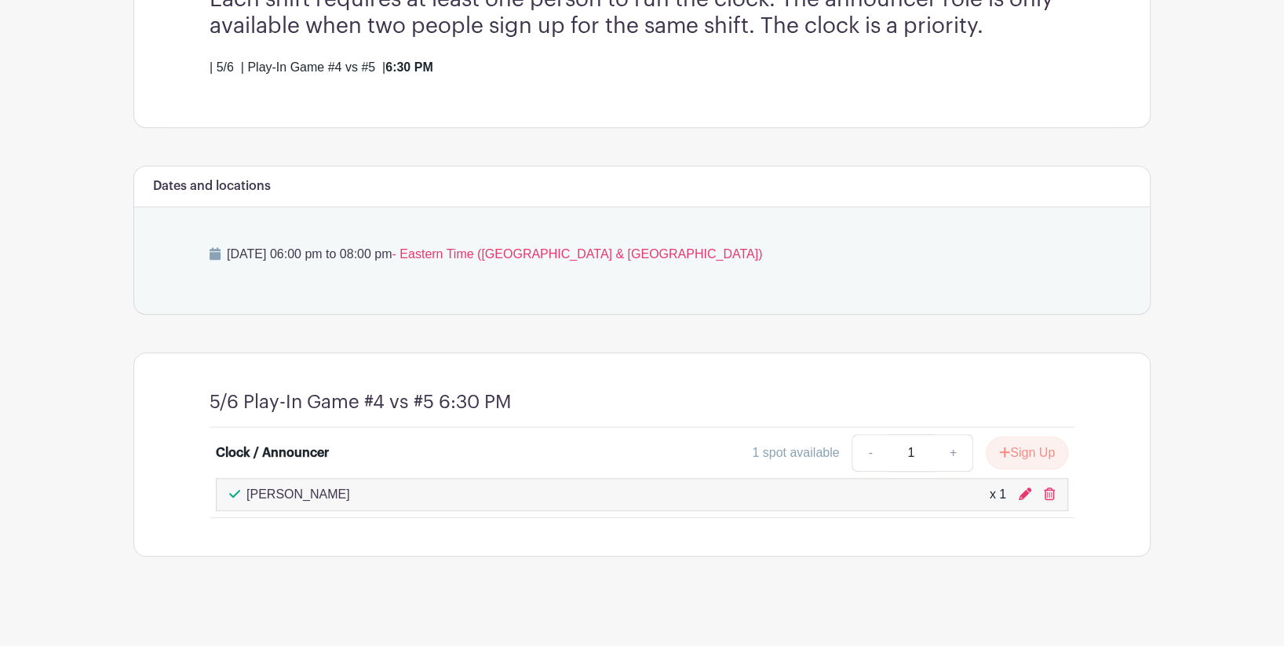
scroll to position [488, 0]
